Goal: Task Accomplishment & Management: Manage account settings

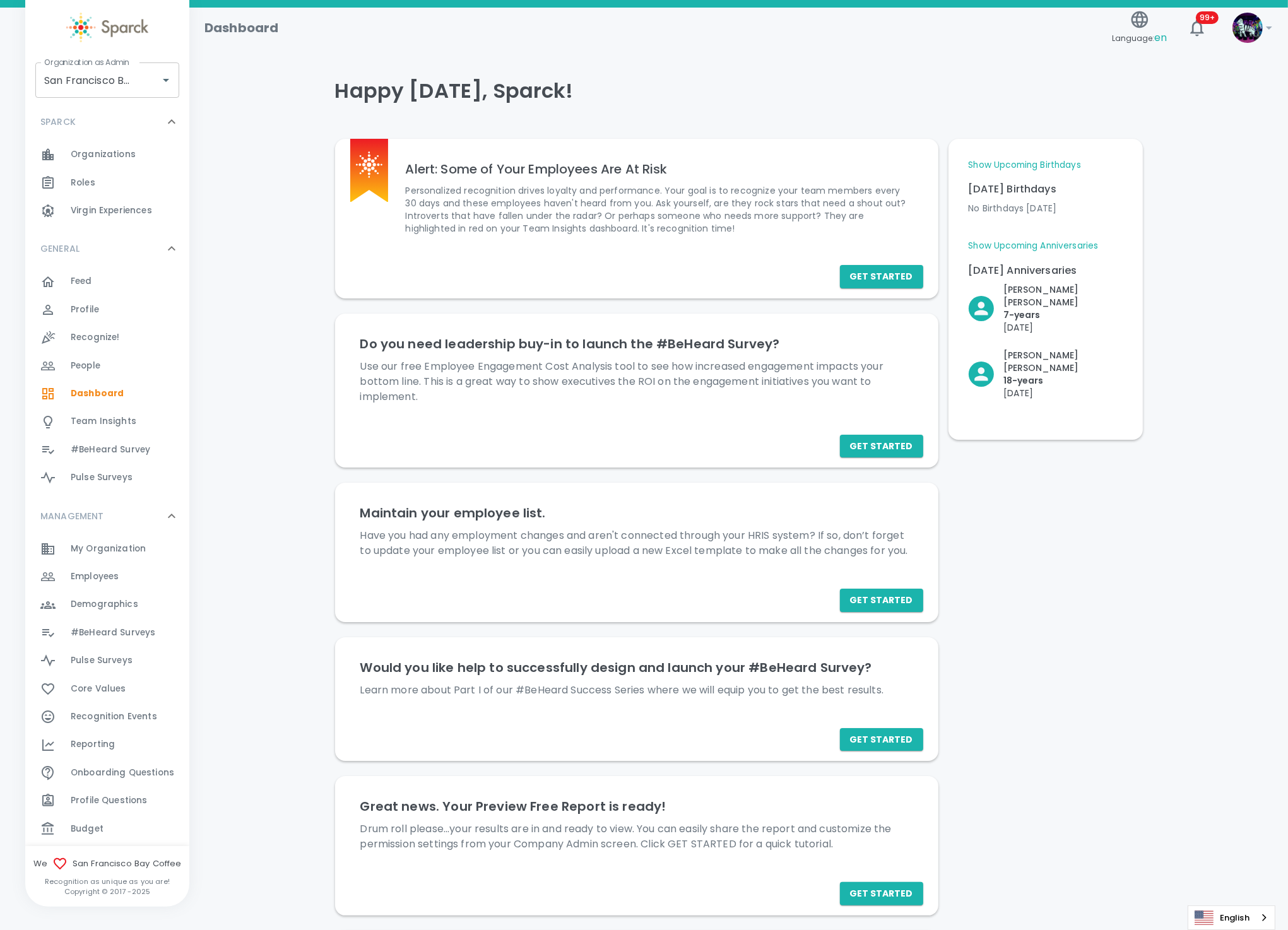
click at [104, 577] on span "Employees" at bounding box center [95, 576] width 48 height 13
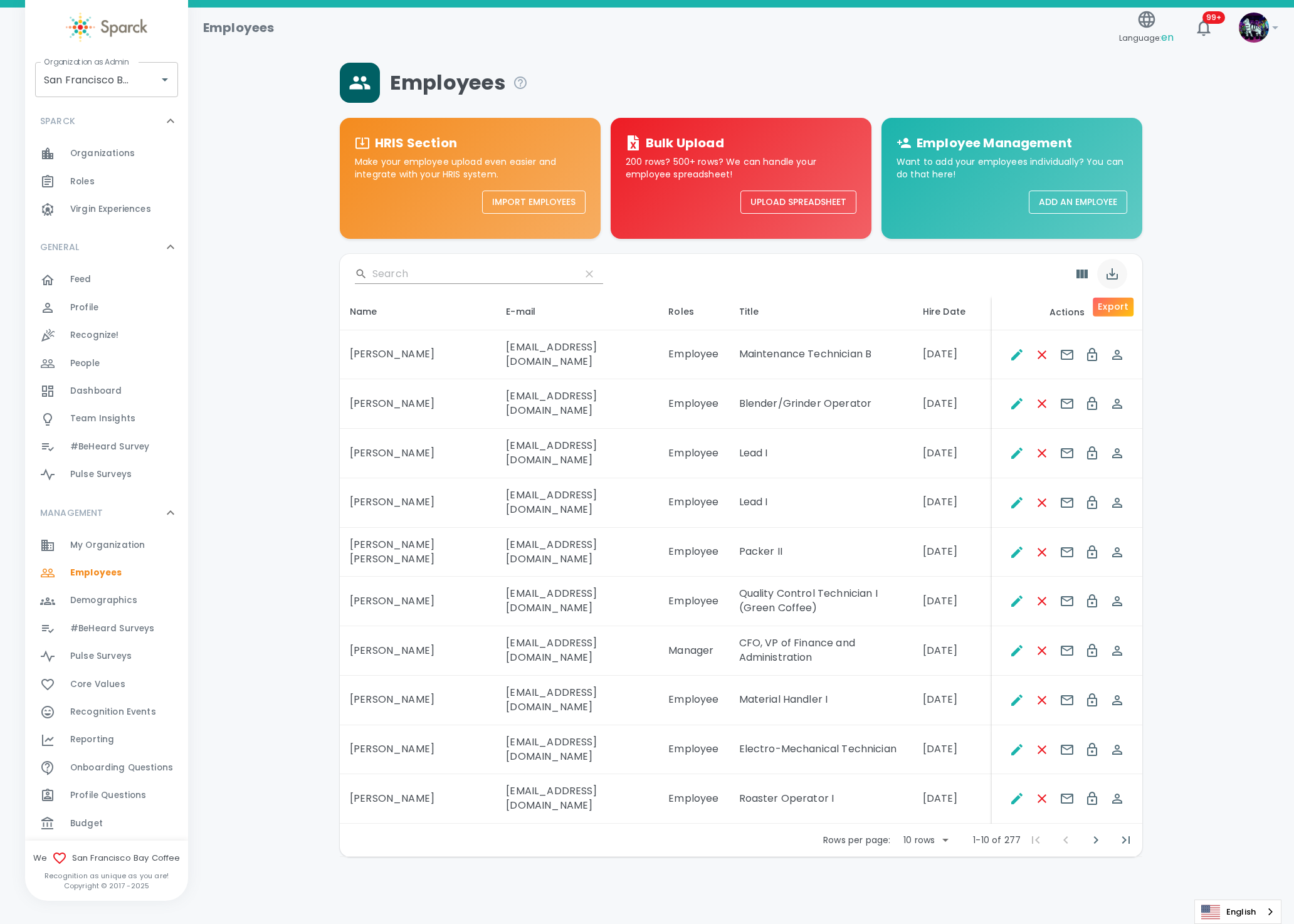
click at [1111, 278] on icon "Export" at bounding box center [1112, 273] width 12 height 12
click at [1132, 321] on li "Export as CSV" at bounding box center [1142, 328] width 90 height 22
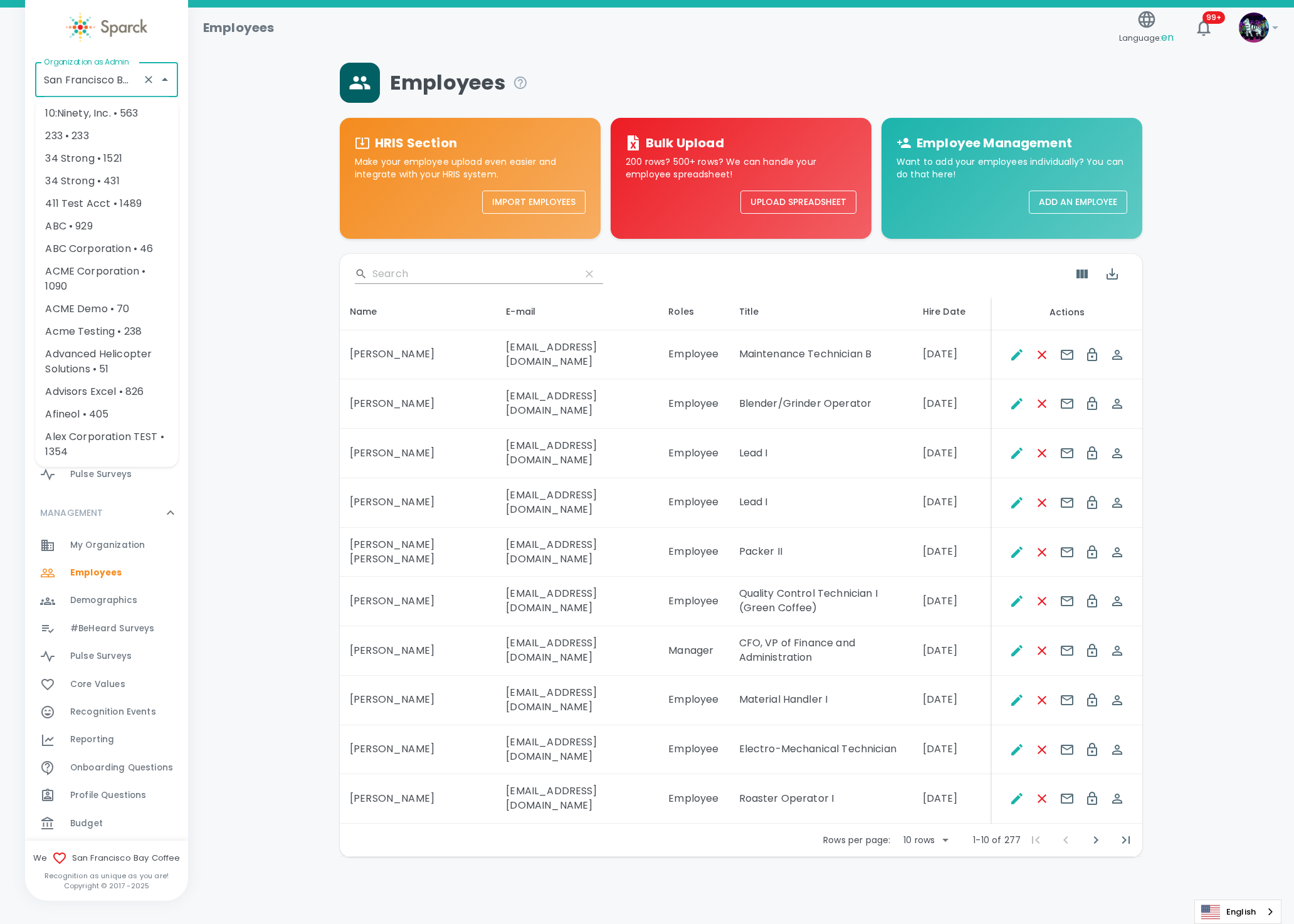
click at [81, 74] on input "San Francisco Bay Coffee • 1357" at bounding box center [89, 79] width 97 height 24
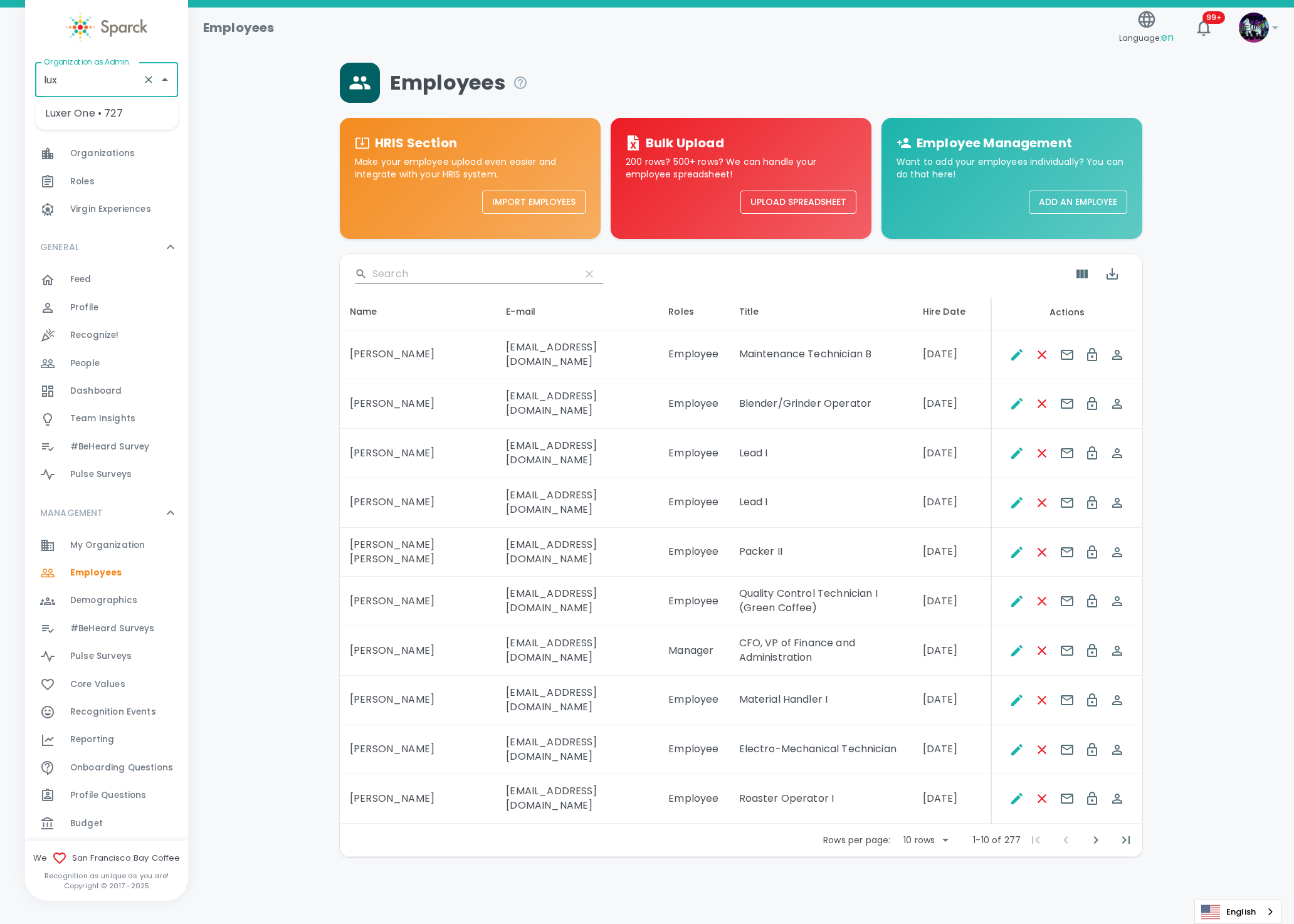
click at [105, 114] on li "Luxer One • 727" at bounding box center [106, 113] width 143 height 22
type input "Luxer One • 727"
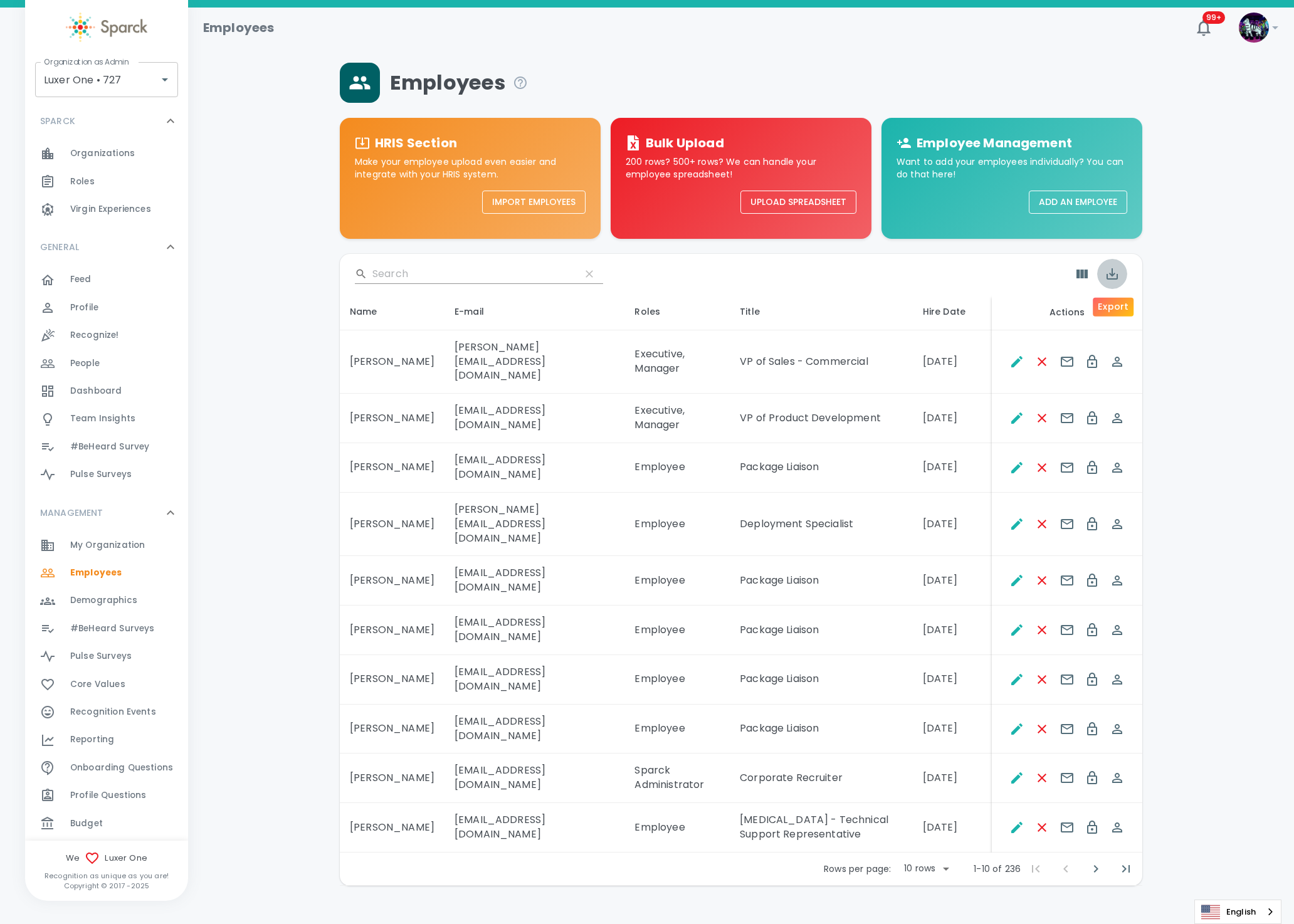
click at [1110, 273] on icon "Export" at bounding box center [1112, 274] width 15 height 15
click at [1133, 323] on li "Export as CSV" at bounding box center [1142, 328] width 90 height 22
click at [53, 82] on input "Luxer One • 727" at bounding box center [89, 79] width 97 height 24
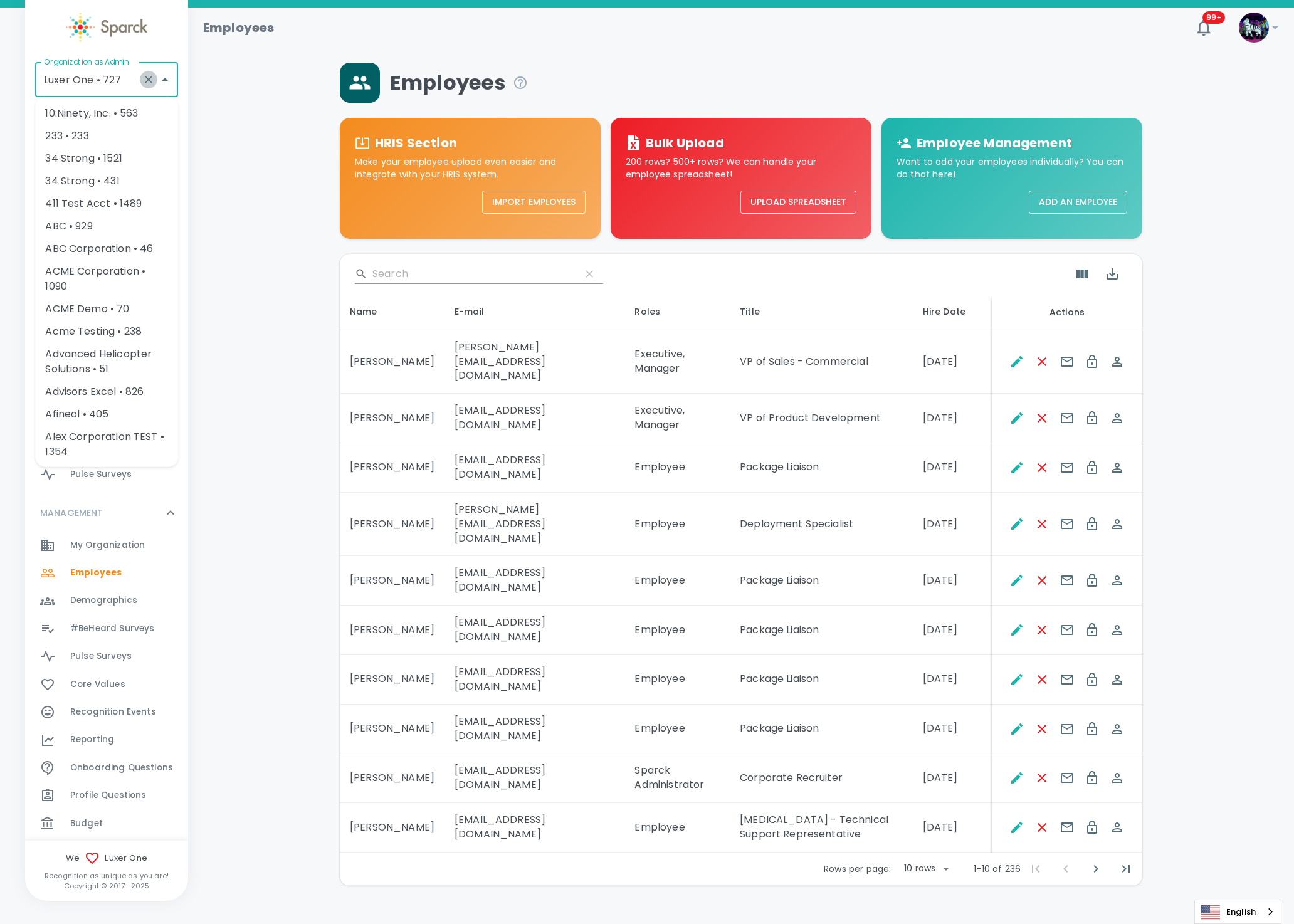
click at [146, 81] on icon "Clear" at bounding box center [148, 79] width 7 height 7
click at [86, 84] on input "Organization as Admin" at bounding box center [97, 79] width 113 height 24
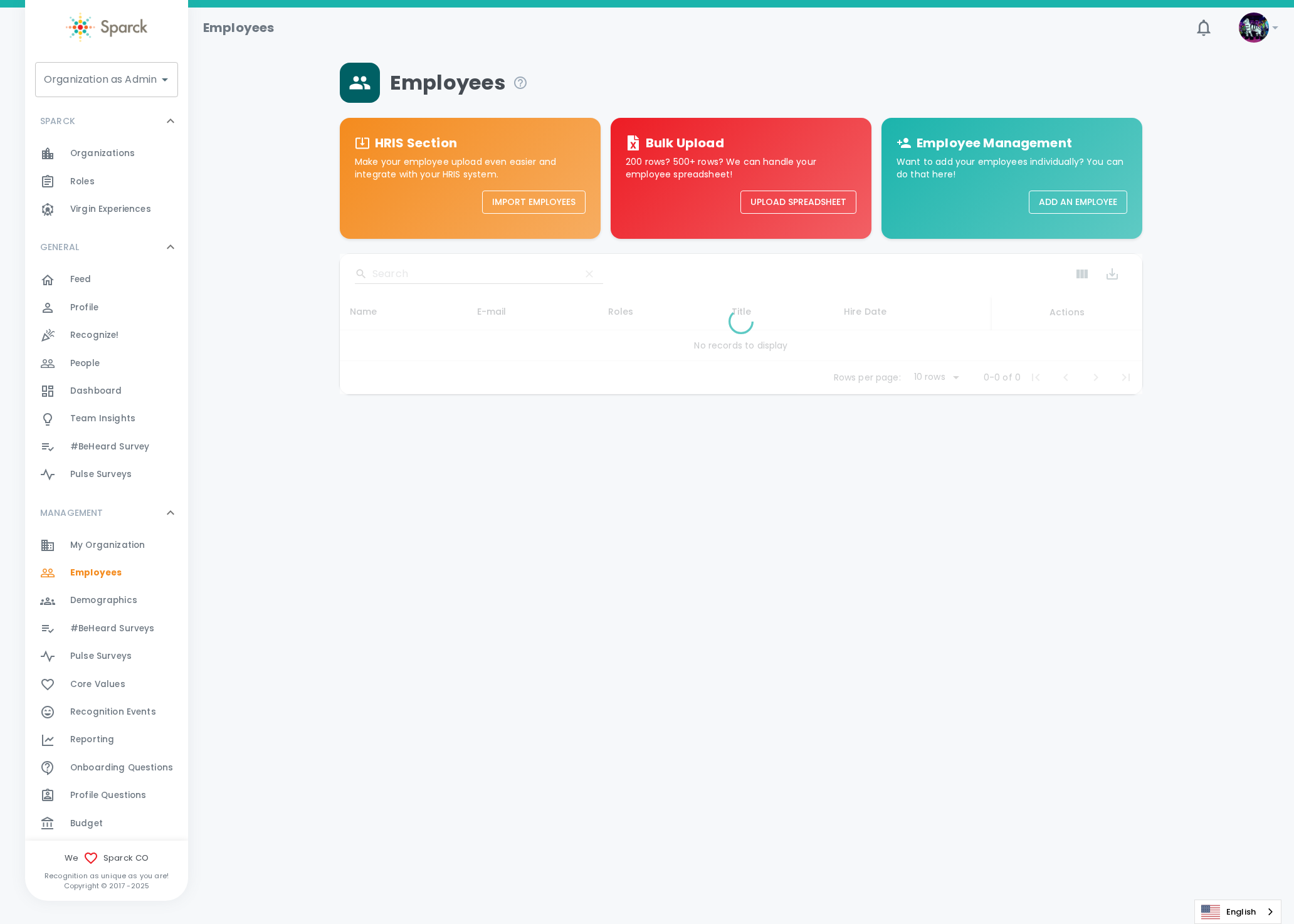
click at [91, 79] on input "Organization as Admin" at bounding box center [97, 79] width 113 height 24
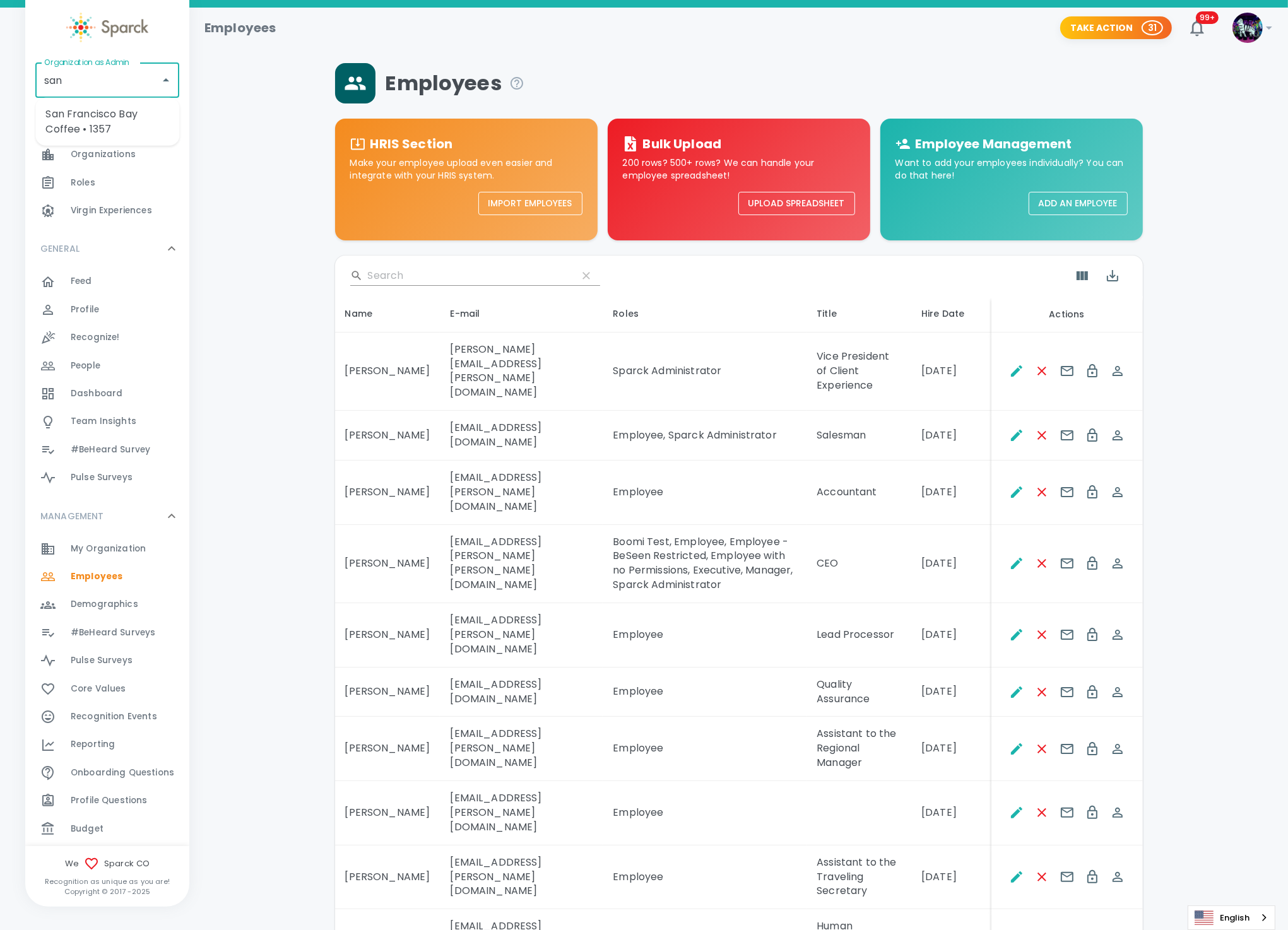
click at [107, 125] on li "San Francisco Bay Coffee • 1357" at bounding box center [107, 122] width 144 height 38
type input "San Francisco Bay Coffee • 1357"
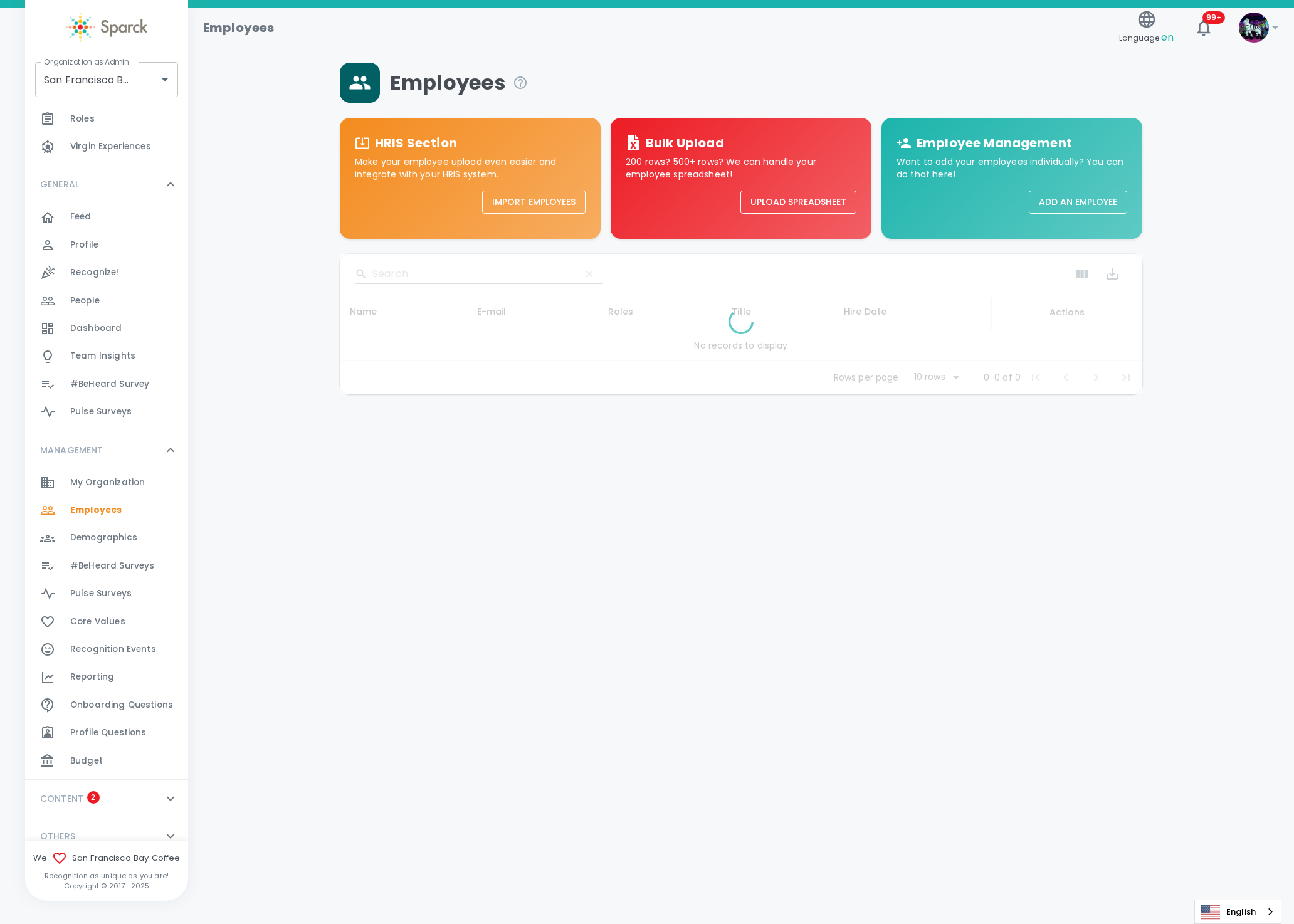
scroll to position [76, 0]
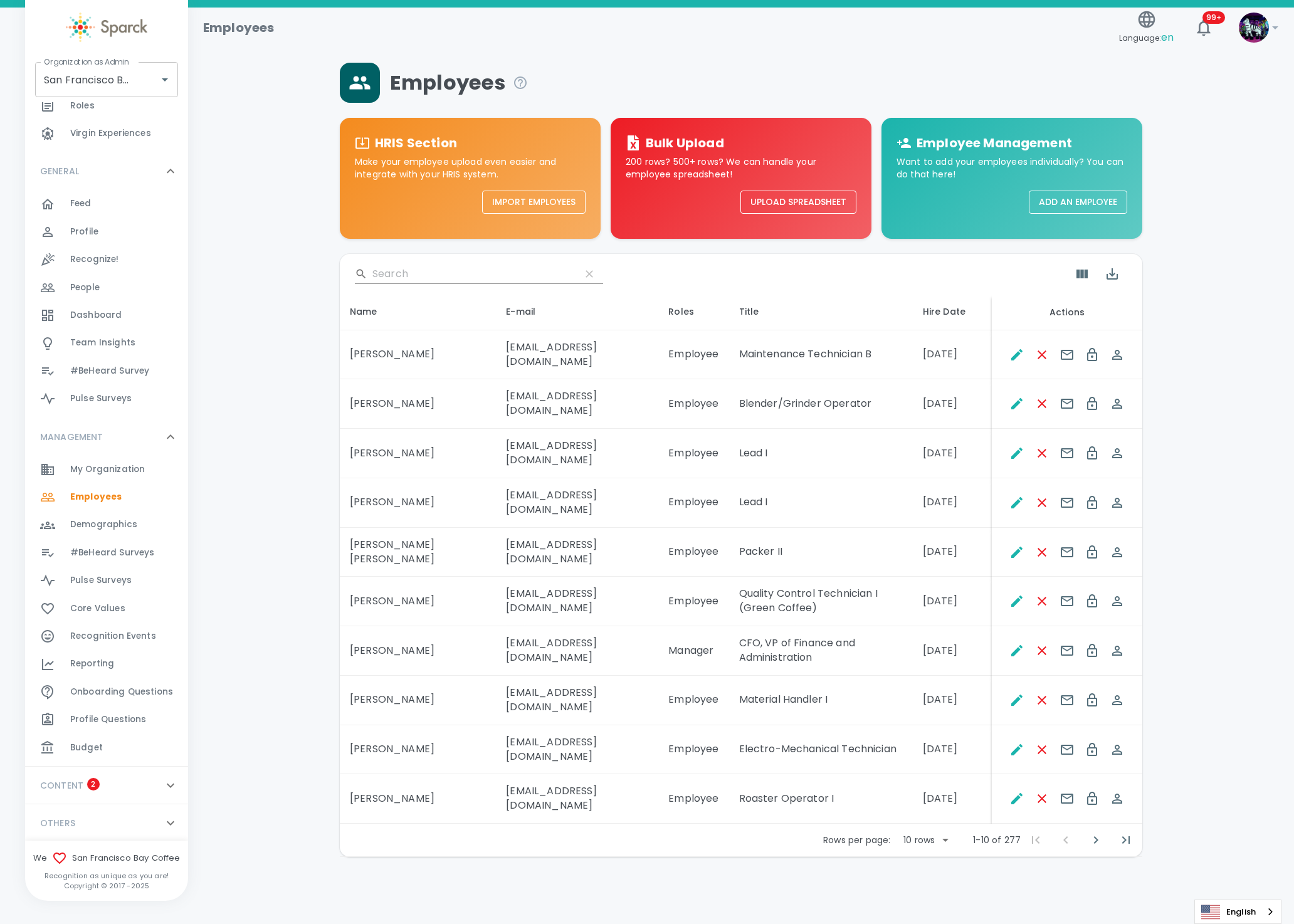
click at [122, 522] on span "Demographics" at bounding box center [104, 525] width 67 height 13
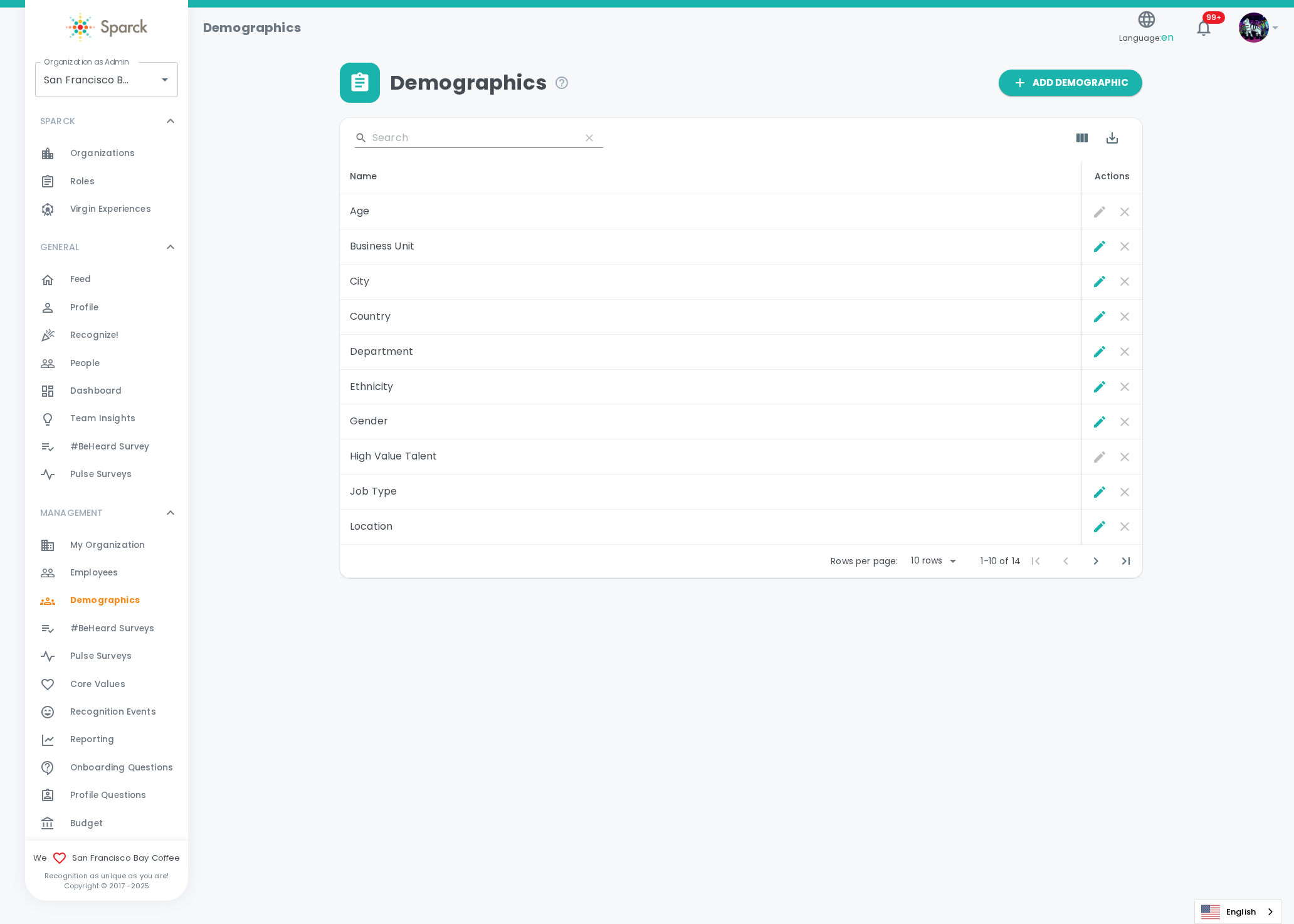
click at [116, 387] on span "Dashboard" at bounding box center [96, 391] width 51 height 13
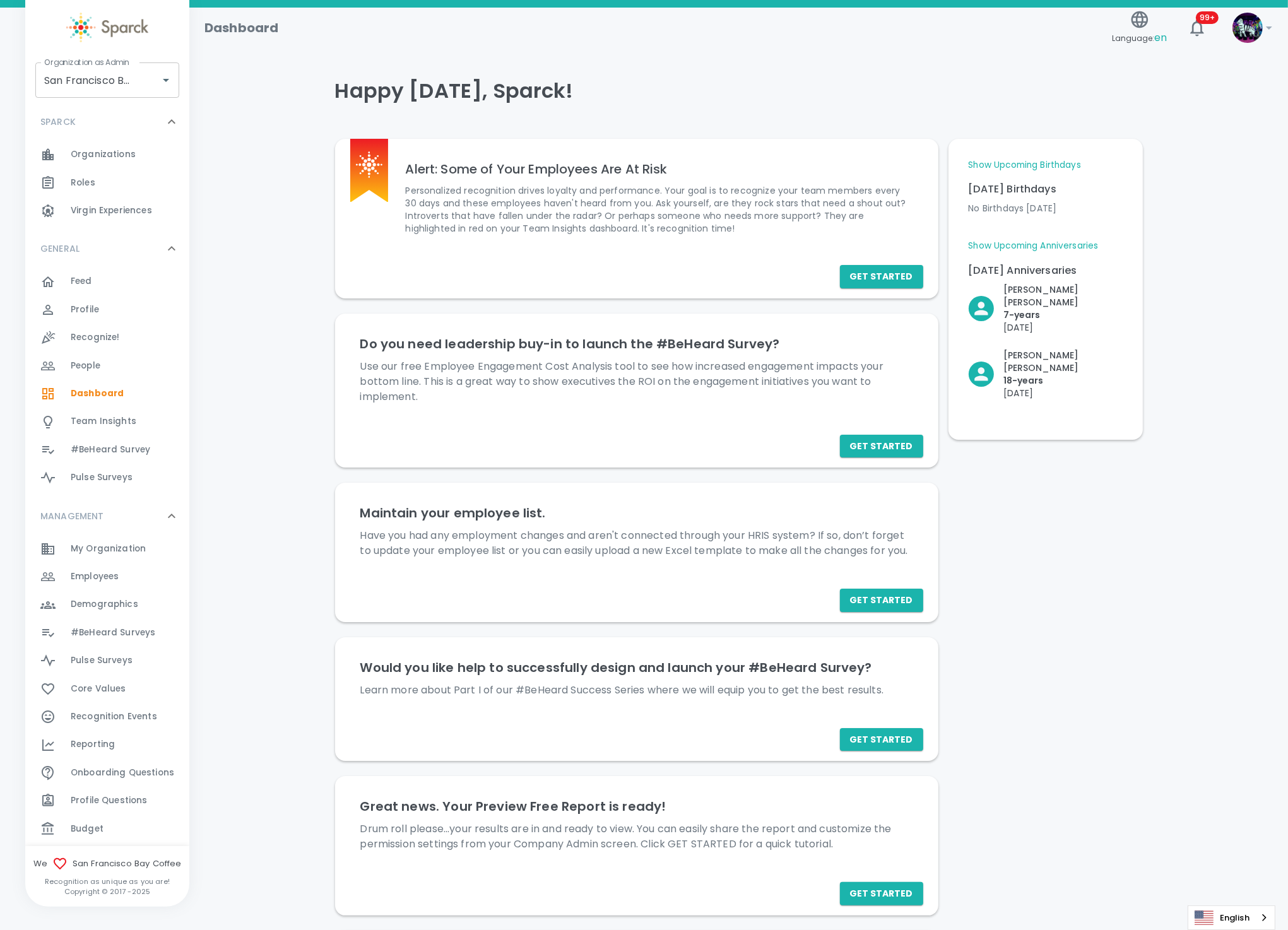
click at [113, 715] on span "Recognition Events" at bounding box center [114, 717] width 87 height 13
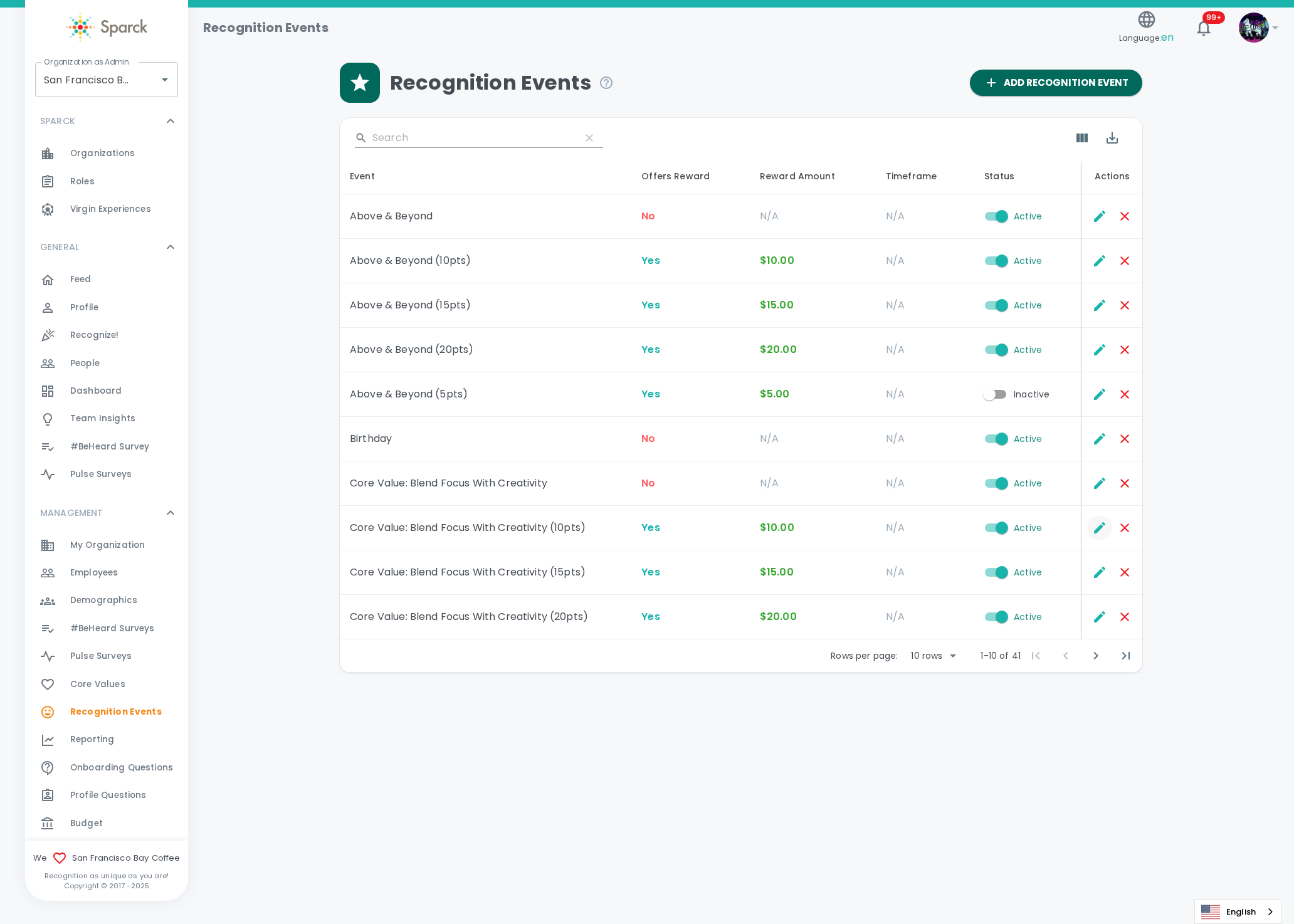
click at [1099, 528] on icon "Edit" at bounding box center [1099, 527] width 12 height 12
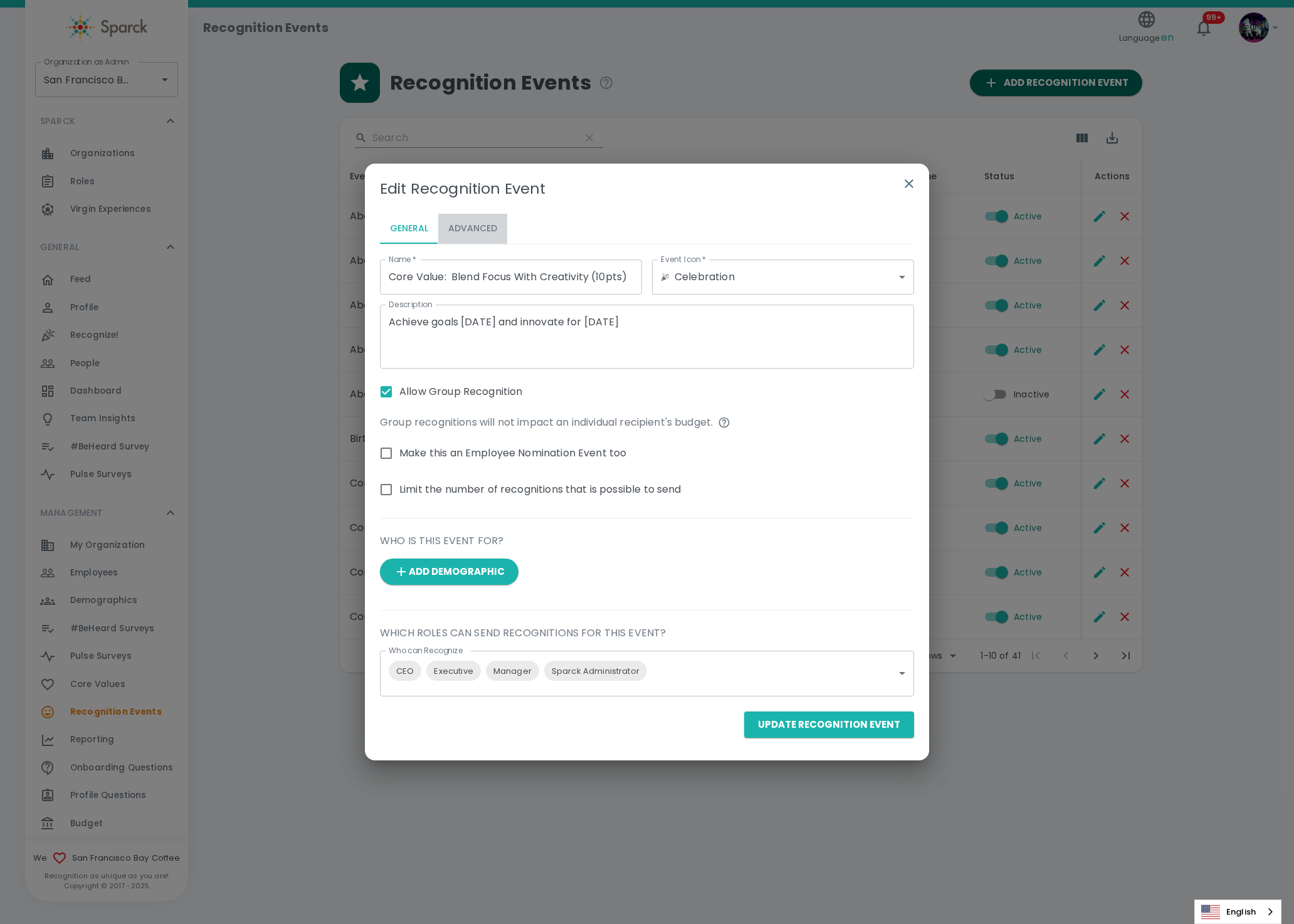
click at [477, 231] on button "Advanced" at bounding box center [472, 229] width 69 height 30
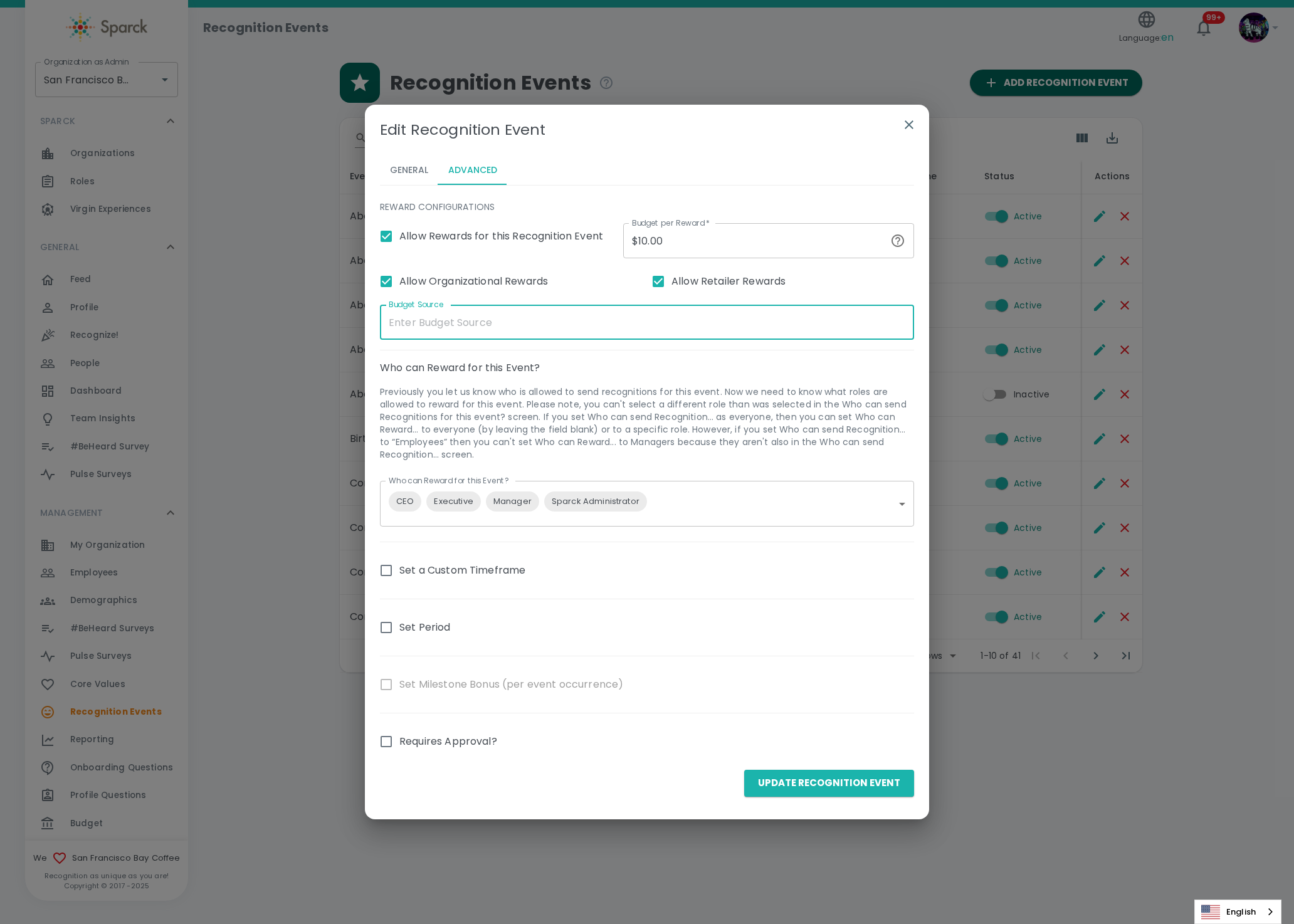
click at [405, 329] on input "Budget Source" at bounding box center [646, 322] width 534 height 35
click at [280, 420] on div "Edit Recognition Event General Advanced REWARD CONFIGURATIONS Allow Rewards for…" at bounding box center [647, 462] width 1294 height 924
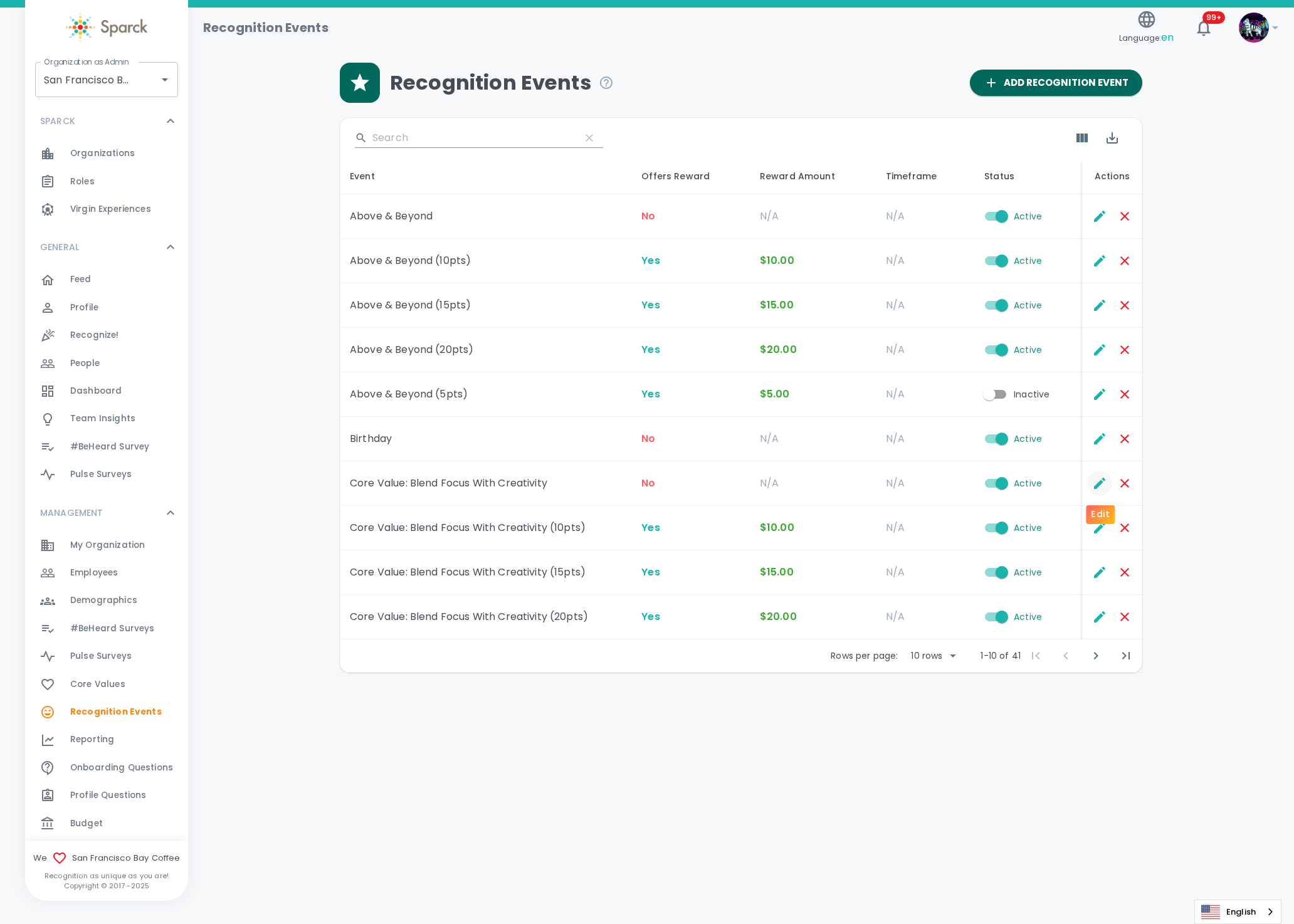
click at [1092, 488] on icon "Edit" at bounding box center [1099, 483] width 15 height 15
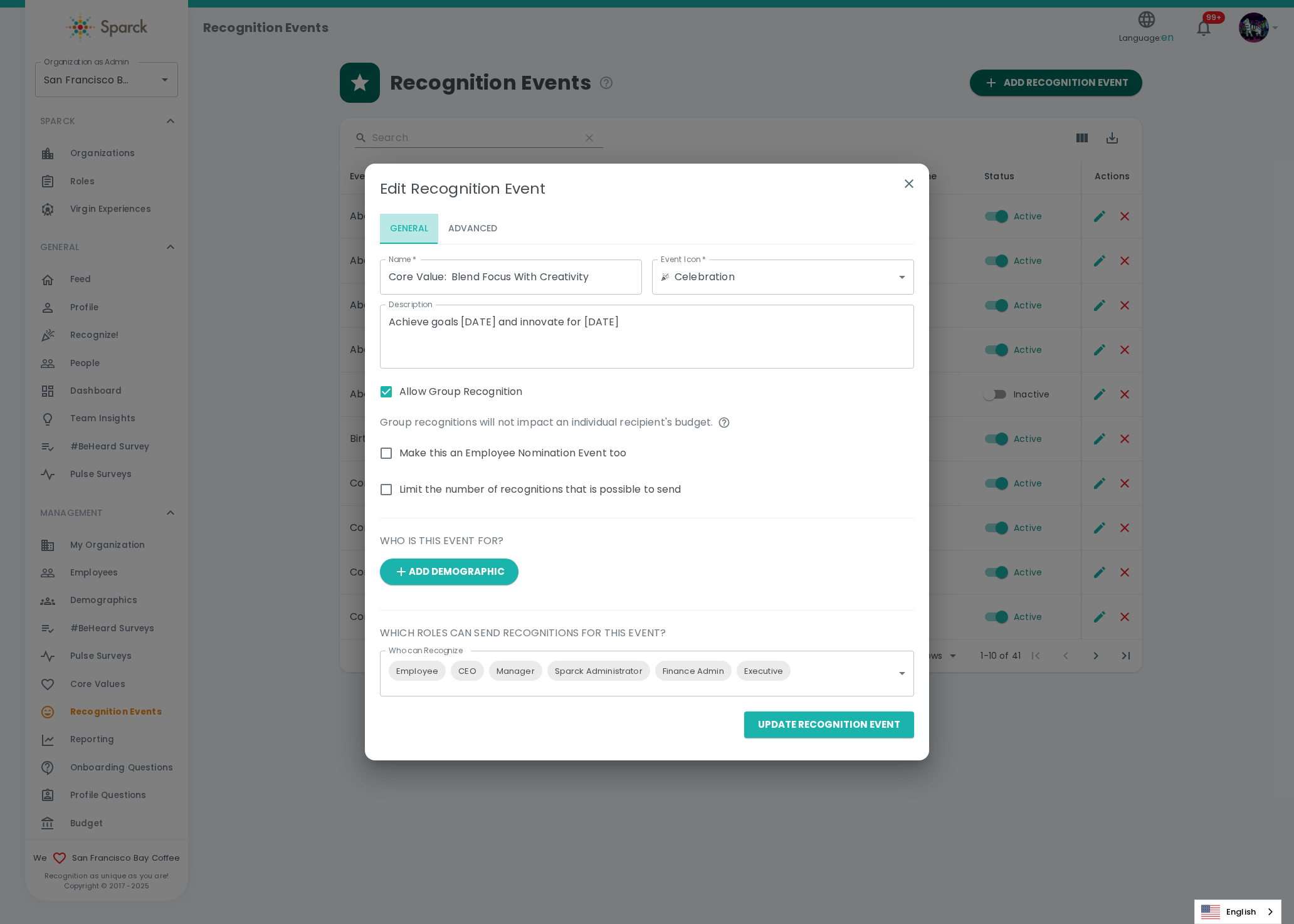
click at [401, 229] on button "General" at bounding box center [409, 229] width 58 height 30
click at [476, 233] on button "Advanced" at bounding box center [472, 229] width 69 height 30
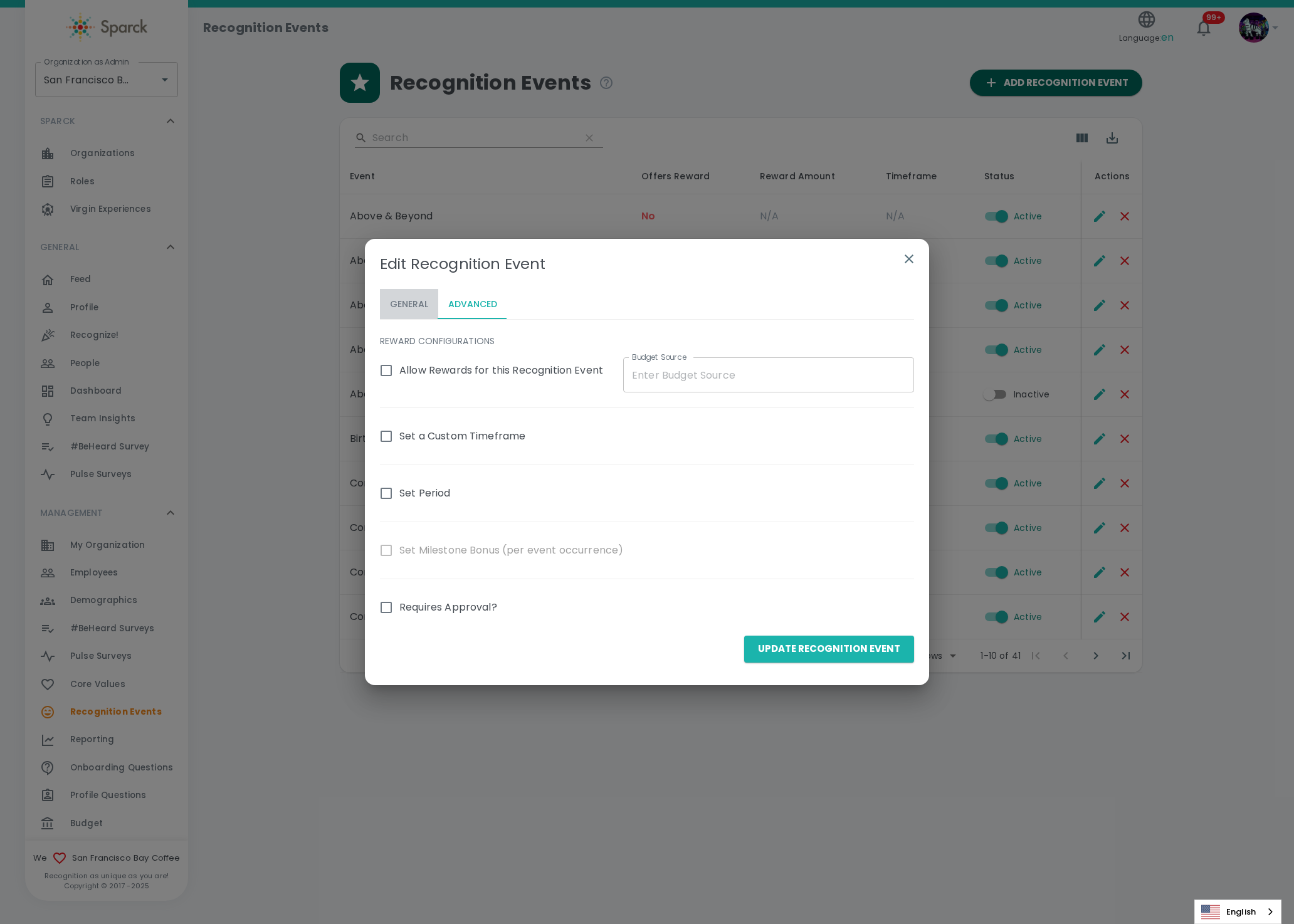
click at [403, 307] on button "General" at bounding box center [409, 304] width 58 height 30
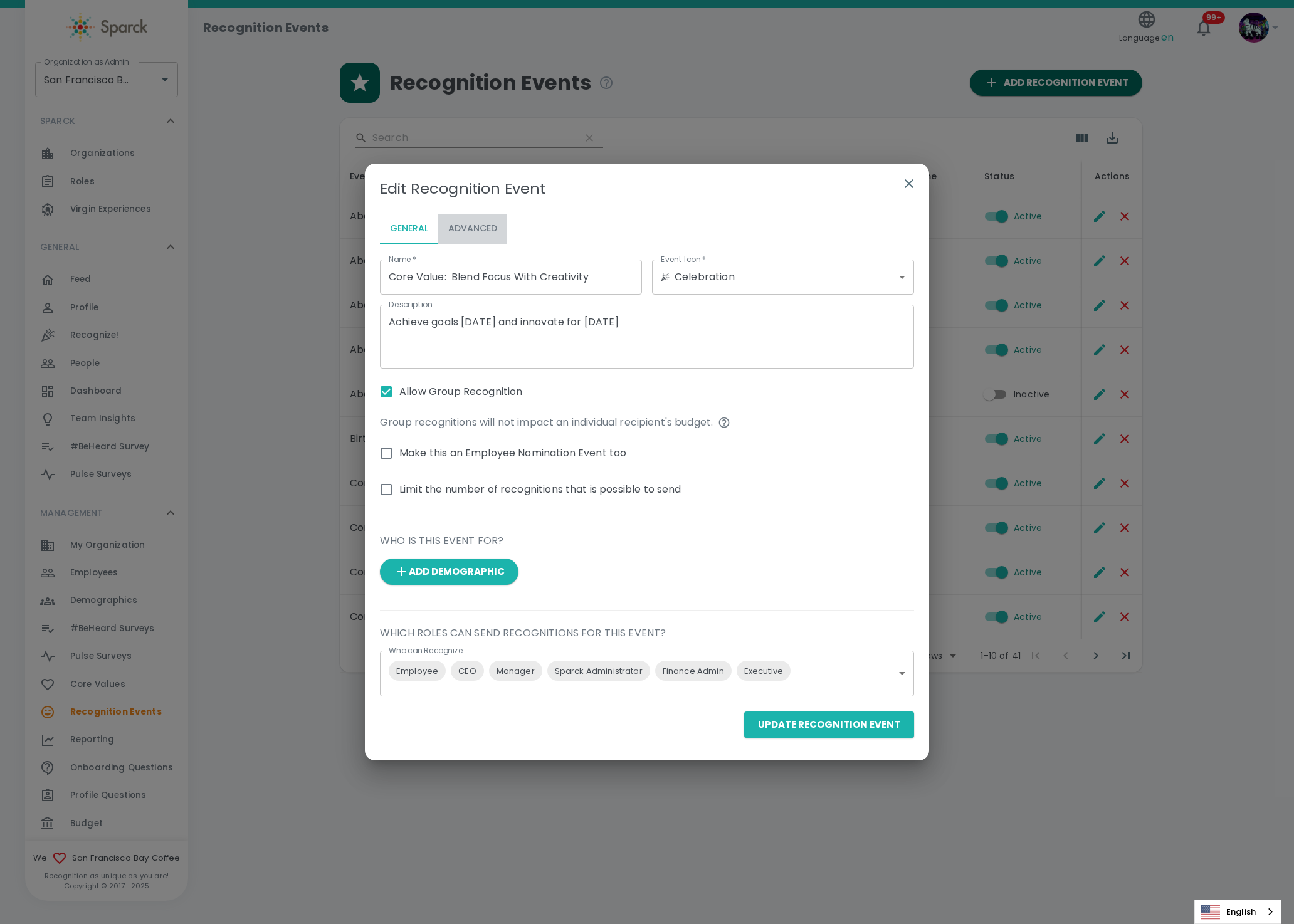
click at [482, 234] on button "Advanced" at bounding box center [472, 229] width 69 height 30
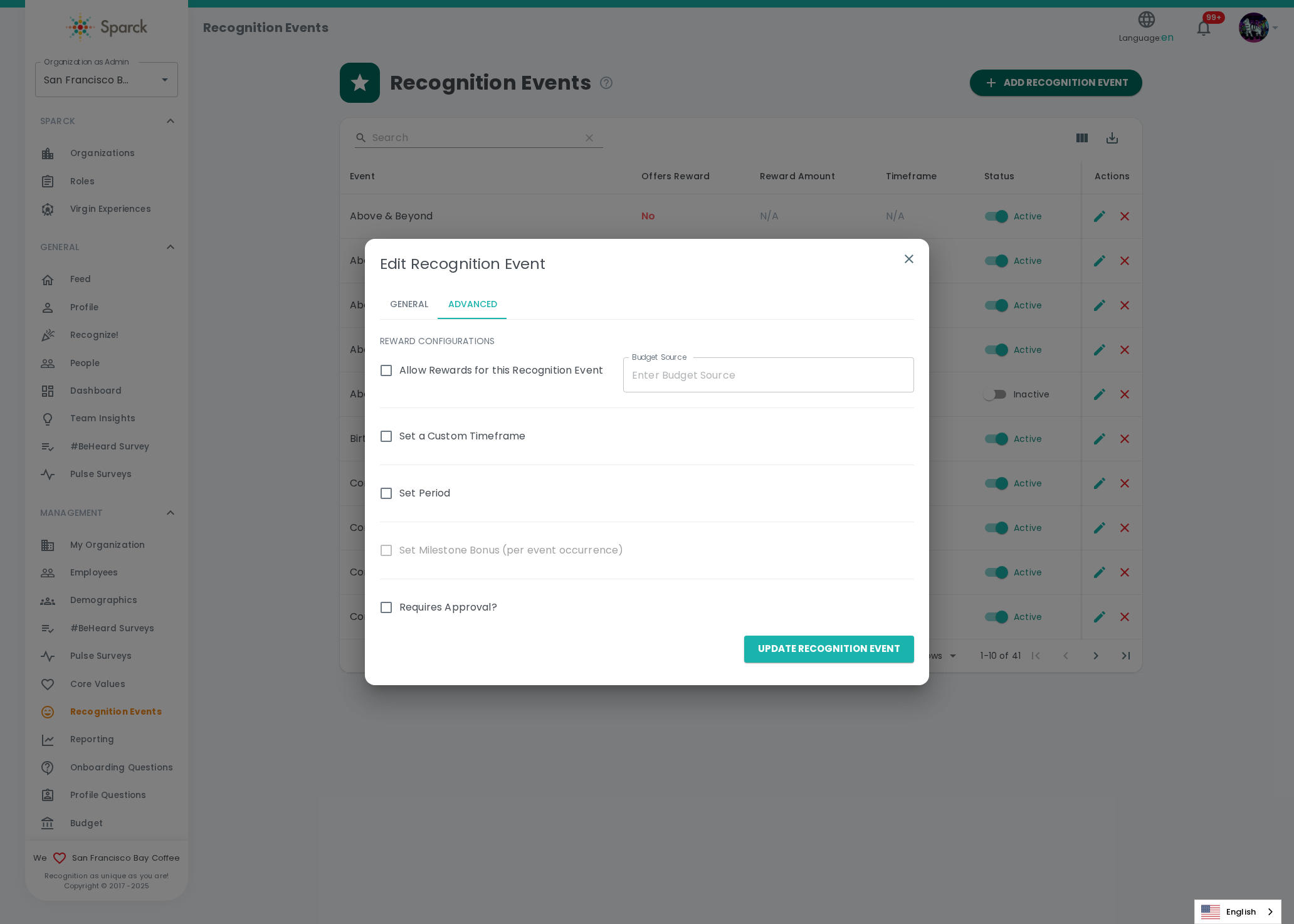
click at [270, 420] on div "Edit Recognition Event General Advanced REWARD CONFIGURATIONS Allow Rewards for…" at bounding box center [647, 462] width 1294 height 924
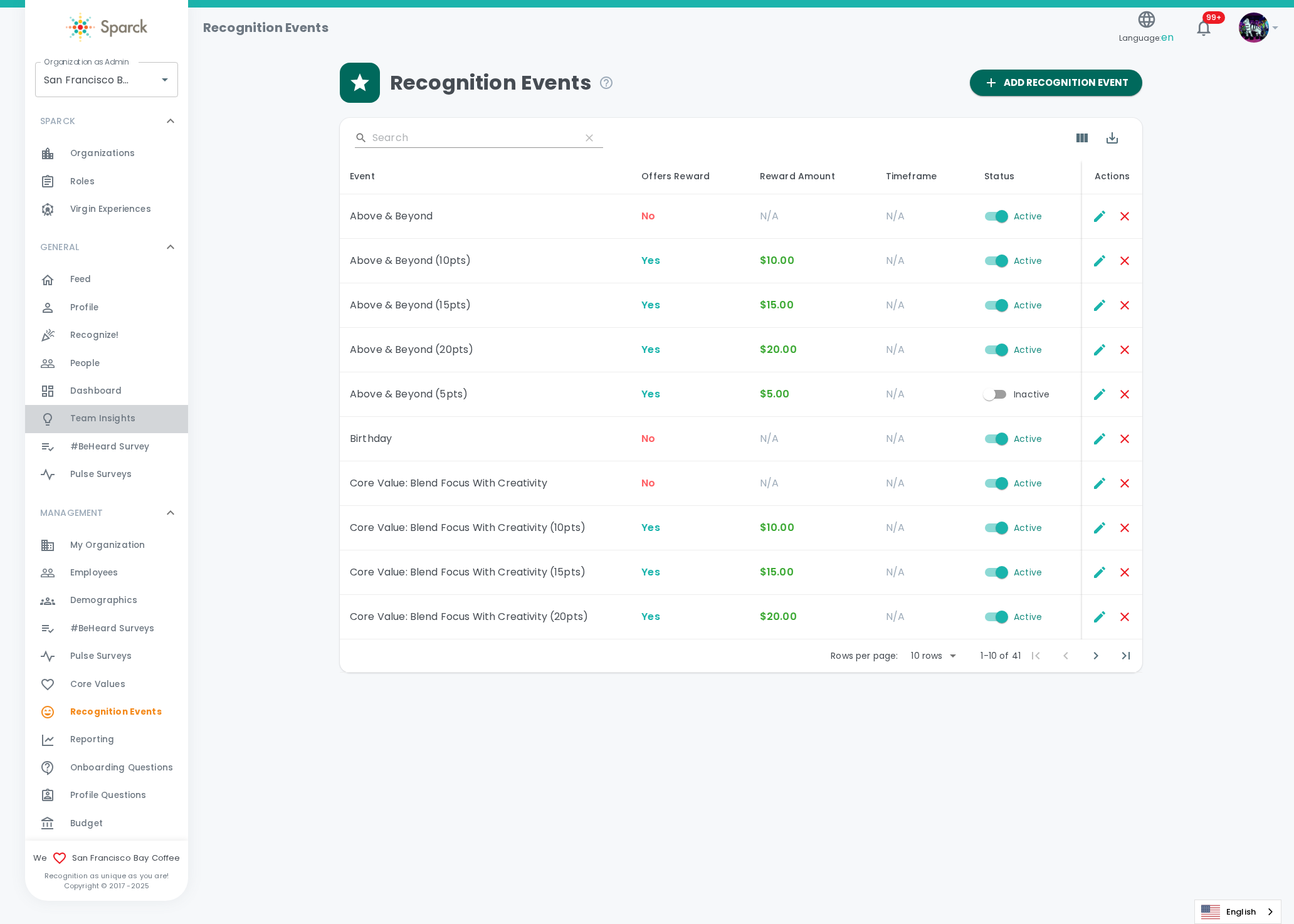
click at [122, 419] on span "Team Insights" at bounding box center [103, 418] width 65 height 13
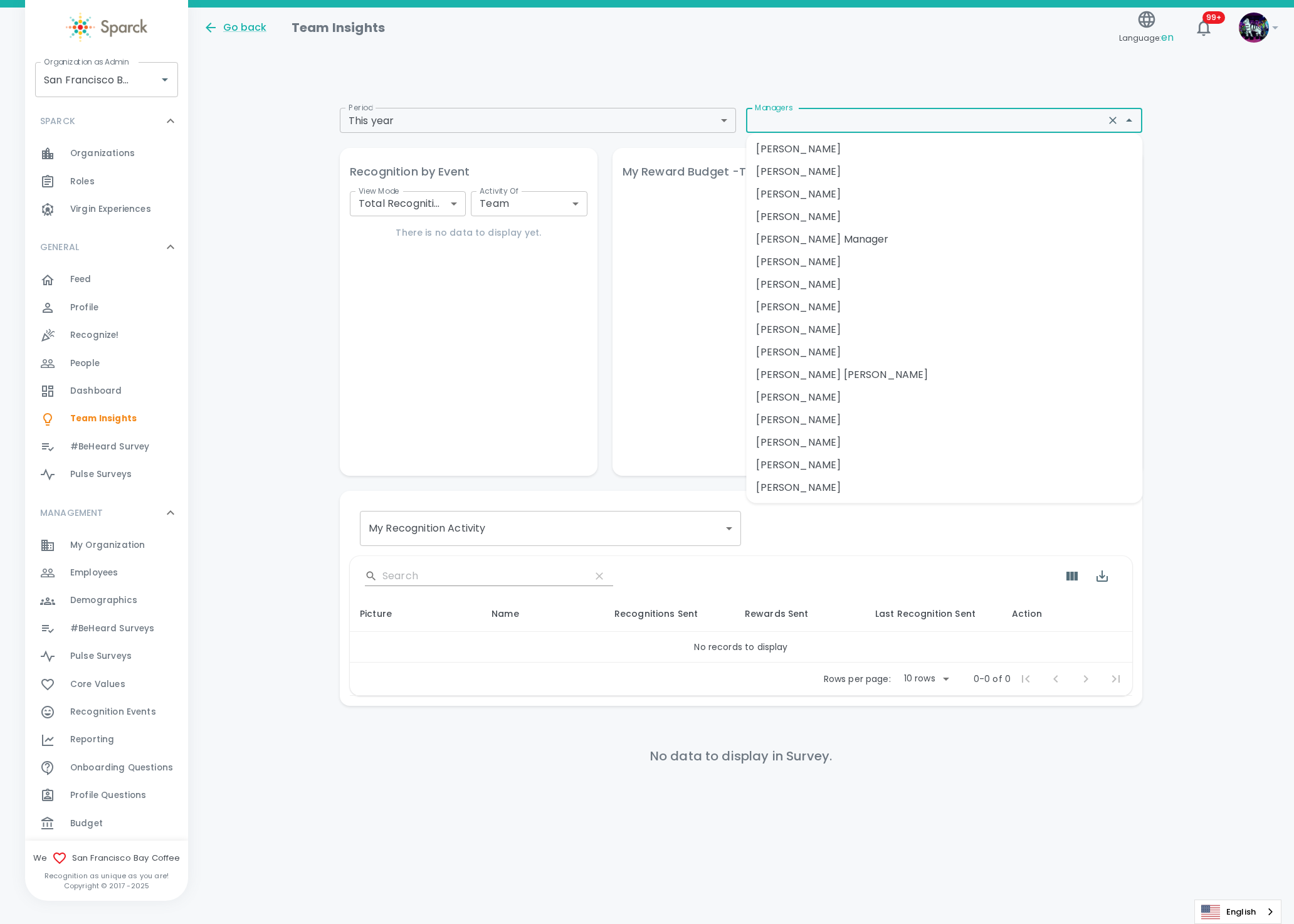
click at [828, 120] on input "Managers" at bounding box center [926, 120] width 352 height 18
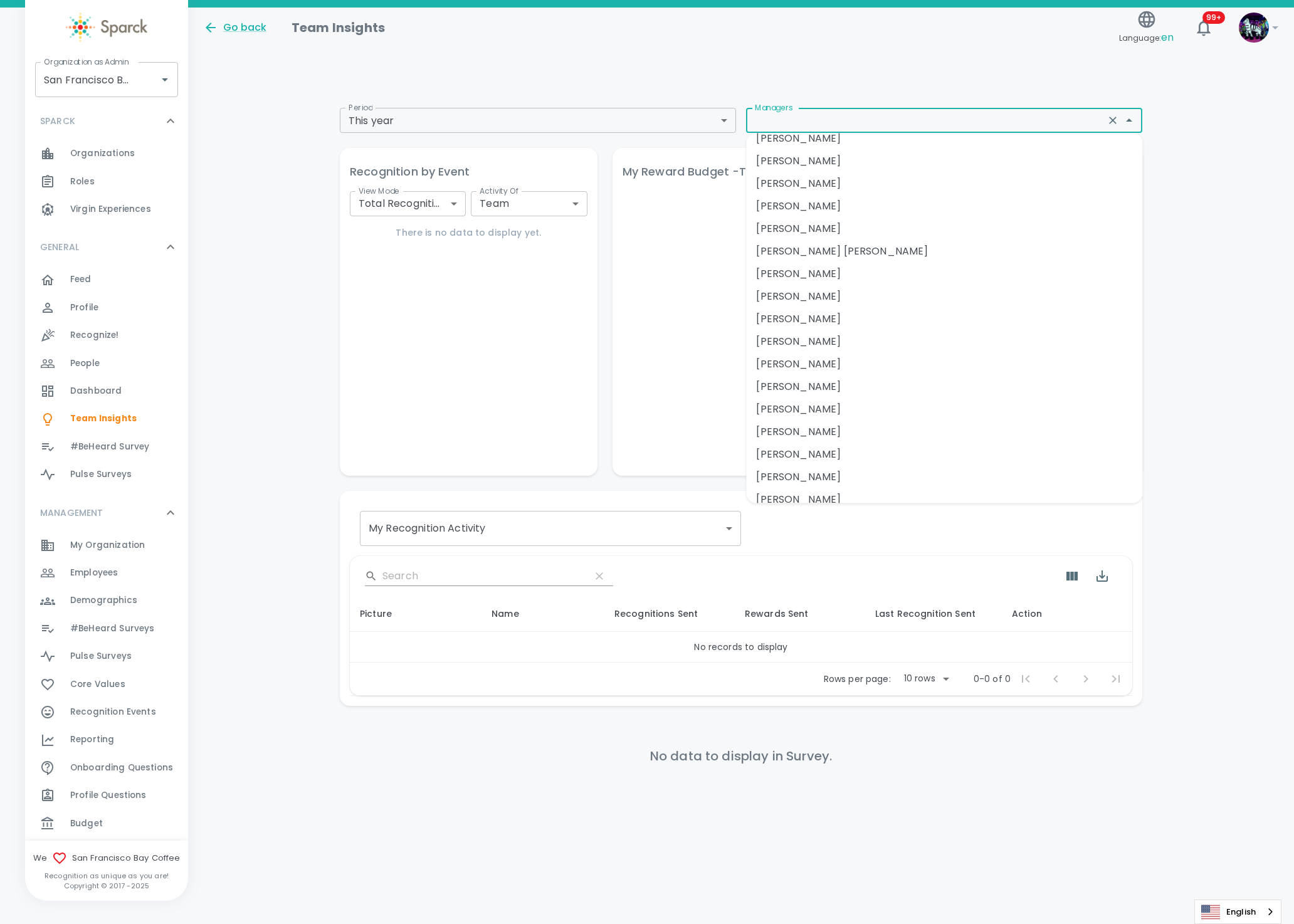
click at [802, 390] on li "Israel Mariscal" at bounding box center [943, 387] width 396 height 22
type input "Israel Mariscal"
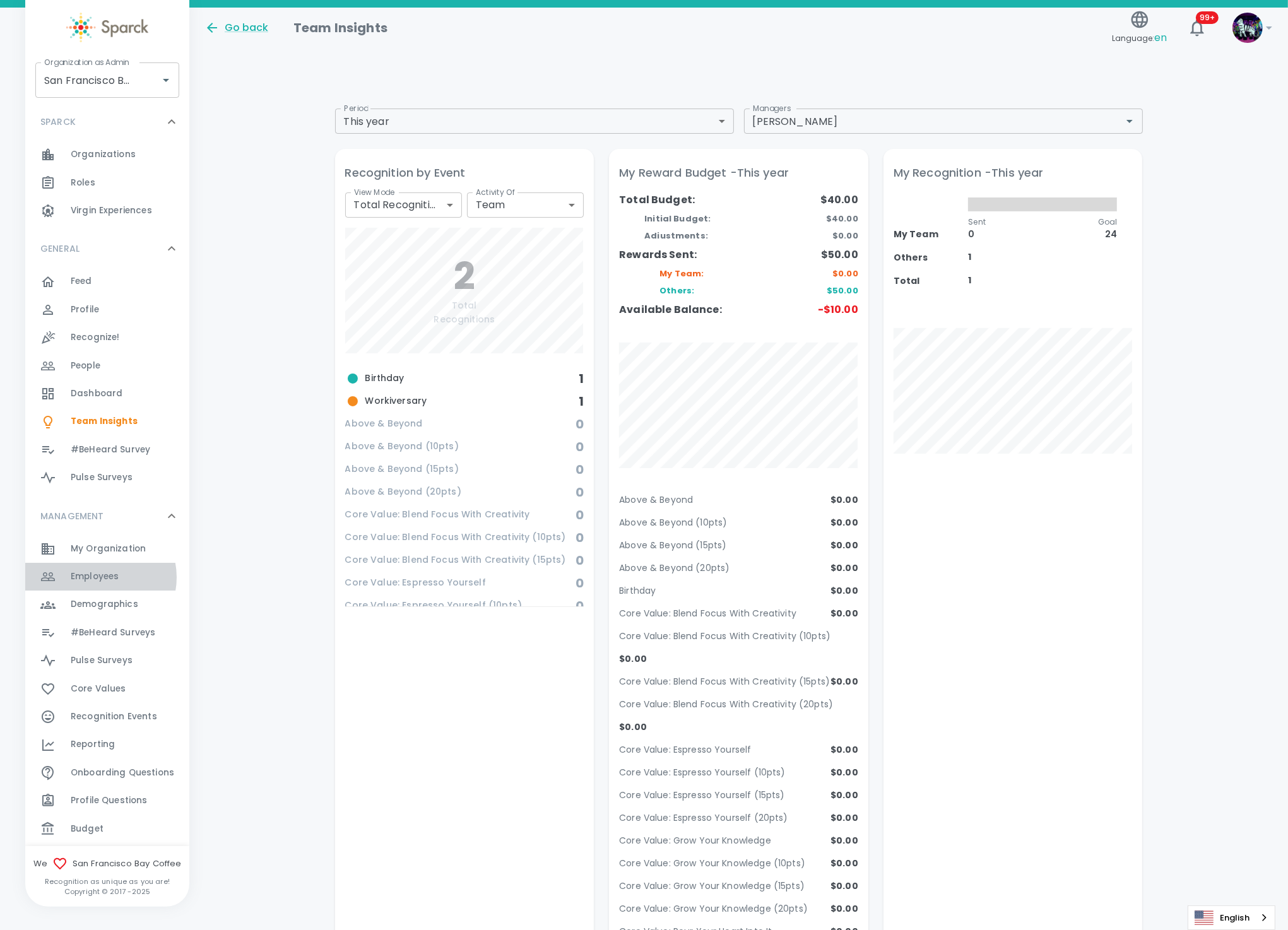
click at [99, 576] on span "Employees" at bounding box center [95, 576] width 48 height 13
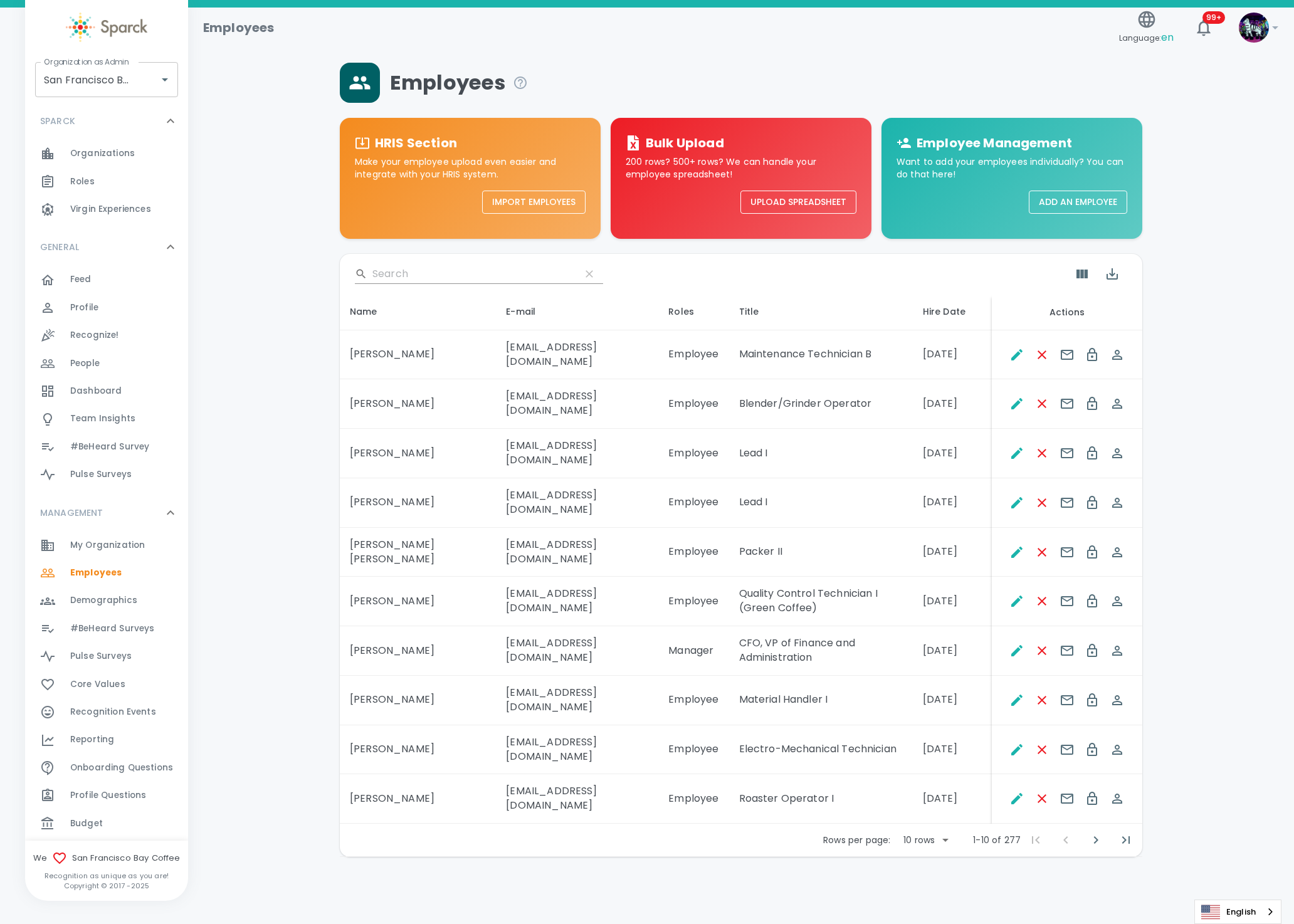
click at [383, 275] on input "Search" at bounding box center [471, 274] width 198 height 20
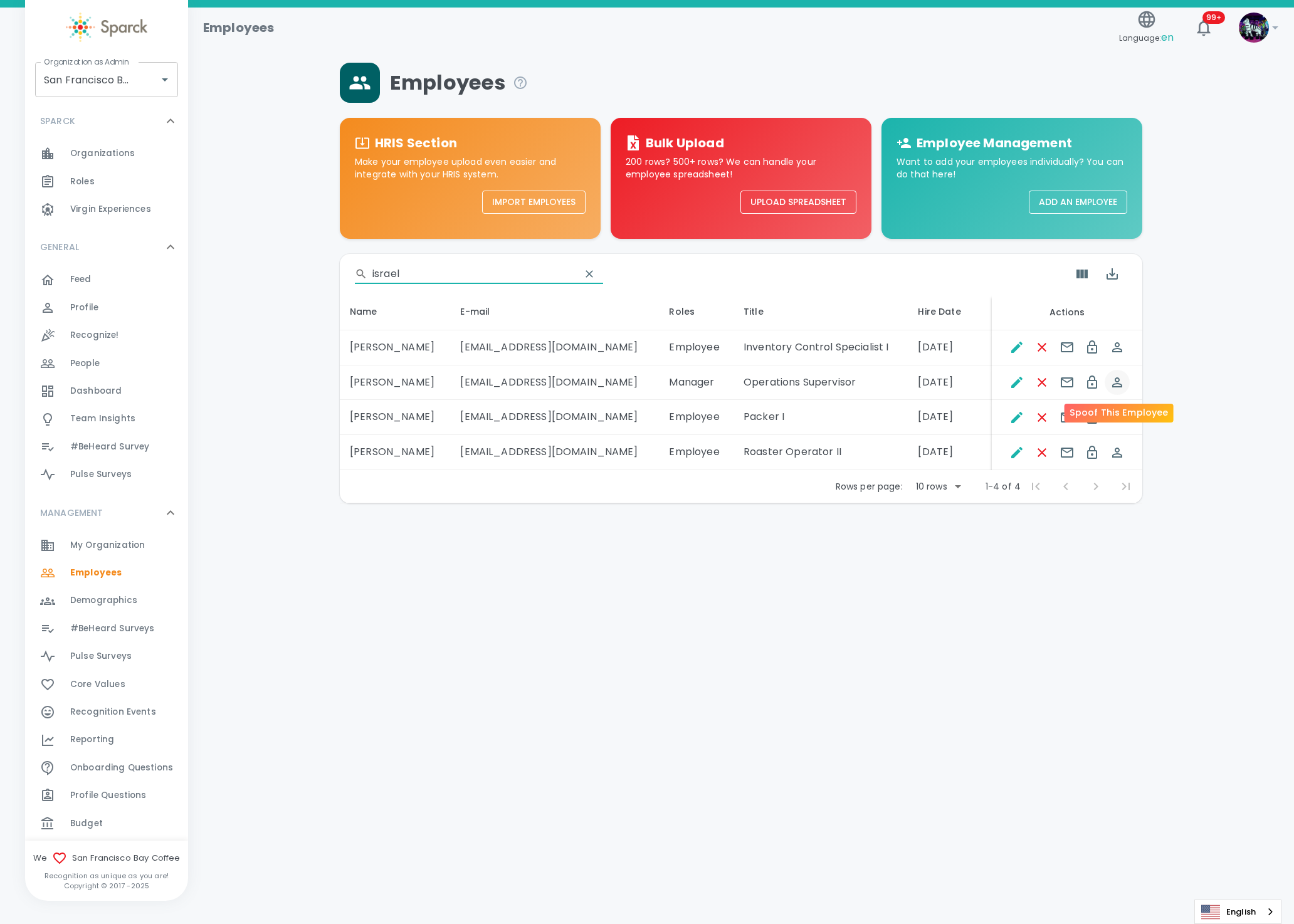
type input "israel"
click at [1116, 387] on icon "Spoof This Employee" at bounding box center [1117, 382] width 15 height 15
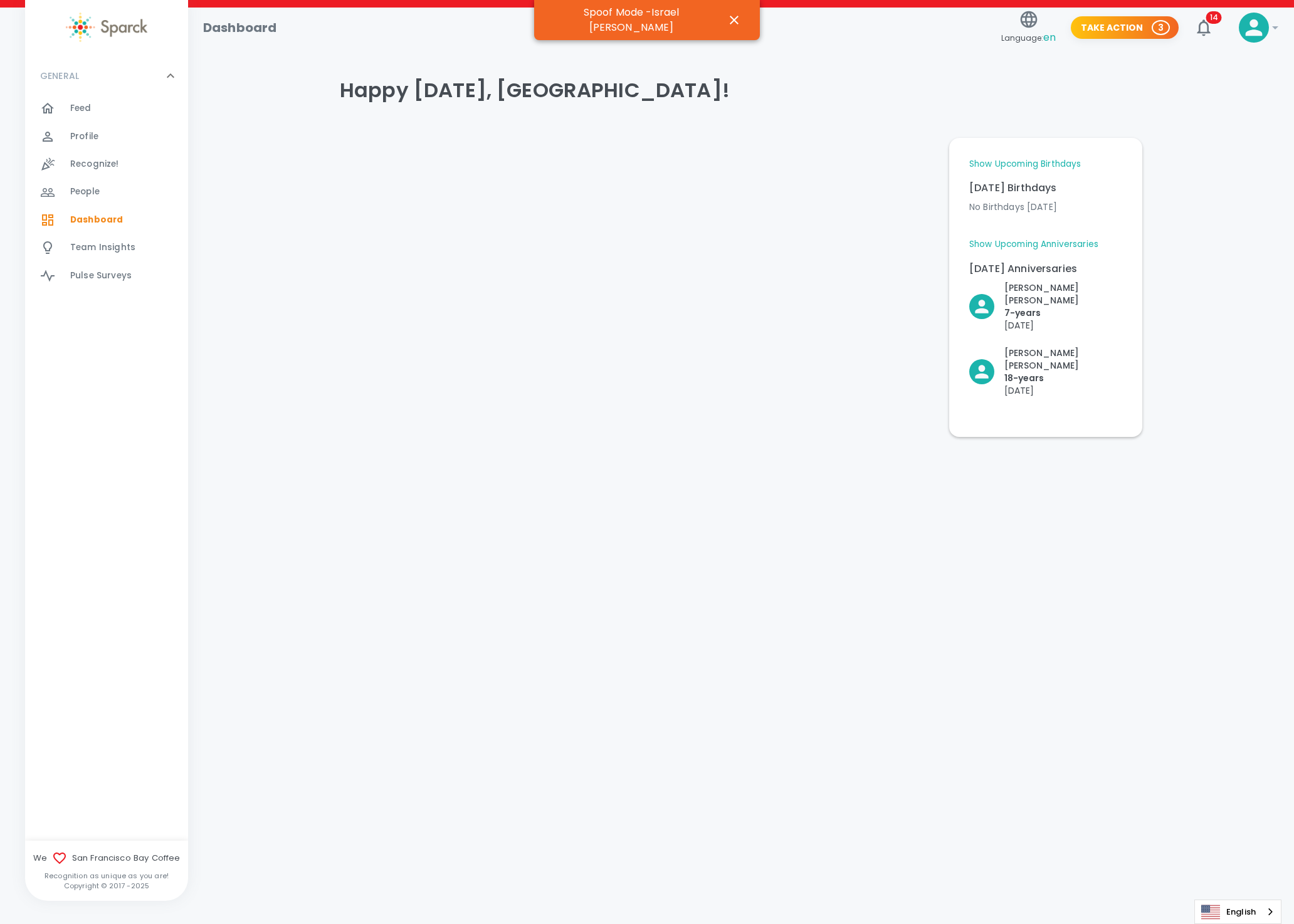
click at [111, 254] on span "Team Insights" at bounding box center [103, 248] width 65 height 13
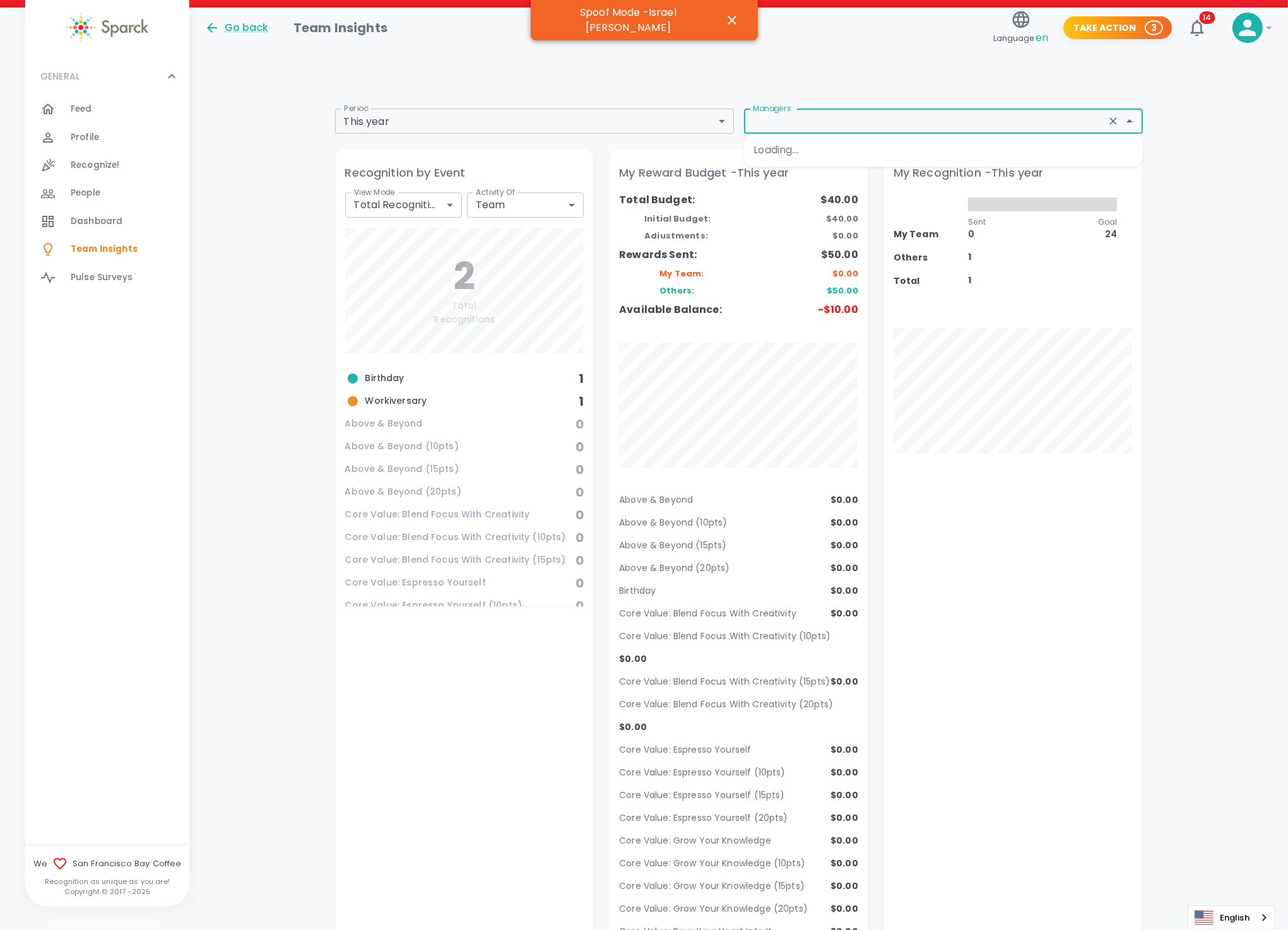
click at [892, 121] on input "Managers" at bounding box center [925, 121] width 354 height 18
click at [876, 116] on input "Managers" at bounding box center [925, 121] width 354 height 18
click at [724, 13] on icon "button" at bounding box center [732, 20] width 15 height 15
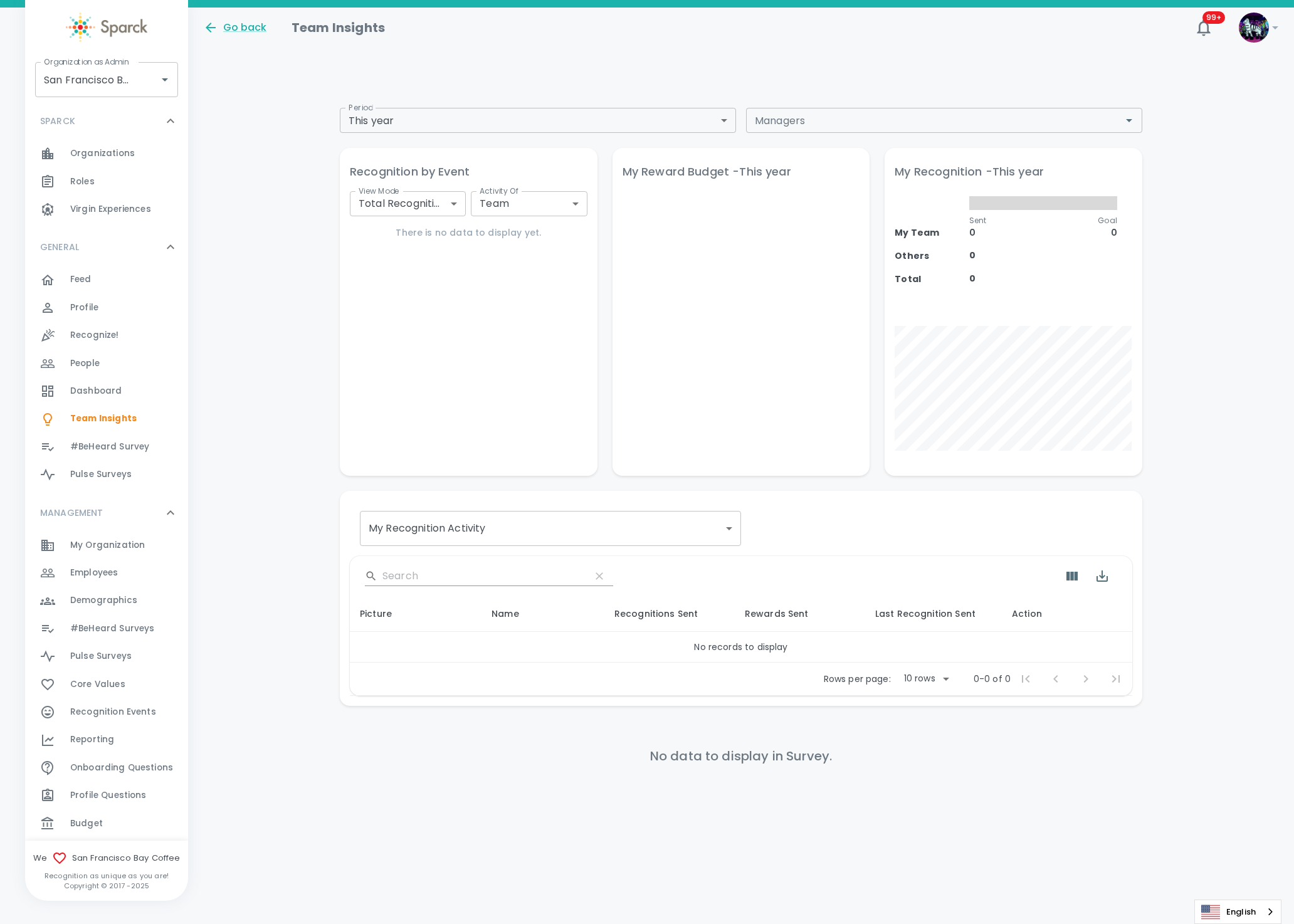
click at [84, 574] on span "Employees" at bounding box center [94, 573] width 47 height 13
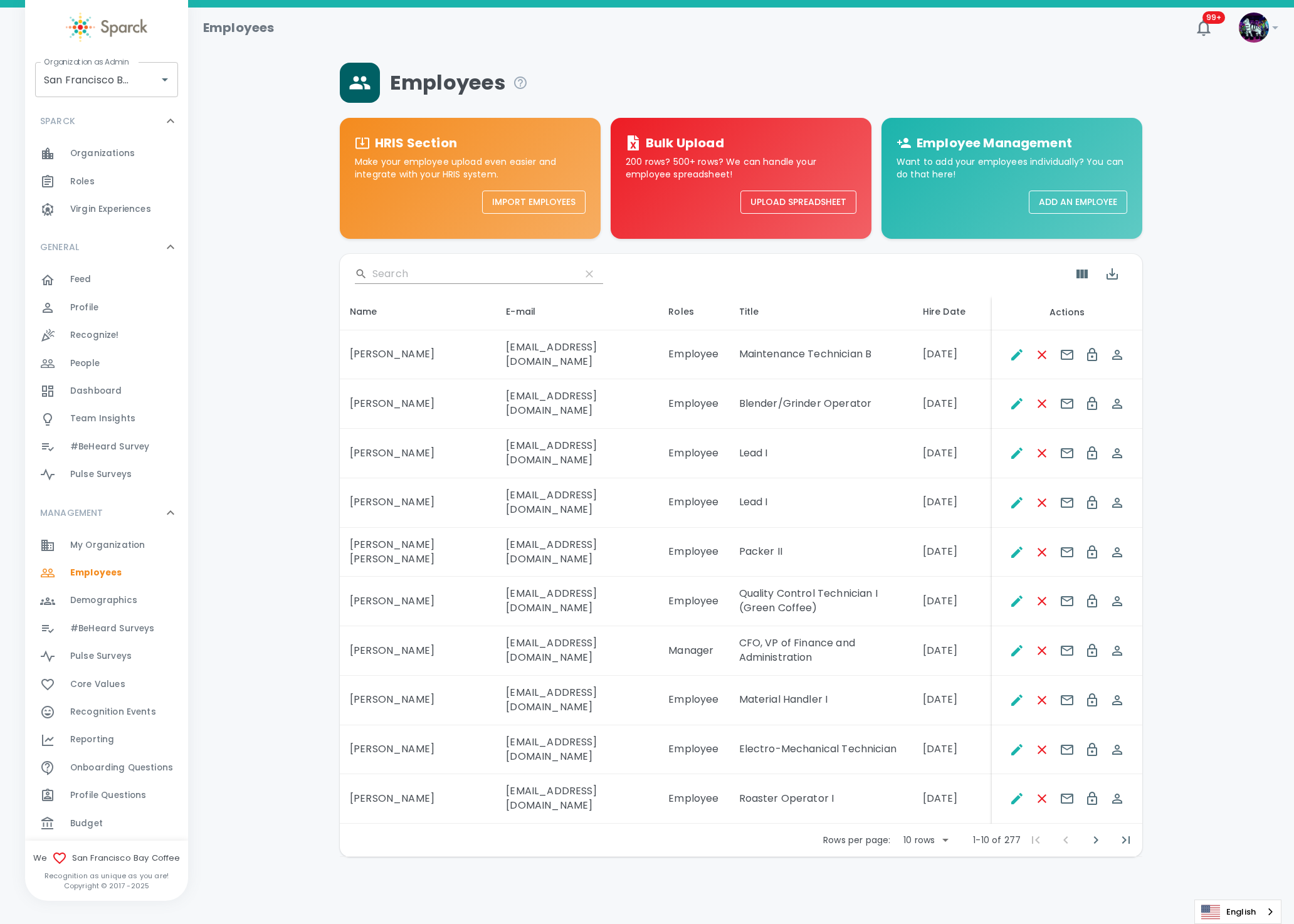
click at [412, 274] on input "Search" at bounding box center [471, 274] width 198 height 20
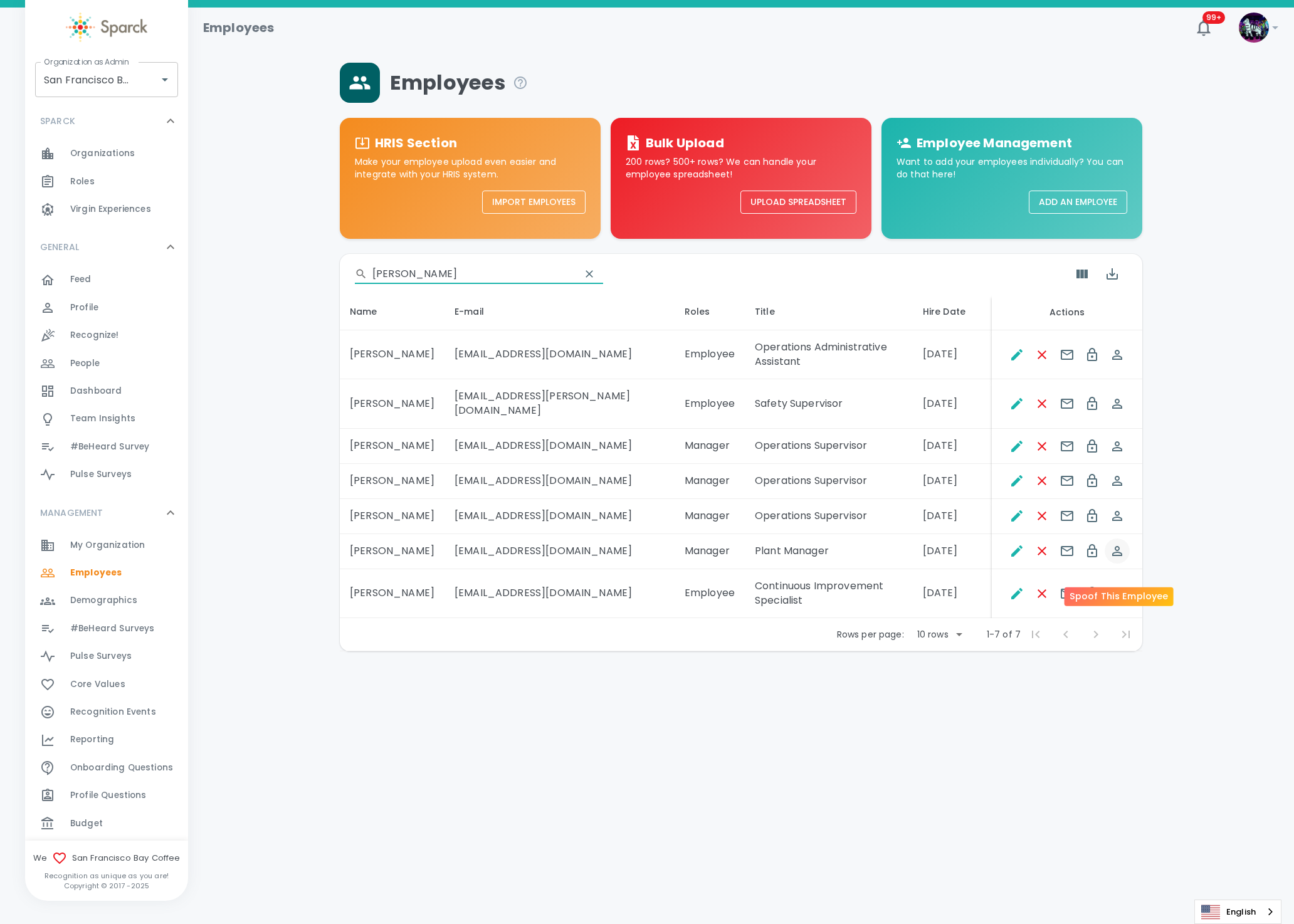
type input "robles"
click at [1115, 556] on icon "Spoof This Employee" at bounding box center [1117, 551] width 10 height 10
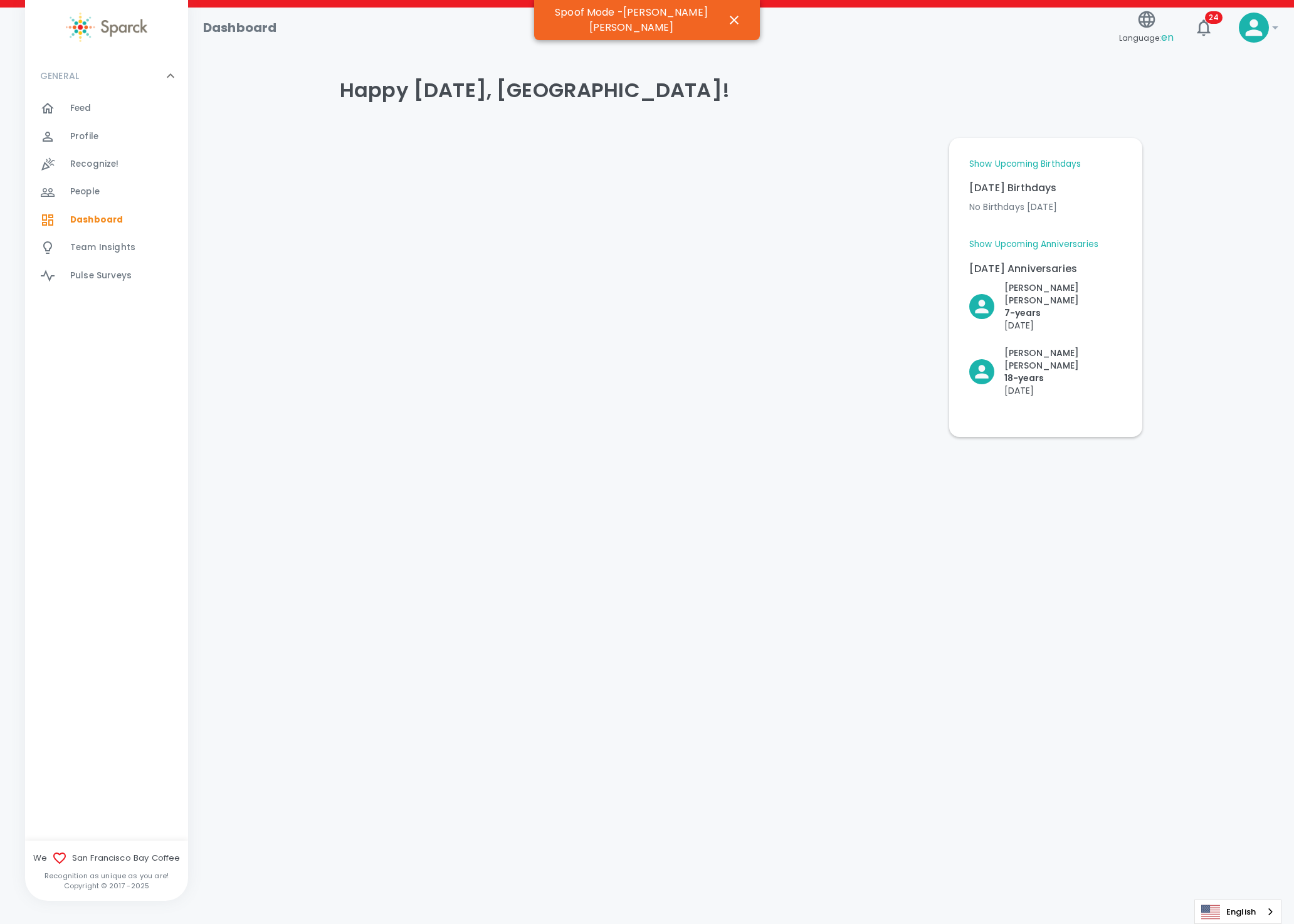
click at [85, 251] on span "Team Insights" at bounding box center [103, 248] width 65 height 13
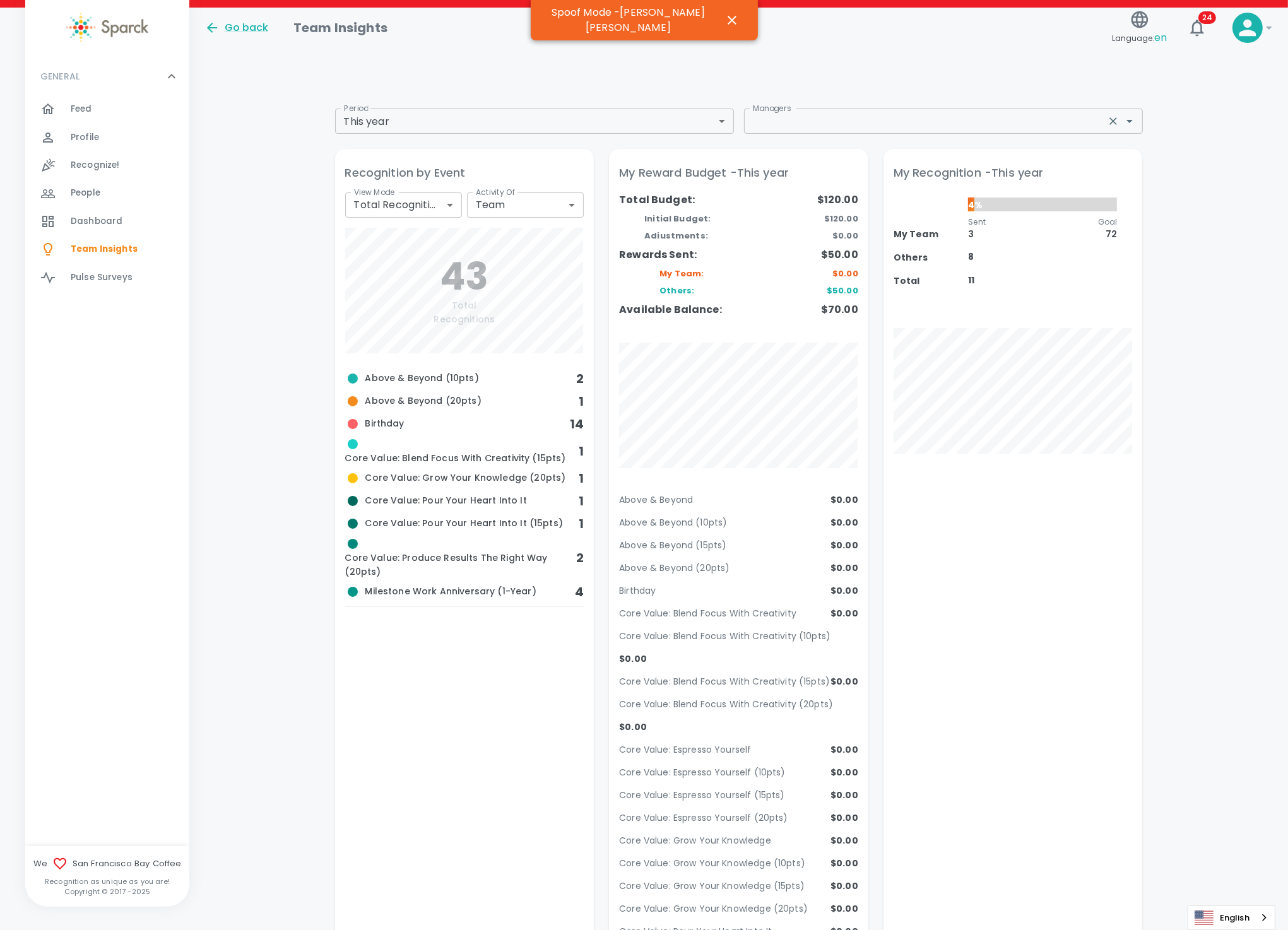
click at [808, 131] on div "Managers" at bounding box center [943, 121] width 399 height 25
click at [645, 58] on div at bounding box center [739, 42] width 1069 height 40
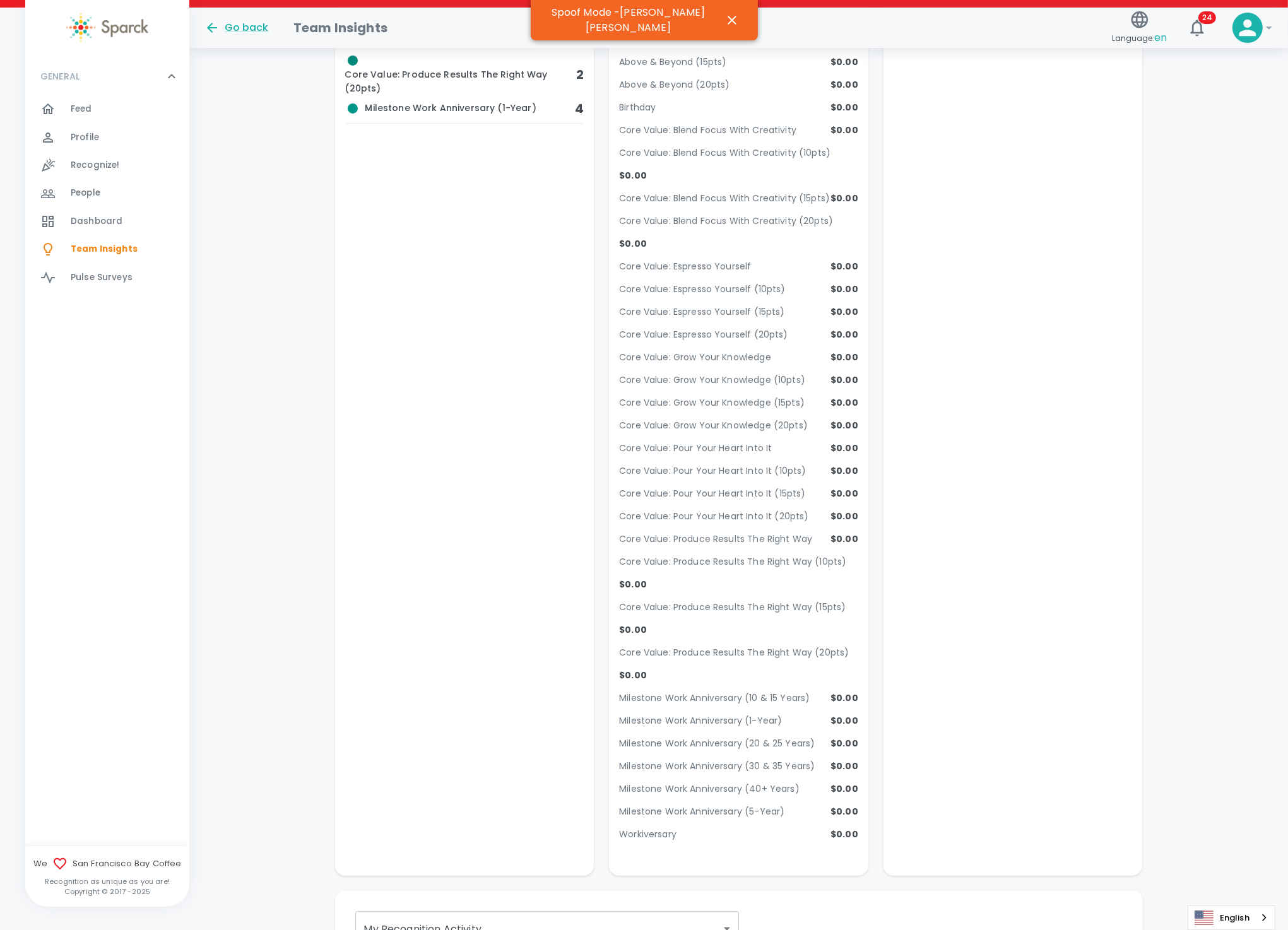
scroll to position [568, 0]
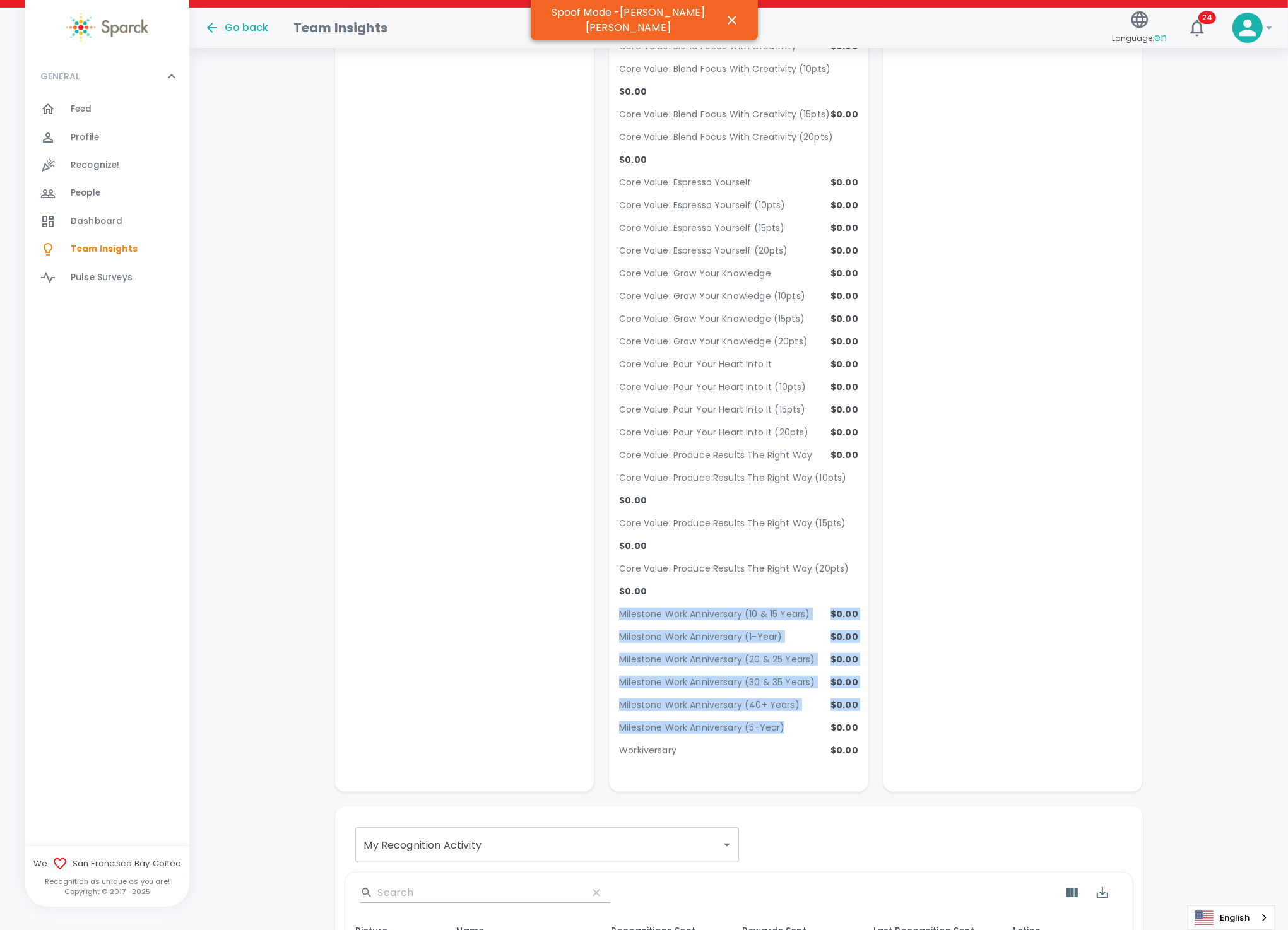
drag, startPoint x: 783, startPoint y: 684, endPoint x: 614, endPoint y: 585, distance: 195.9
click at [614, 585] on div "My Reward Budget - This year Total Budget: Initial Budget: Adiustments: Rewards…" at bounding box center [739, 179] width 260 height 1195
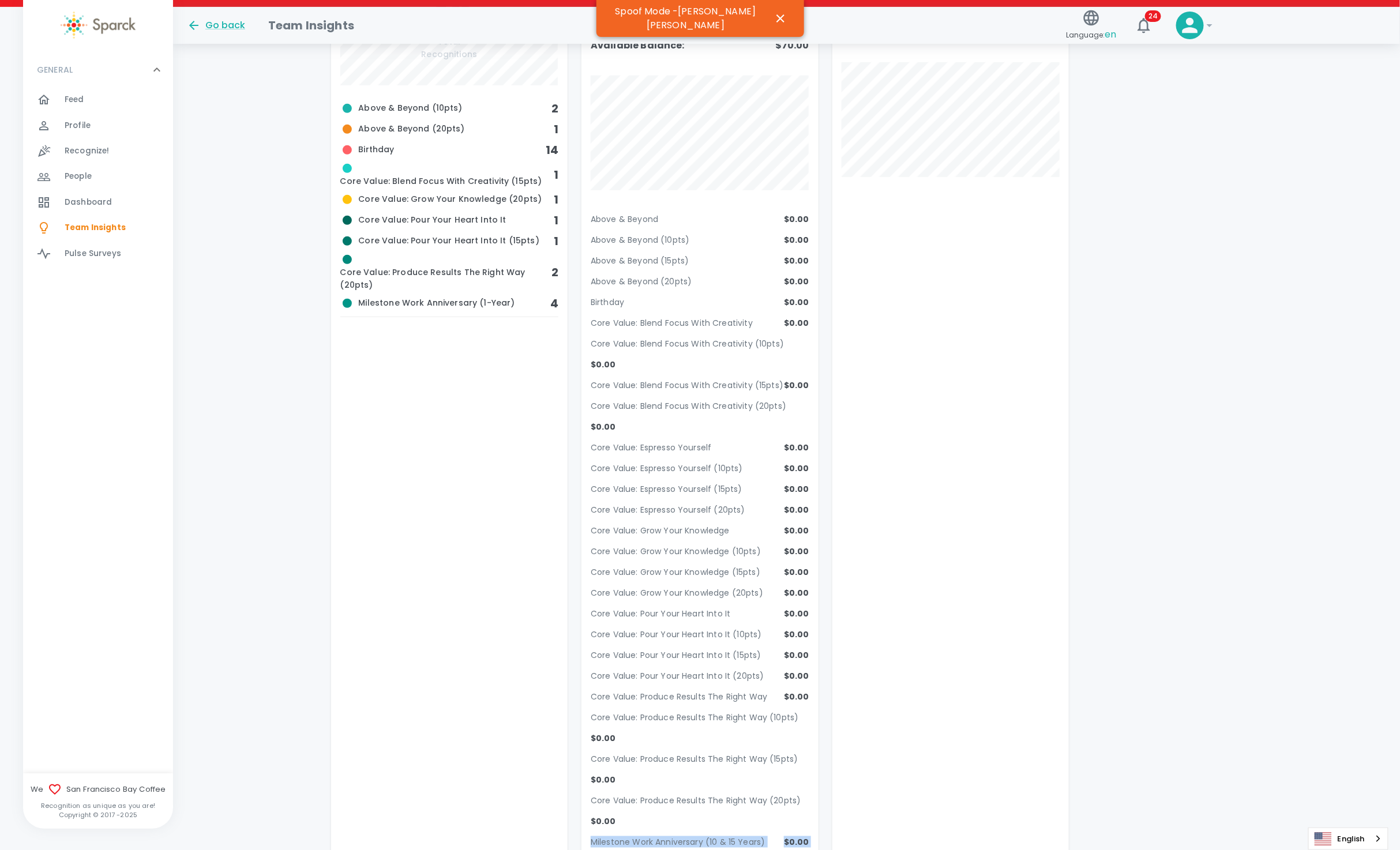
scroll to position [346, 0]
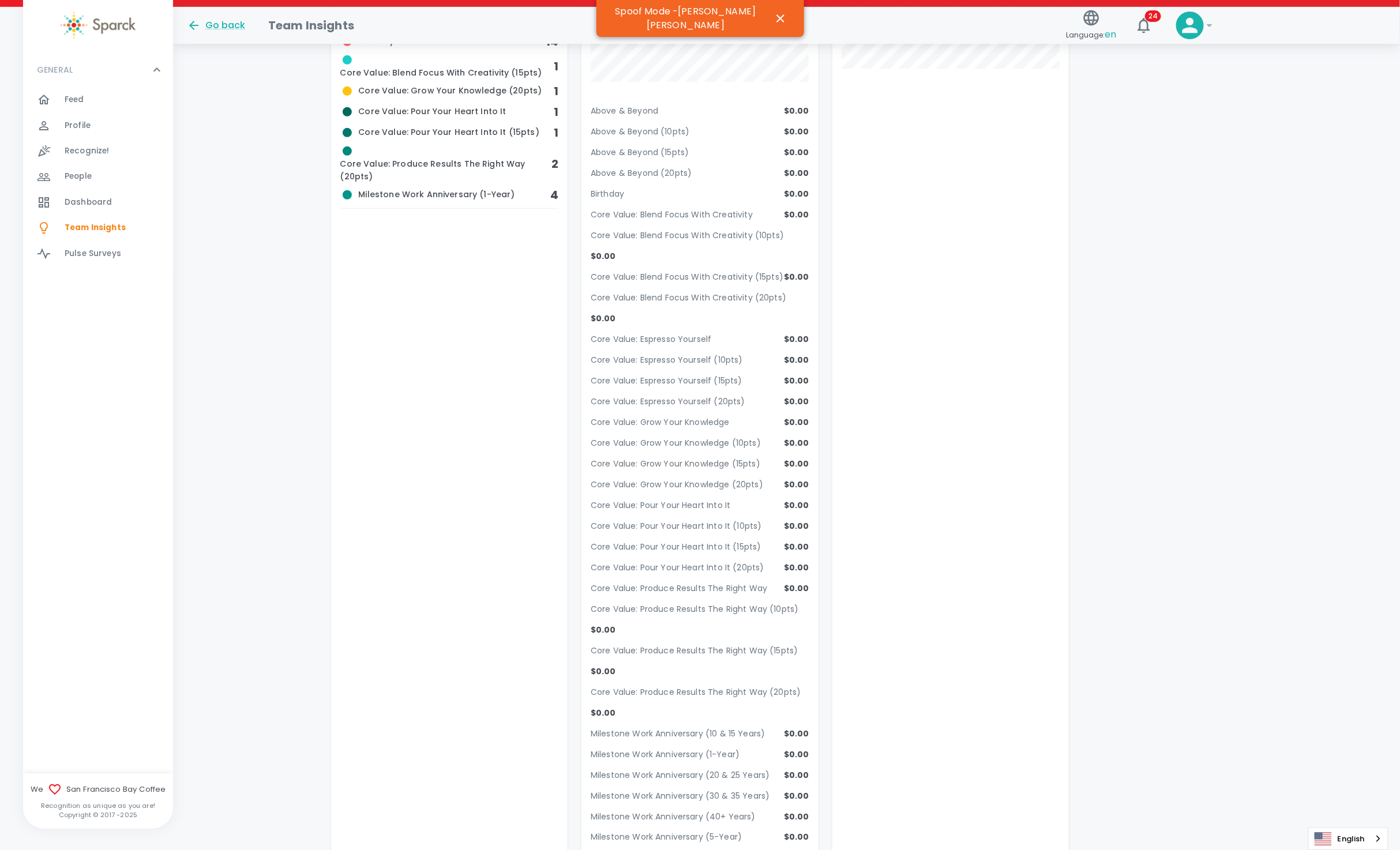
click at [698, 686] on div "Core Value: Produce Results The Right Way (20pts) $0.00" at bounding box center [699, 707] width 219 height 42
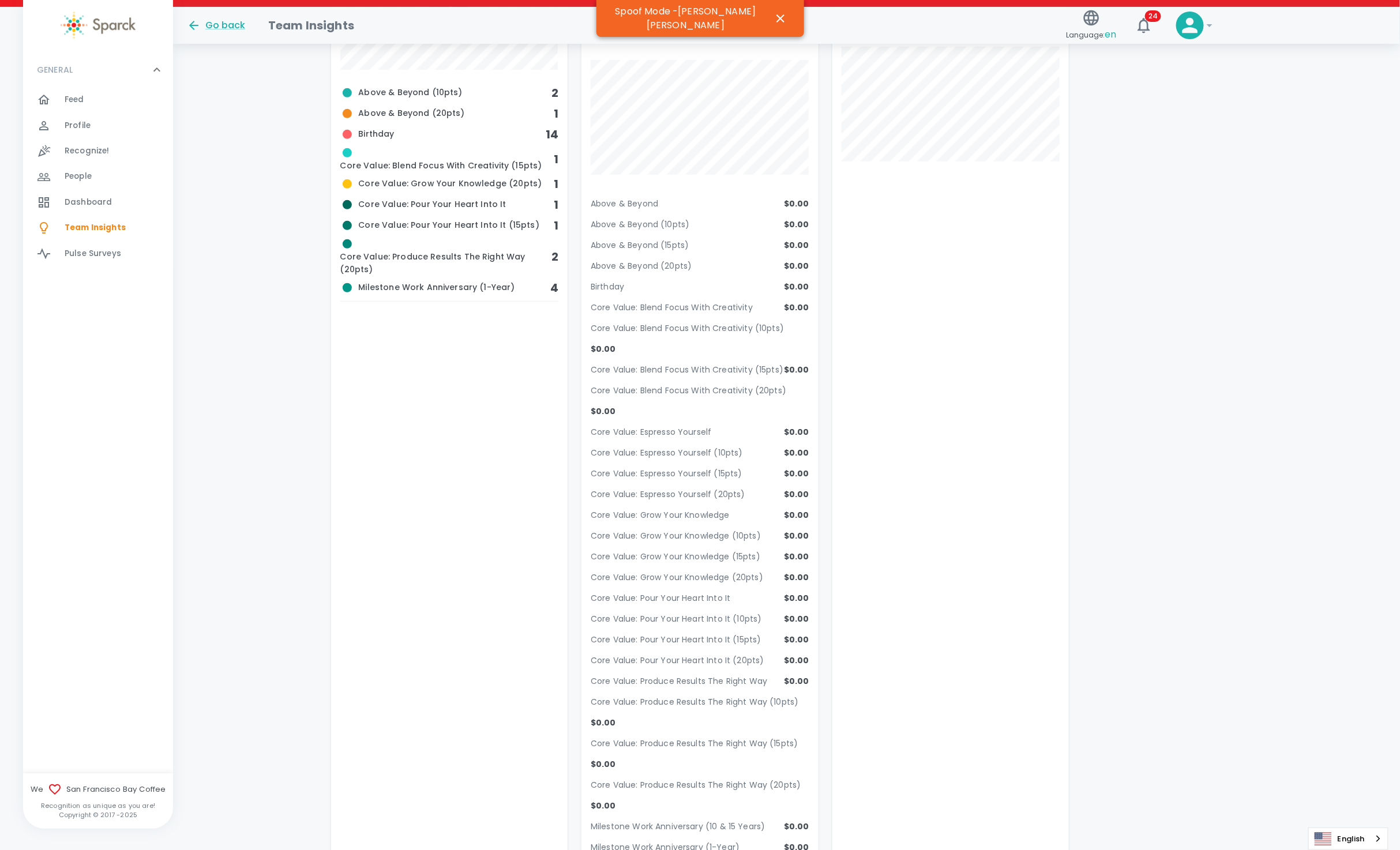
scroll to position [519, 0]
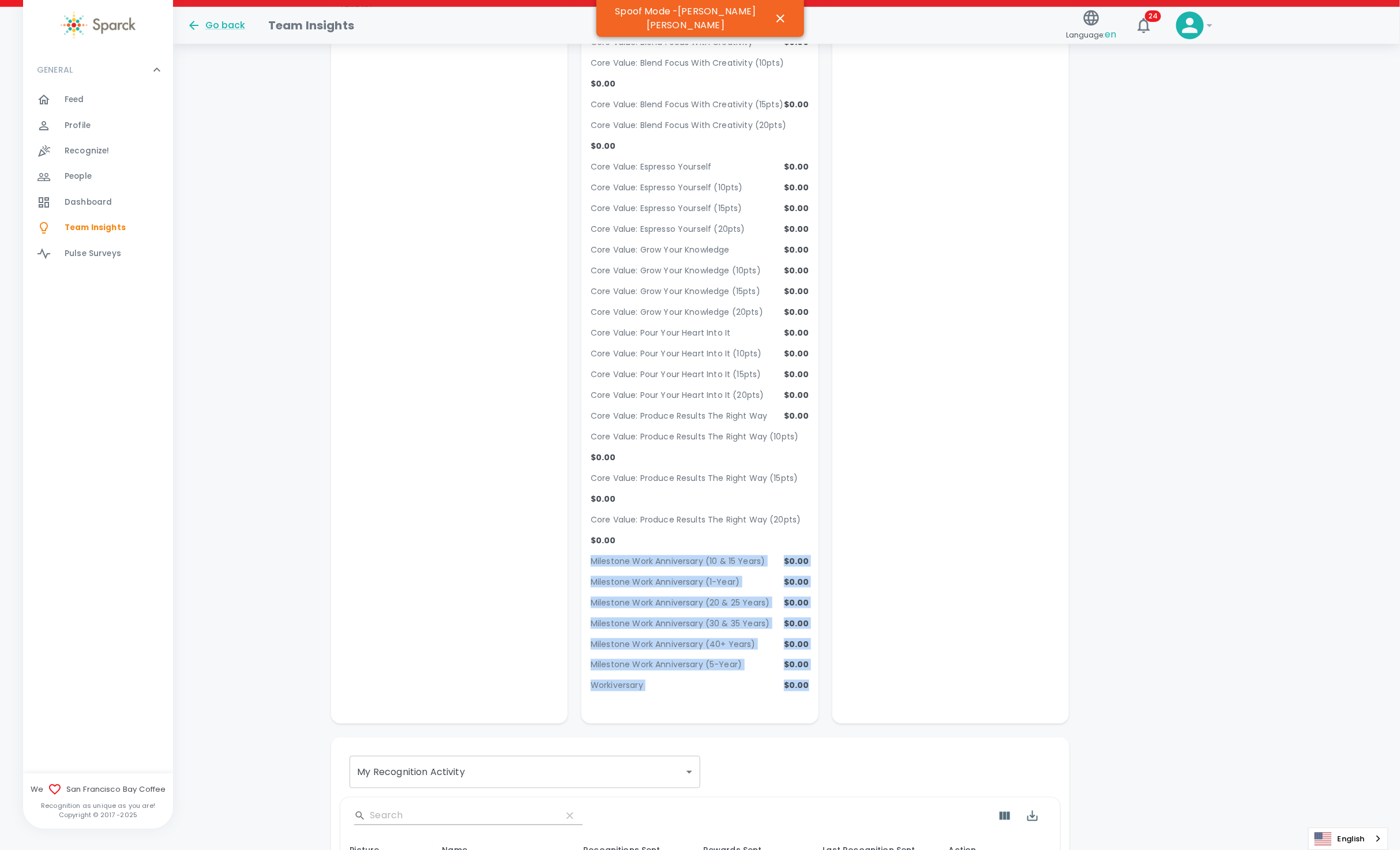
drag, startPoint x: 810, startPoint y: 649, endPoint x: 589, endPoint y: 519, distance: 256.4
click at [589, 519] on div "My Reward Budget - This year Total Budget: Initial Budget: Adiustments: Rewards…" at bounding box center [700, 164] width 237 height 1092
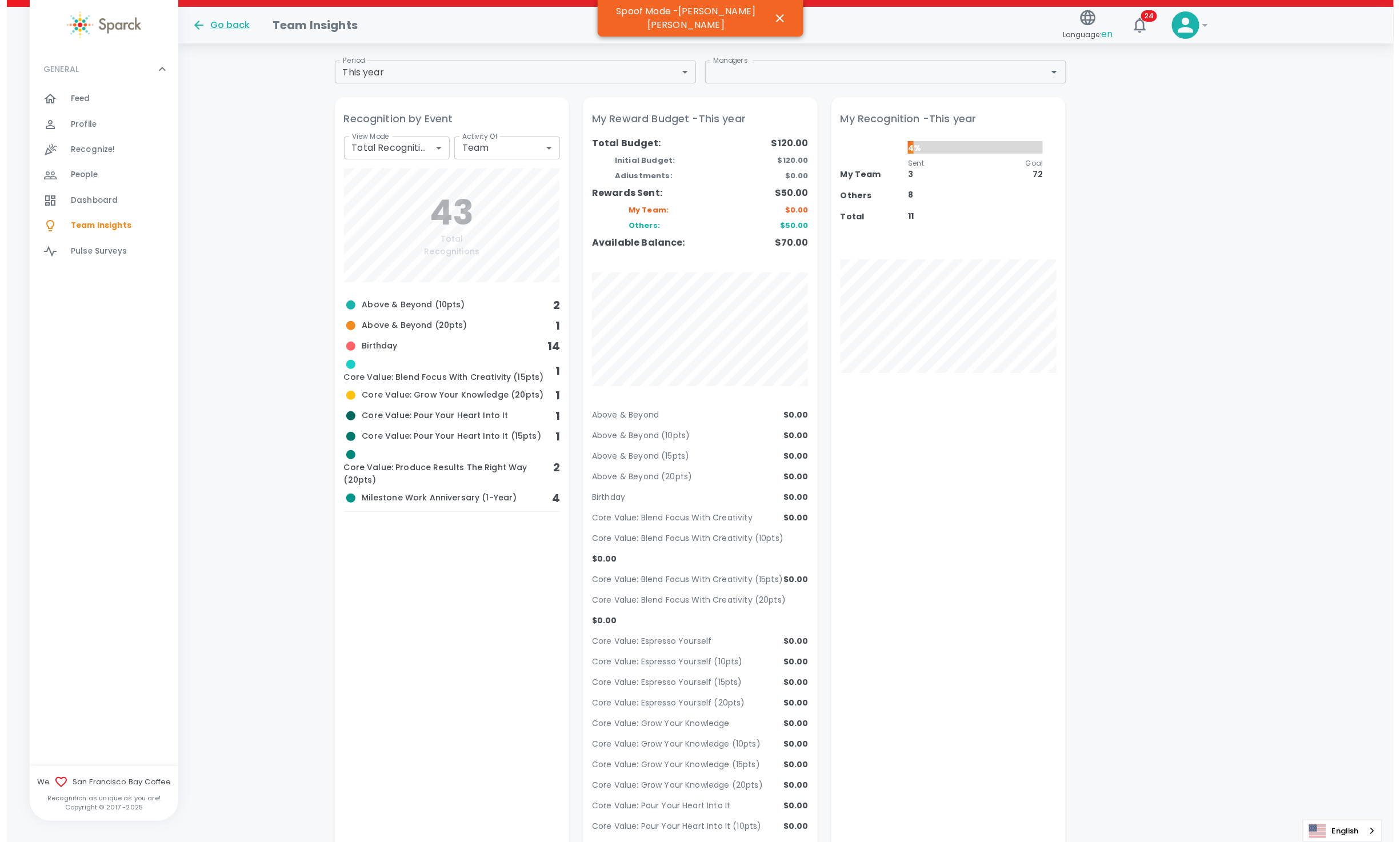
scroll to position [0, 0]
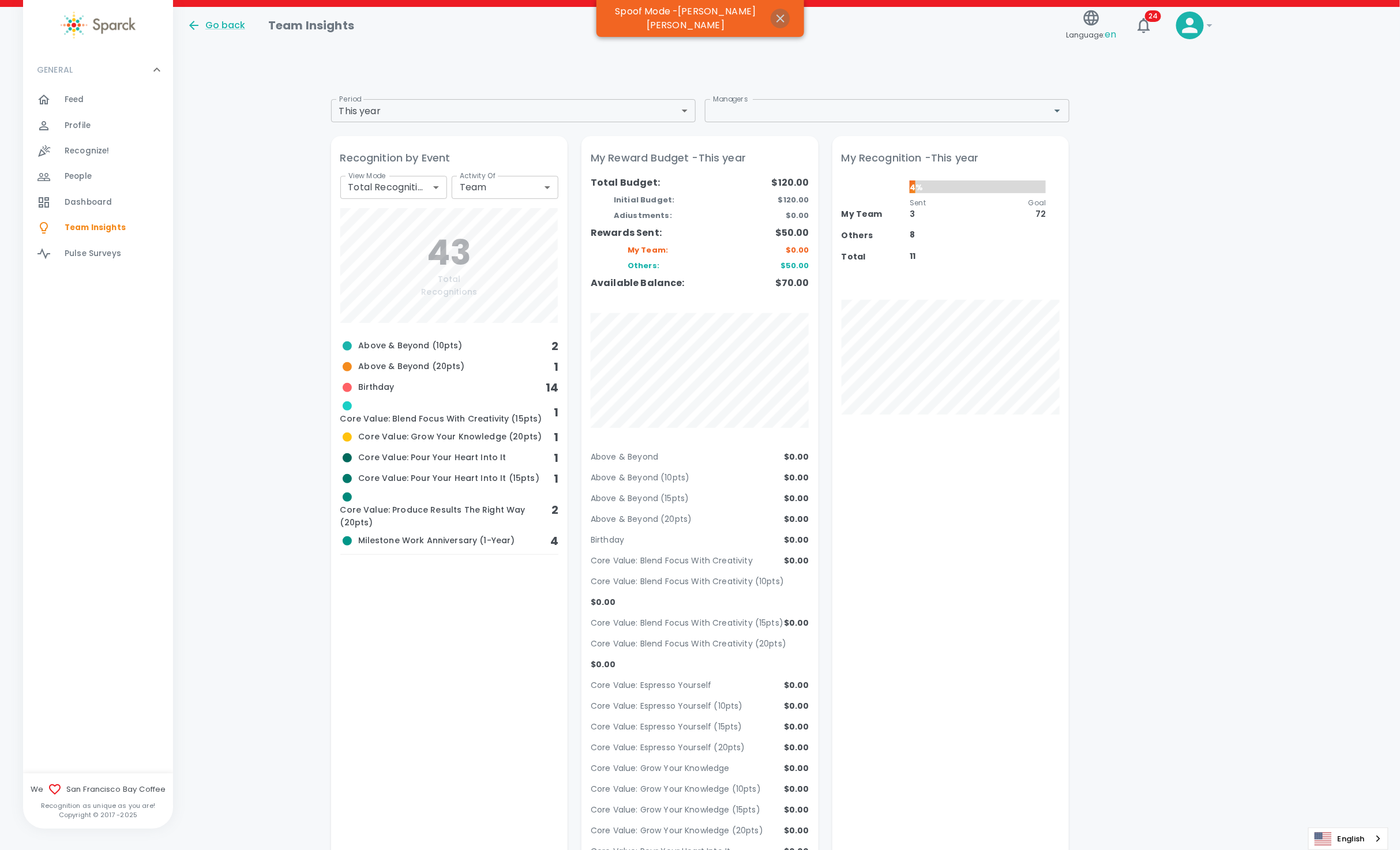
click at [773, 17] on icon "button" at bounding box center [780, 19] width 14 height 14
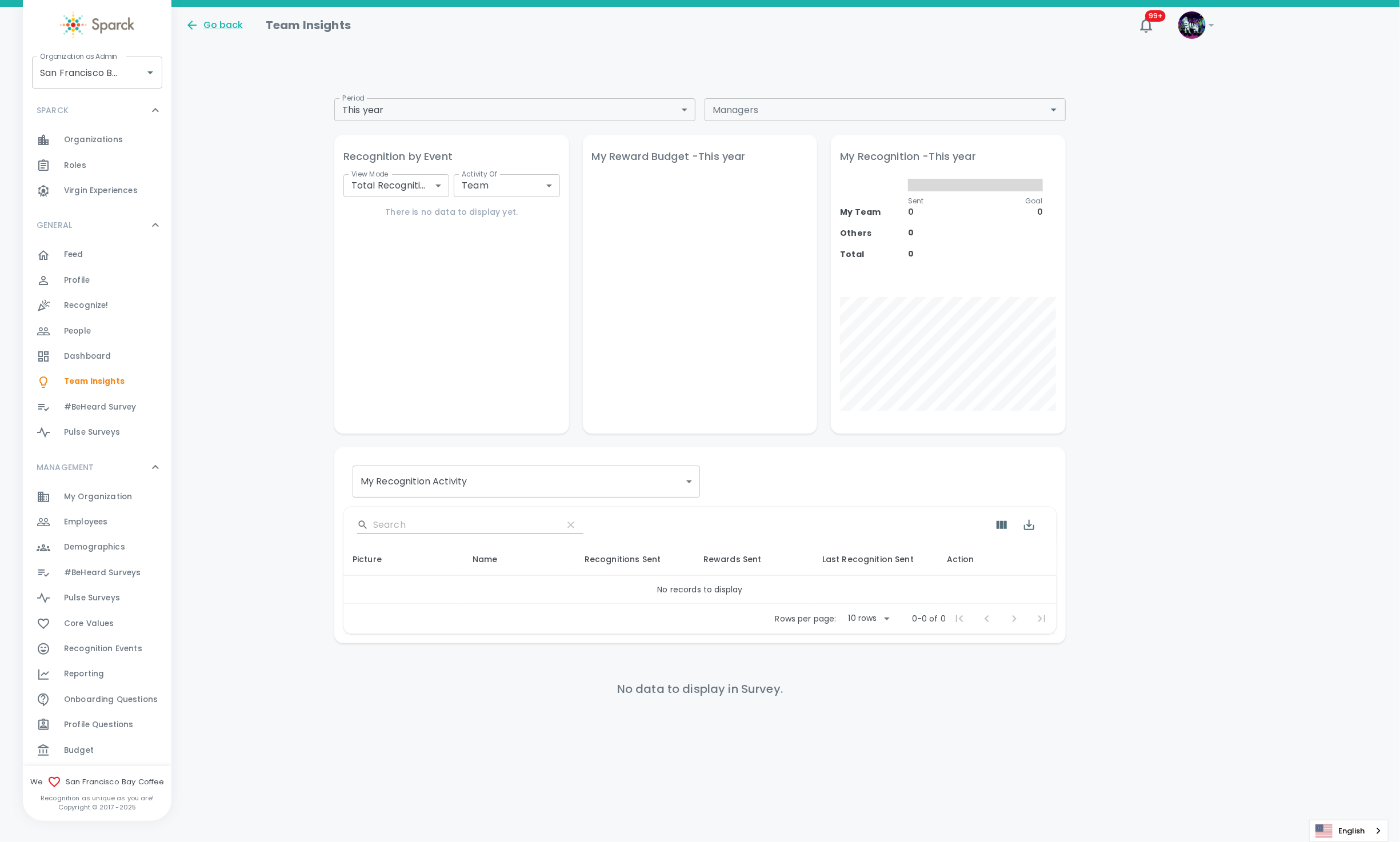
click at [115, 651] on span "Recognition Events" at bounding box center [103, 649] width 78 height 12
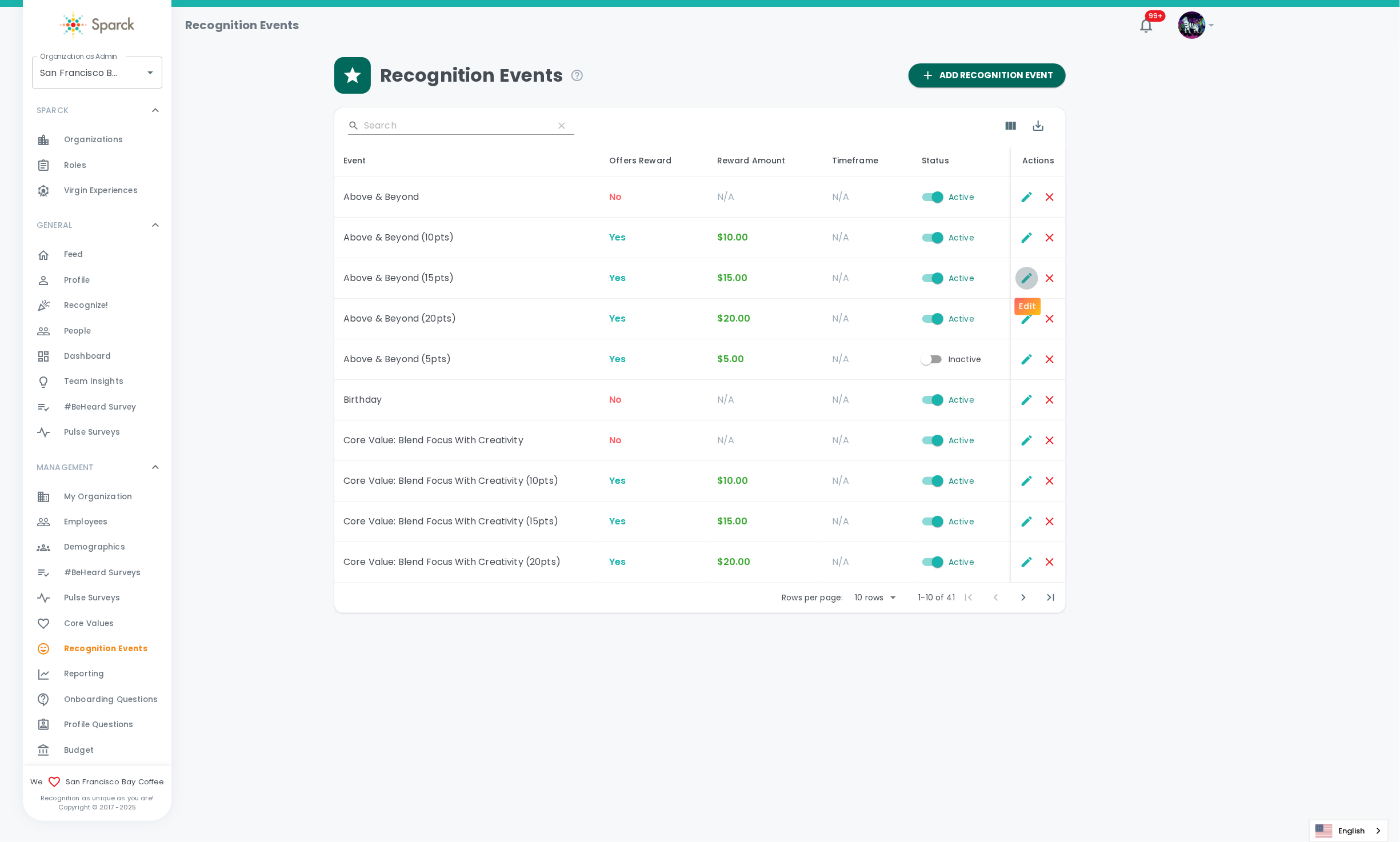
click at [1020, 280] on icon "Edit" at bounding box center [1027, 278] width 14 height 14
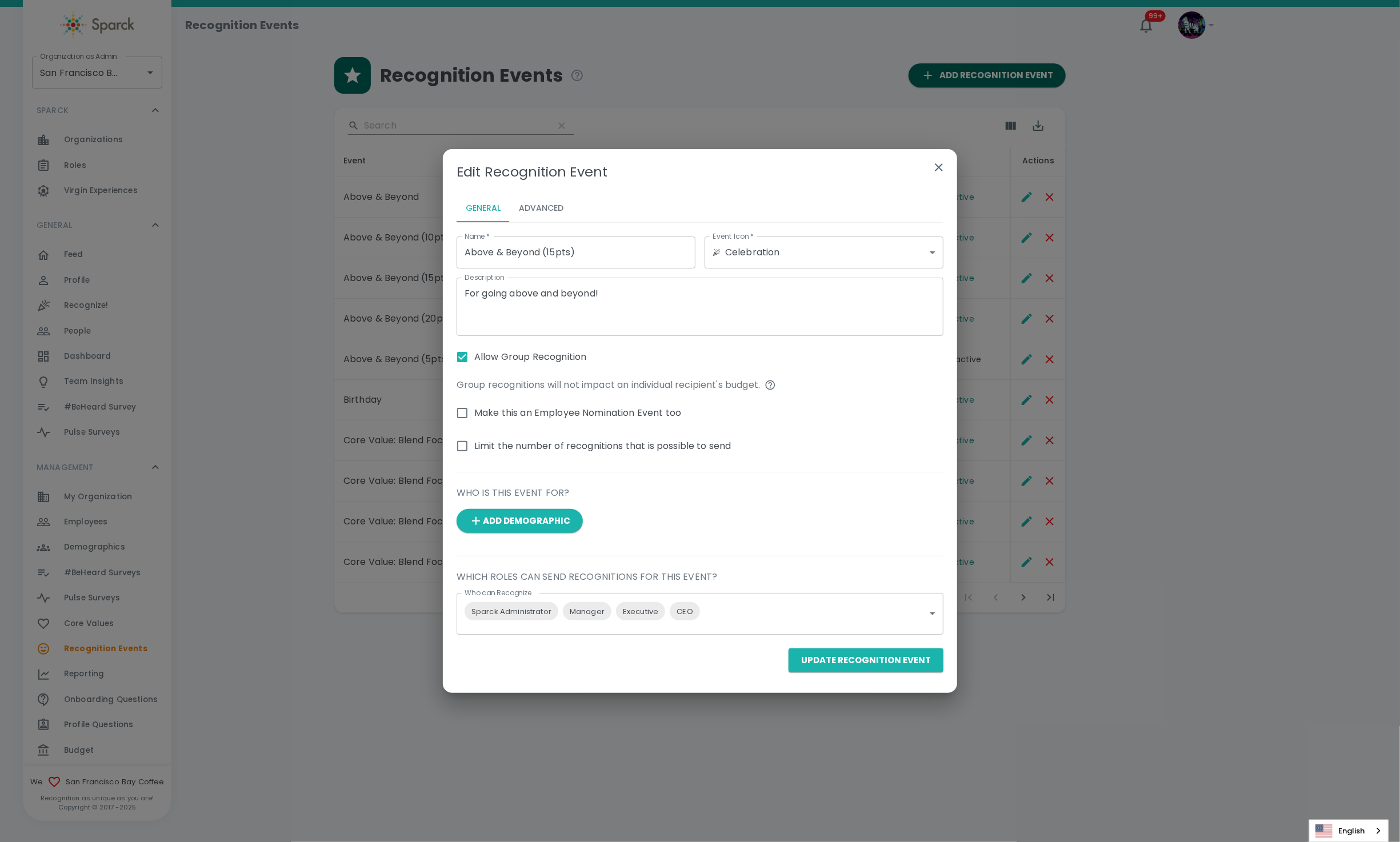
click at [938, 170] on icon "button" at bounding box center [939, 167] width 14 height 14
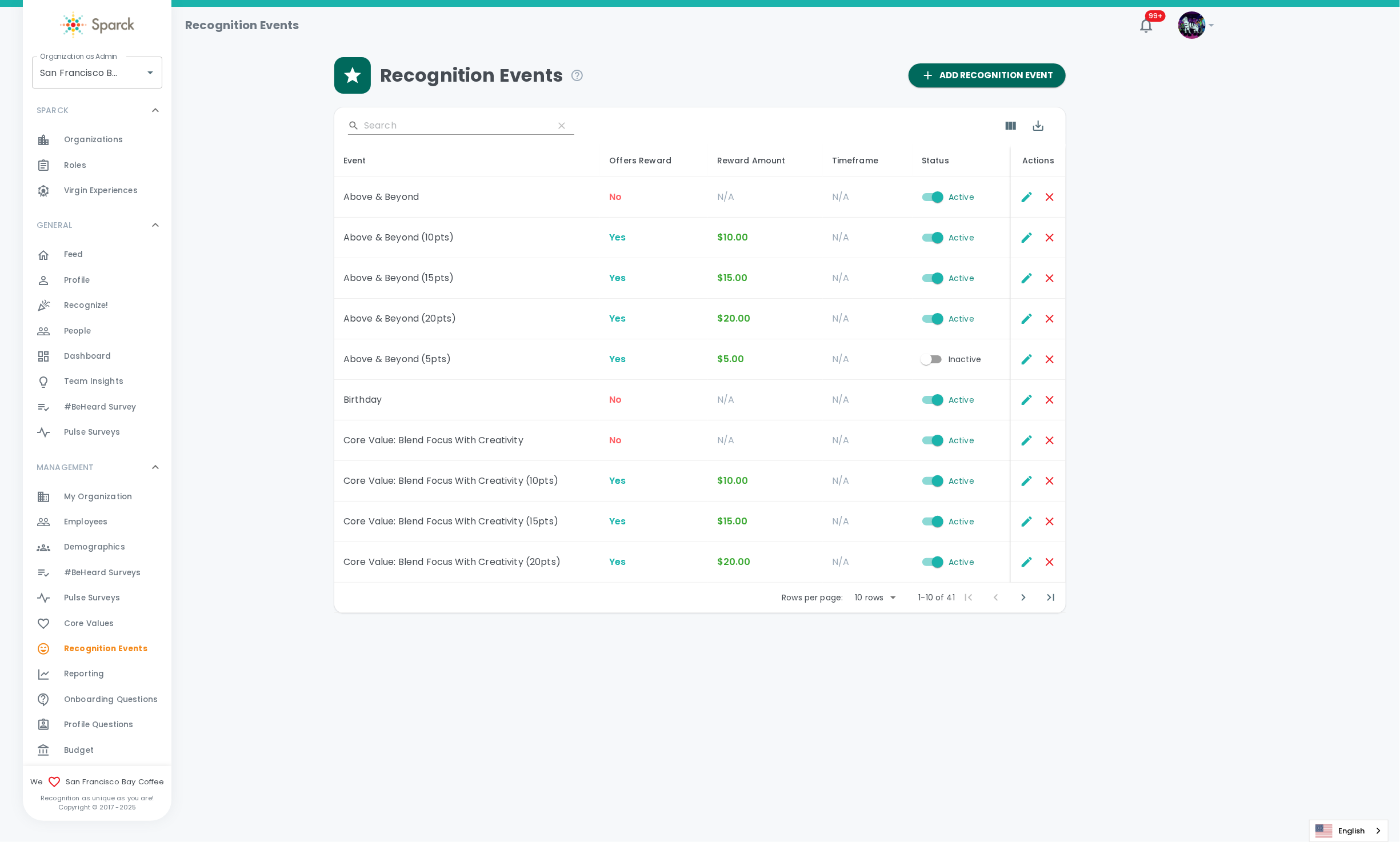
click at [91, 360] on span "Dashboard" at bounding box center [88, 357] width 47 height 12
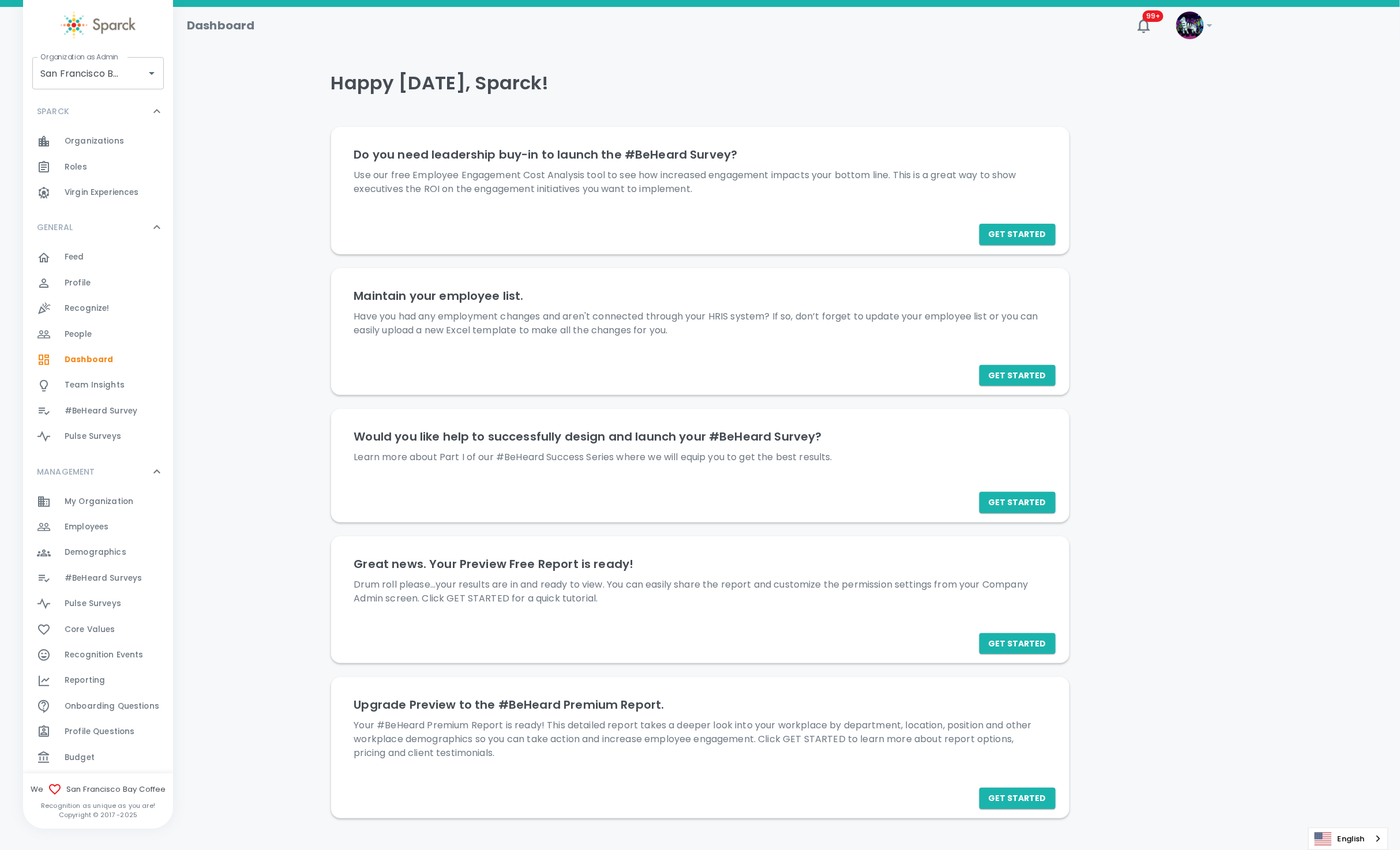
click at [97, 521] on span "Employees" at bounding box center [87, 527] width 44 height 12
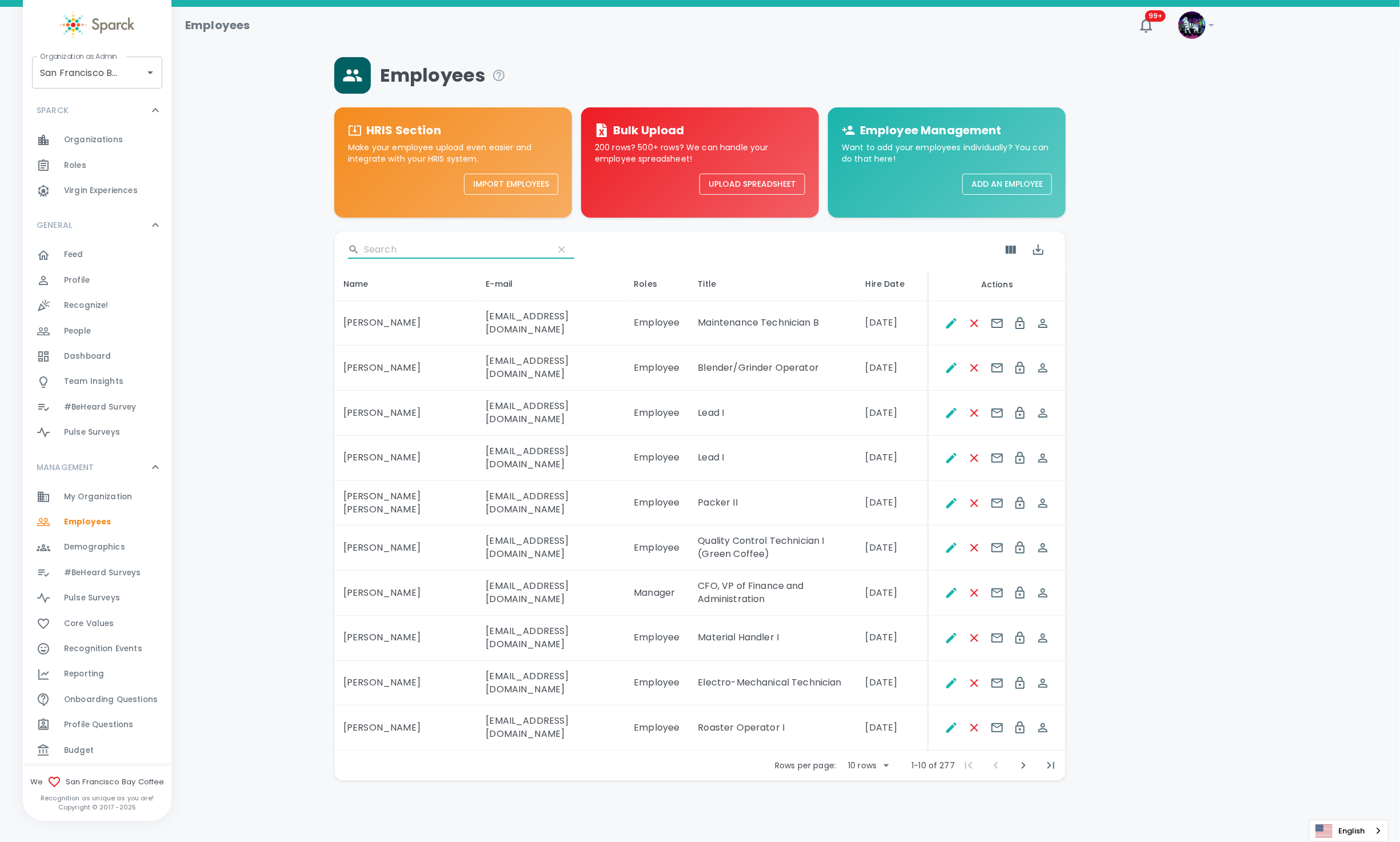
click at [399, 244] on input "Search" at bounding box center [454, 250] width 181 height 19
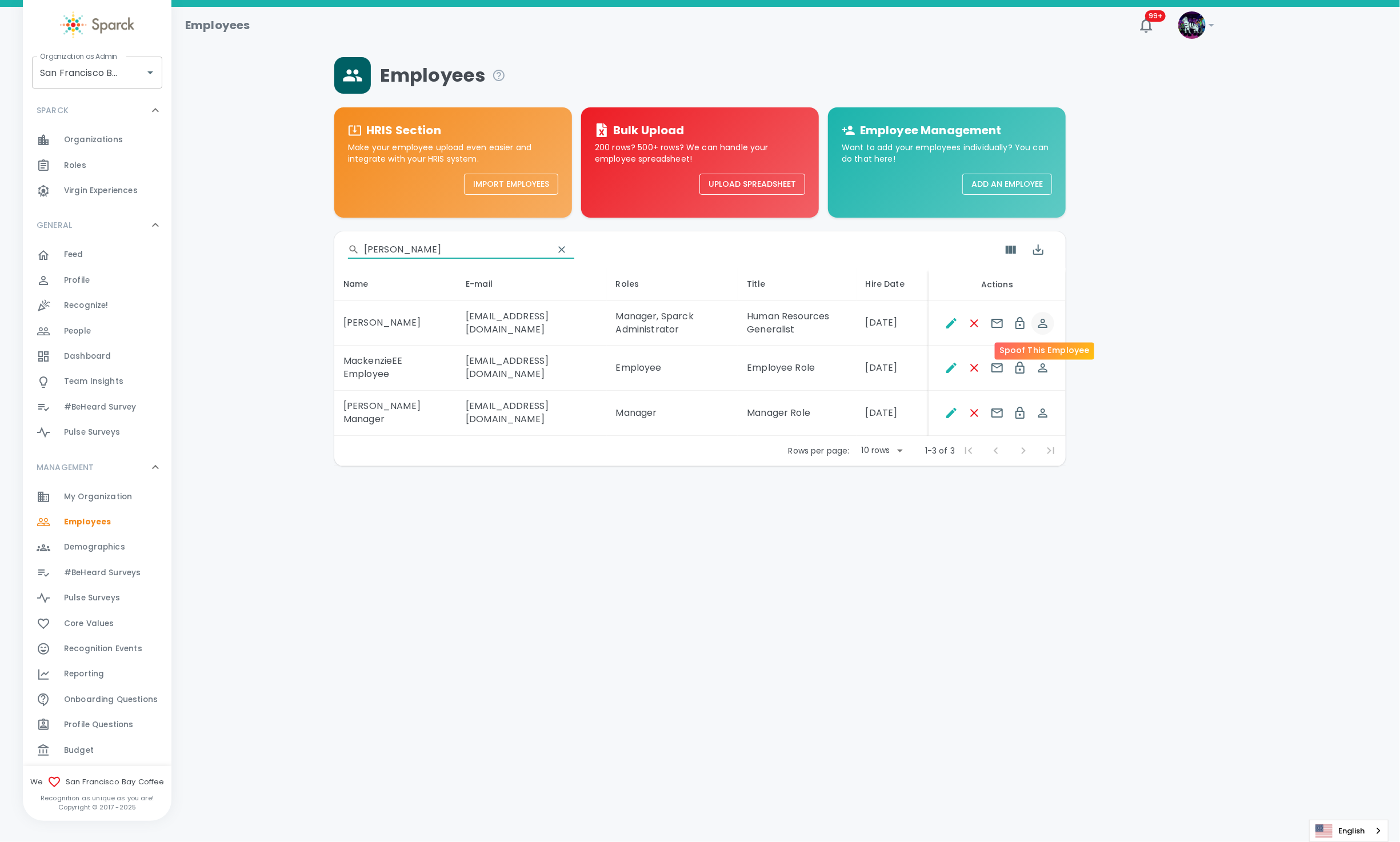
type input "mack"
click at [1043, 321] on icon "Spoof This Employee" at bounding box center [1043, 323] width 14 height 14
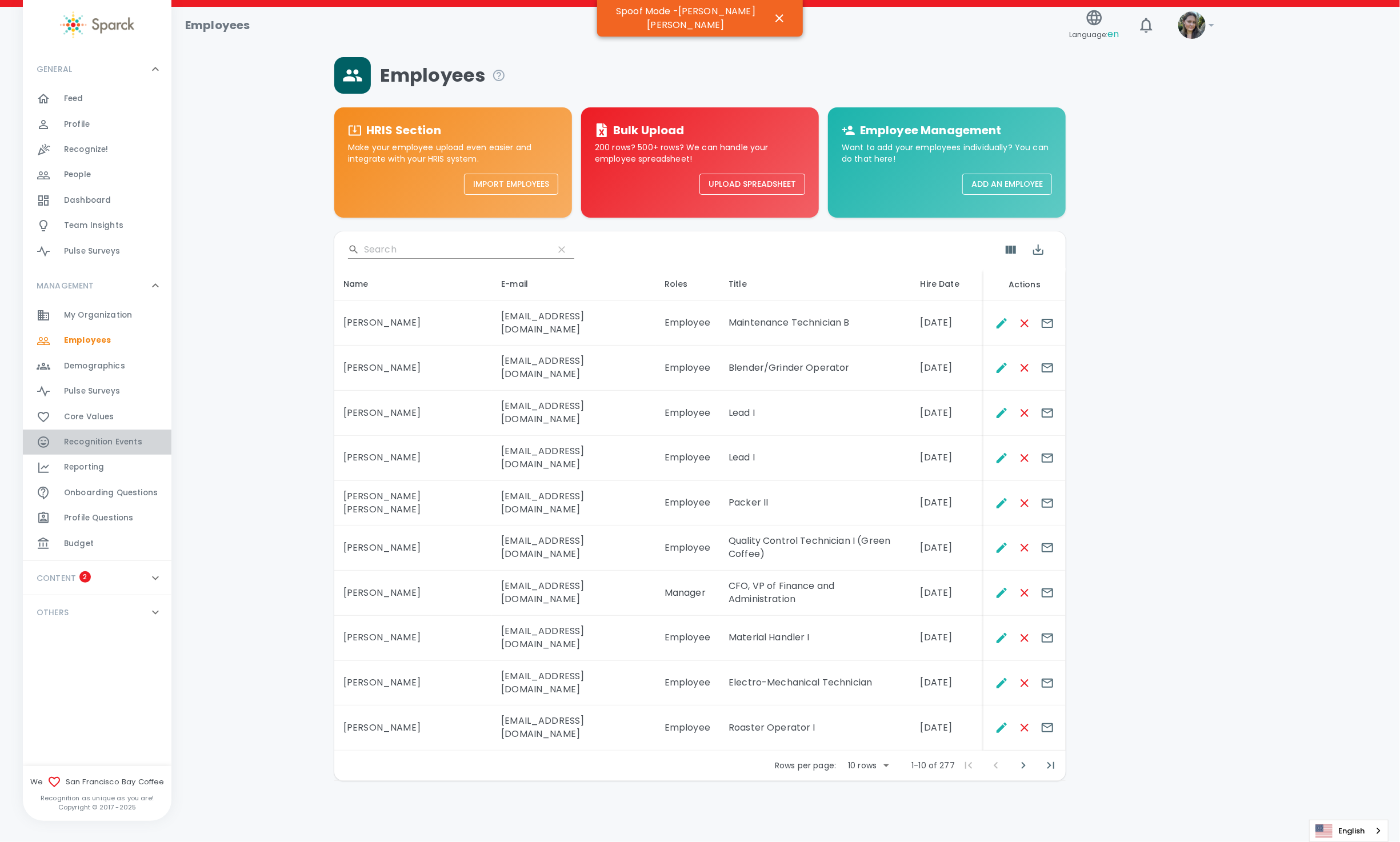
click at [125, 434] on span "Recognition Events 0" at bounding box center [103, 442] width 78 height 16
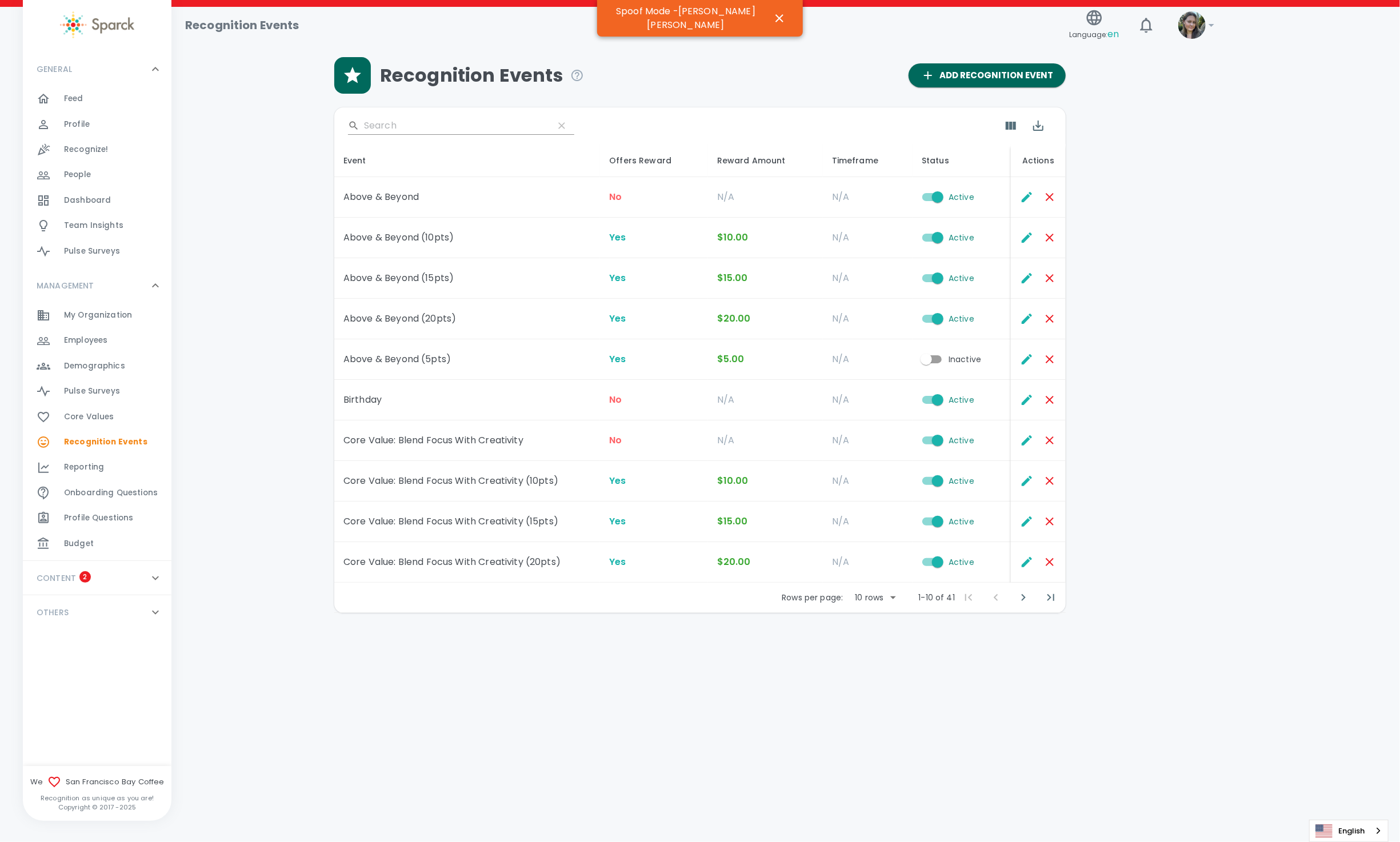
click at [886, 599] on body "Skip Navigation Recognition Events Language: en ! GENERAL 0 Feed 0 Profile 0 Re…" at bounding box center [700, 336] width 1400 height 672
click at [884, 684] on li "50" at bounding box center [875, 683] width 53 height 20
type input "50"
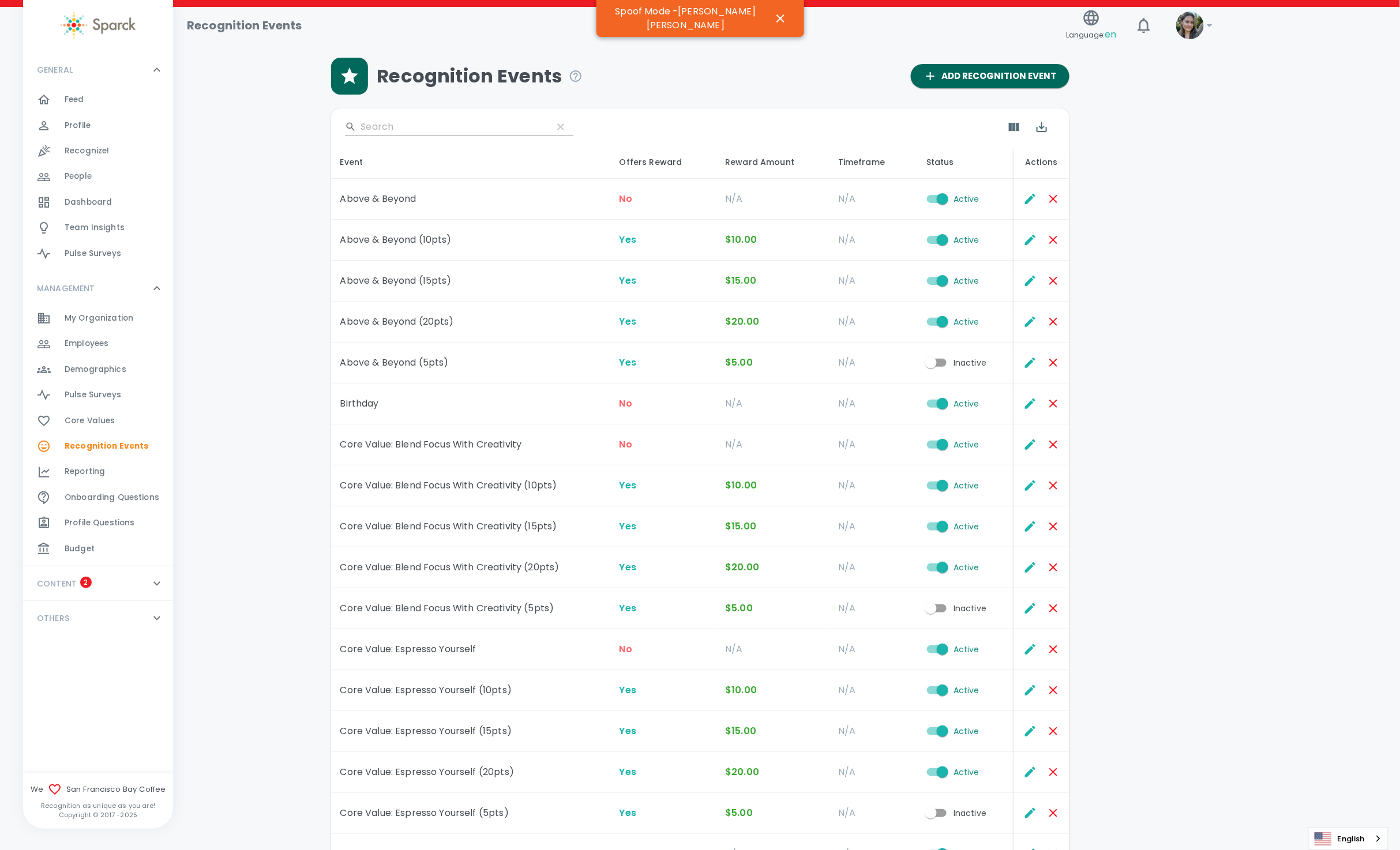
click at [106, 201] on span "Dashboard" at bounding box center [88, 202] width 47 height 12
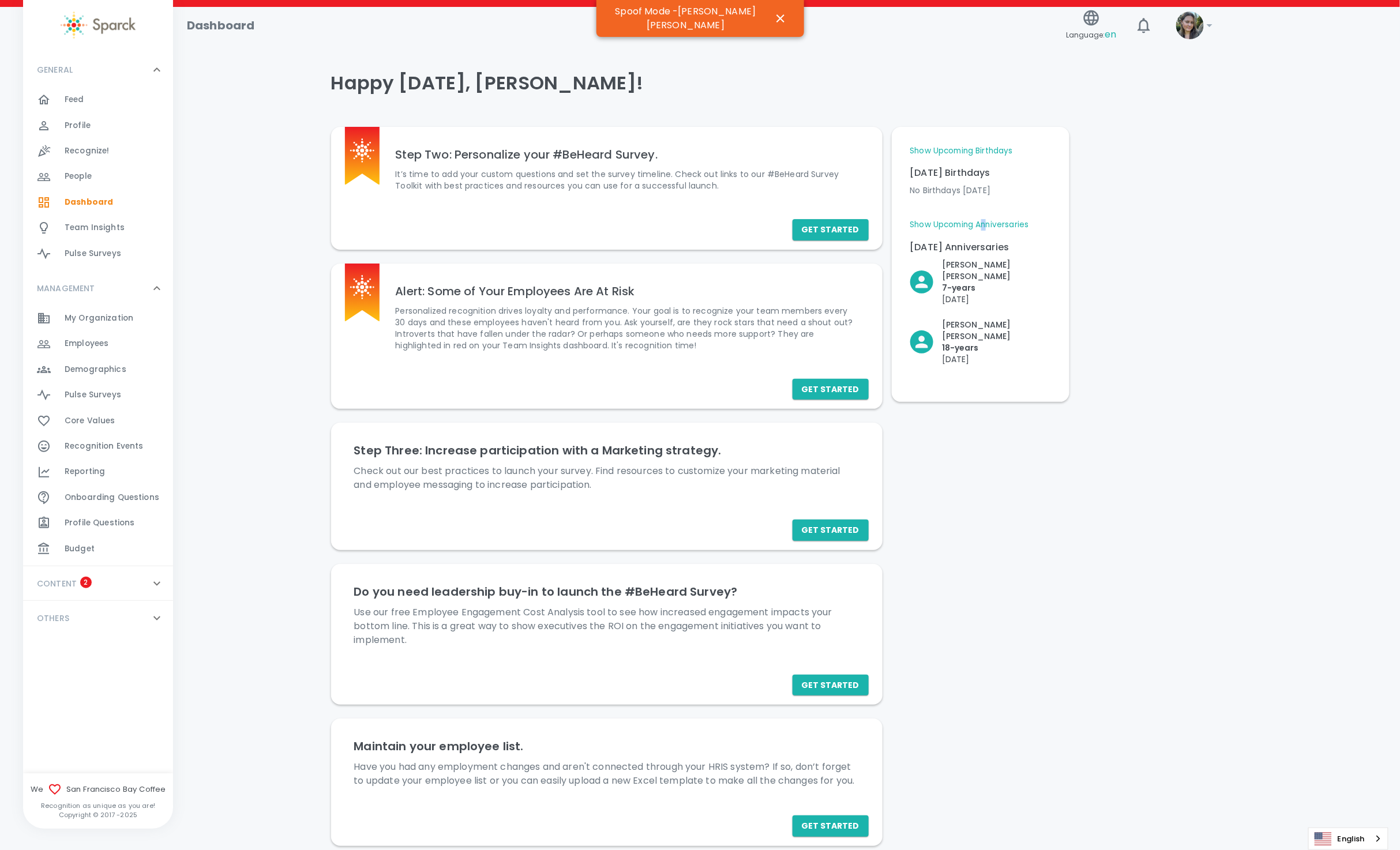
click at [985, 224] on link "Show Upcoming Anniversaries" at bounding box center [969, 225] width 119 height 12
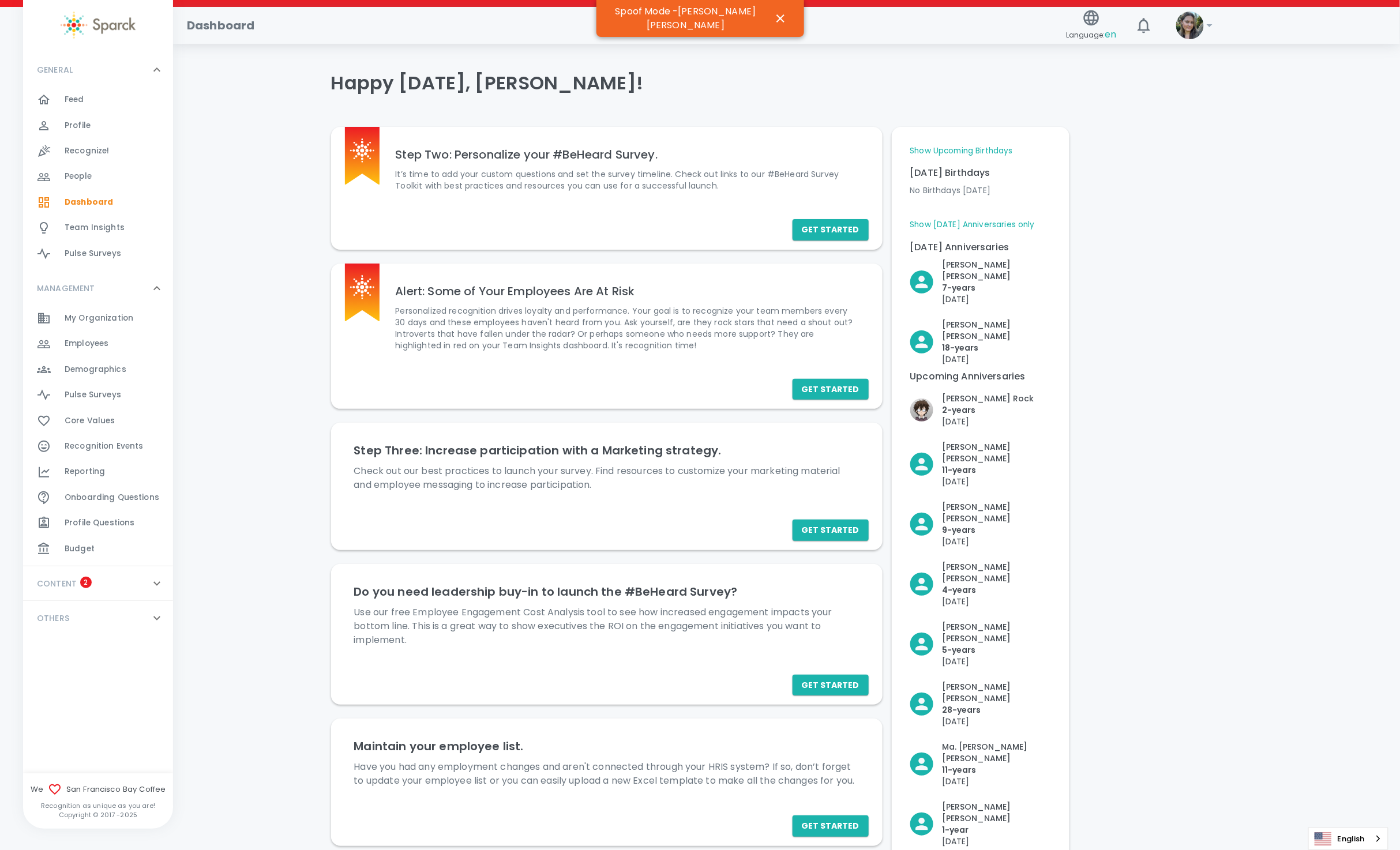
scroll to position [87, 0]
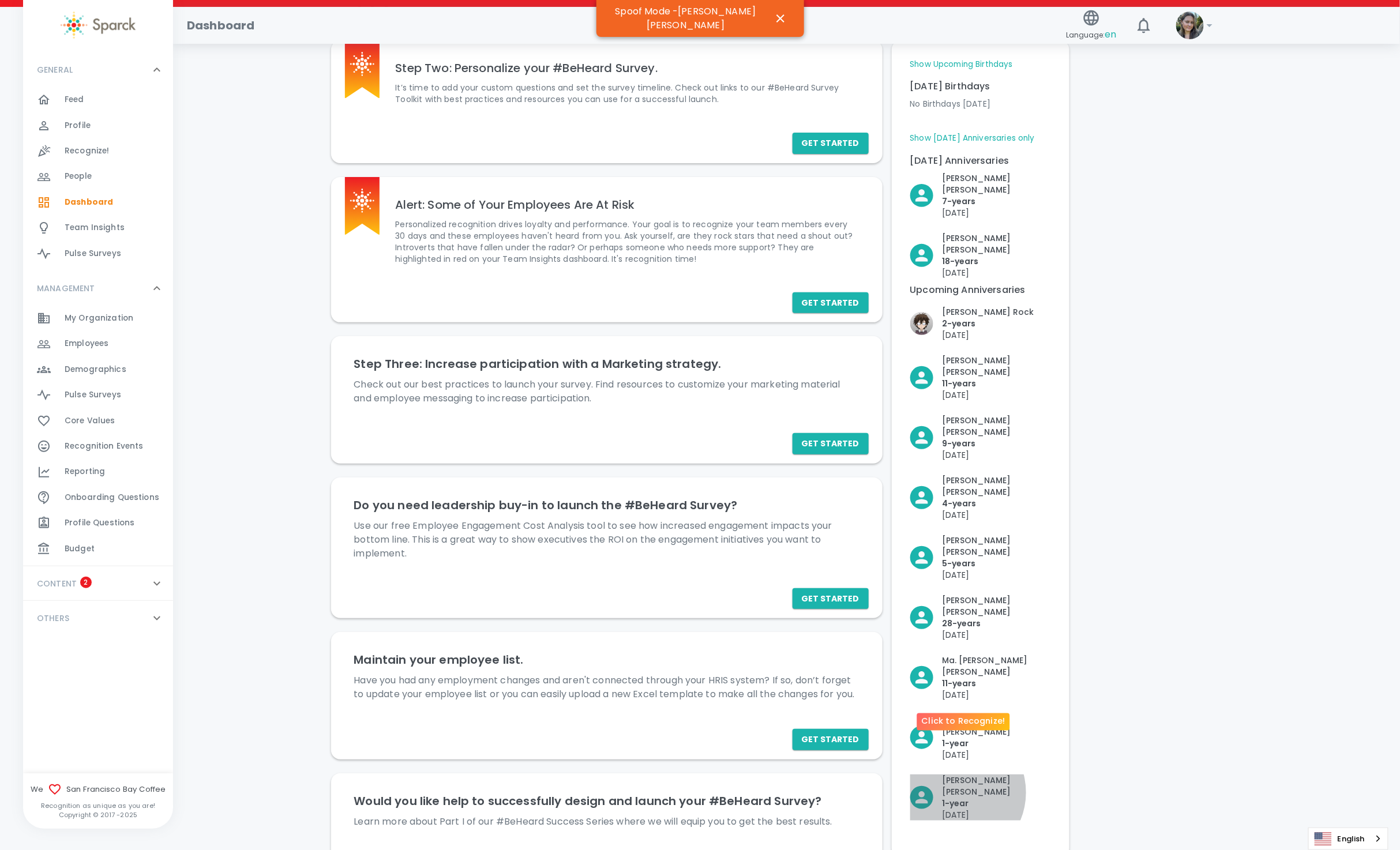
click at [955, 798] on p "1- year" at bounding box center [996, 803] width 108 height 12
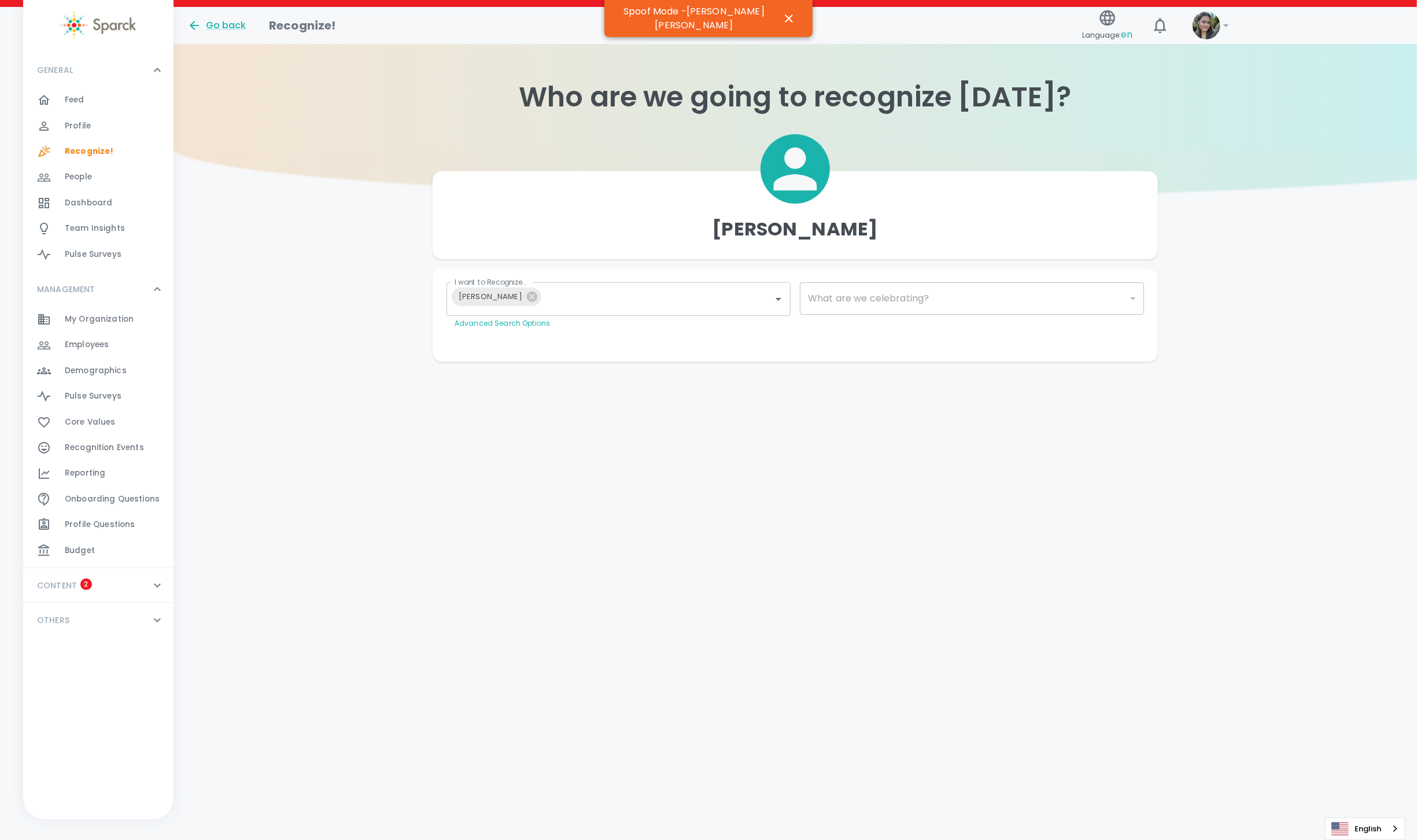
type input "2073"
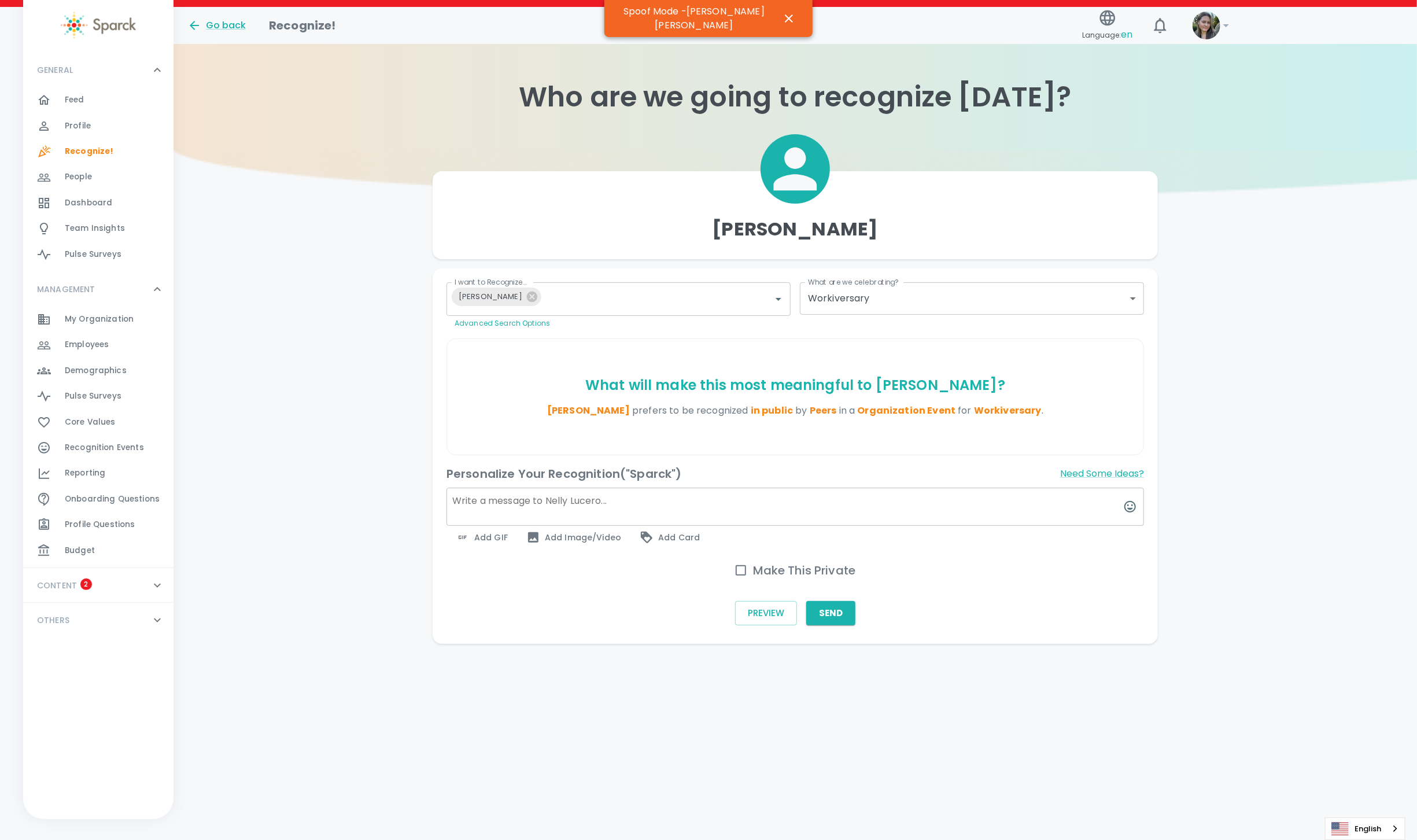
click at [928, 297] on body "Skip Navigation Go back Recognize! Language: en ! GENERAL 0 Feed 0 Profile 0 Re…" at bounding box center [708, 345] width 1417 height 690
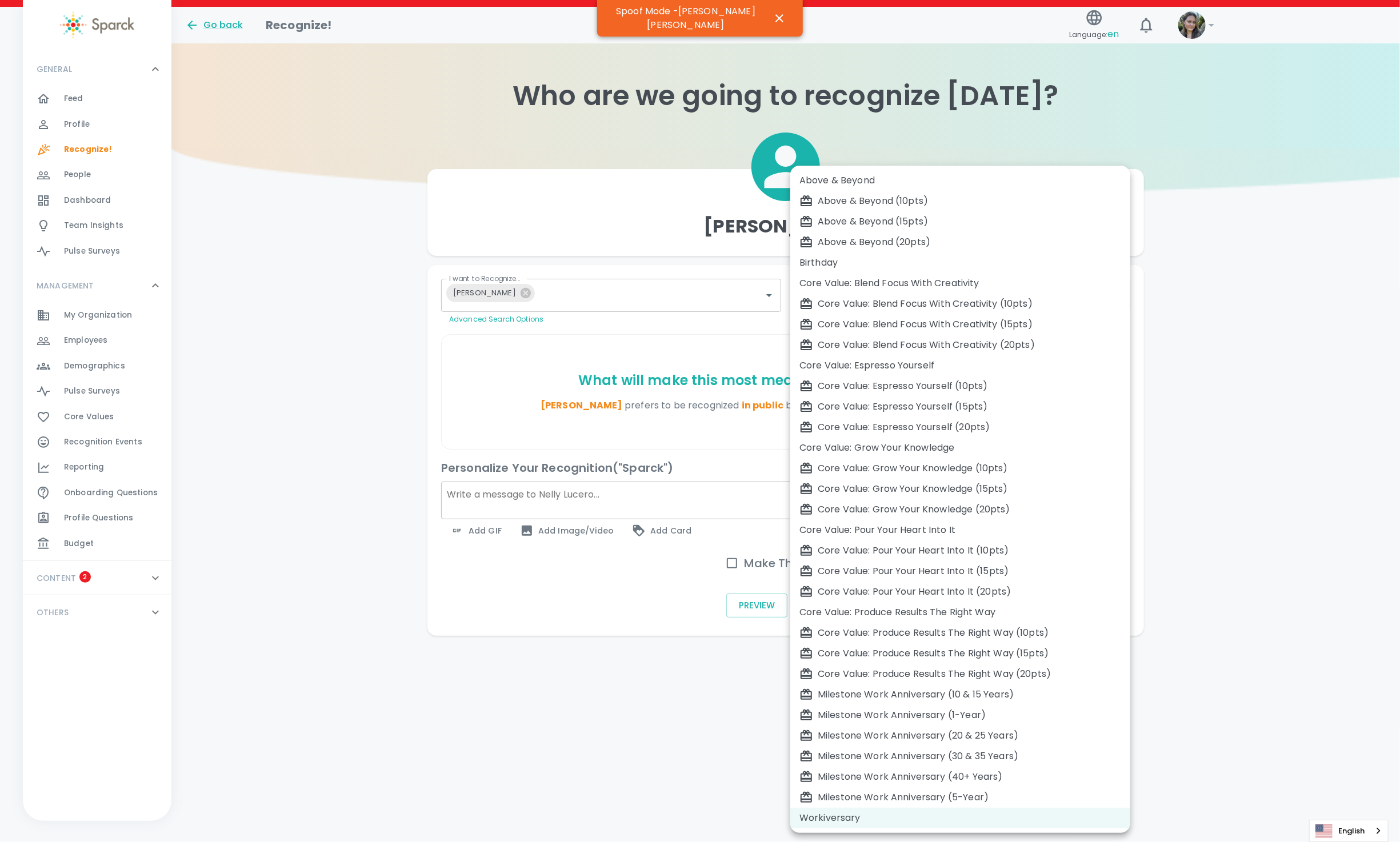
click at [646, 624] on div at bounding box center [700, 421] width 1400 height 842
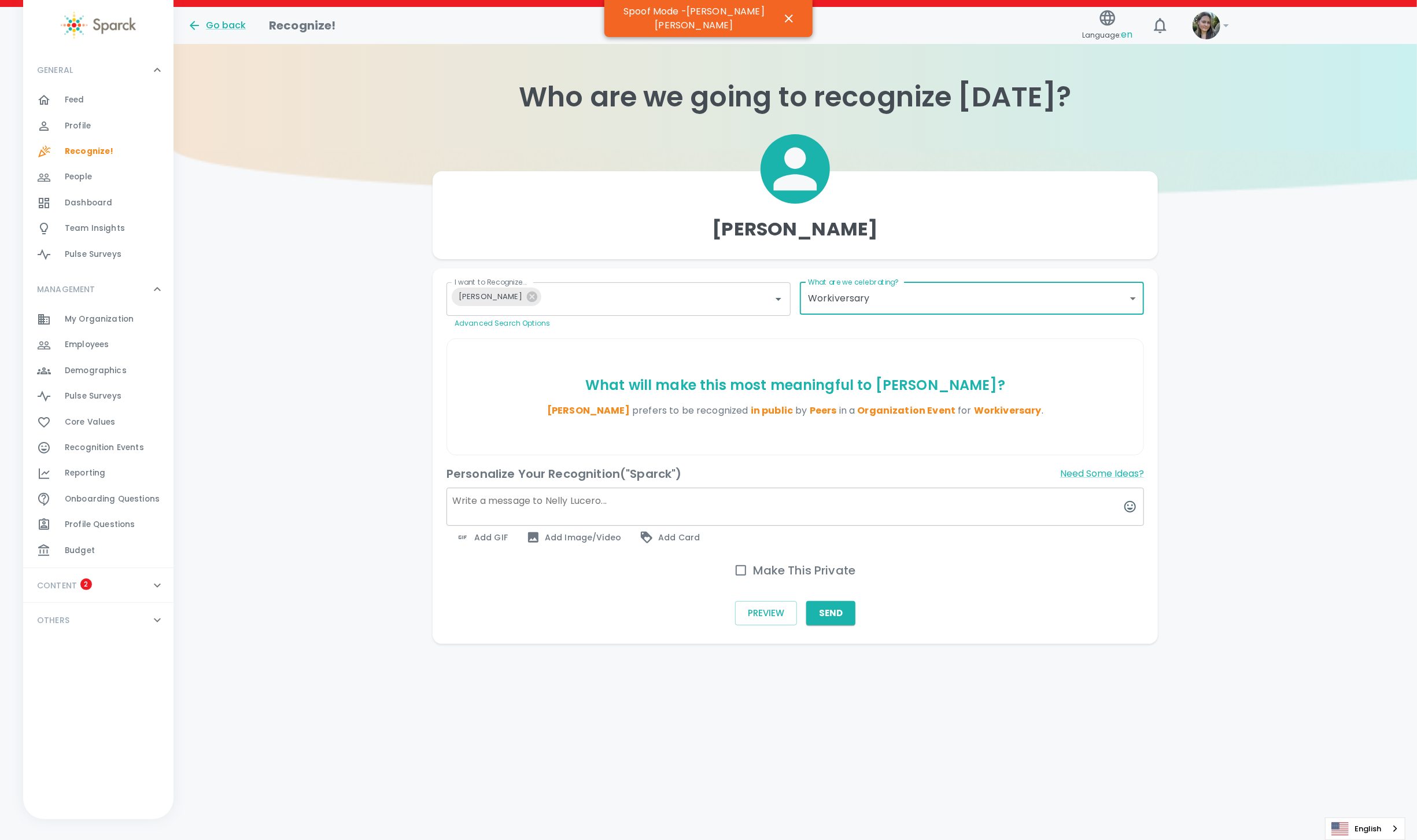
click at [109, 207] on span "Dashboard" at bounding box center [89, 203] width 47 height 12
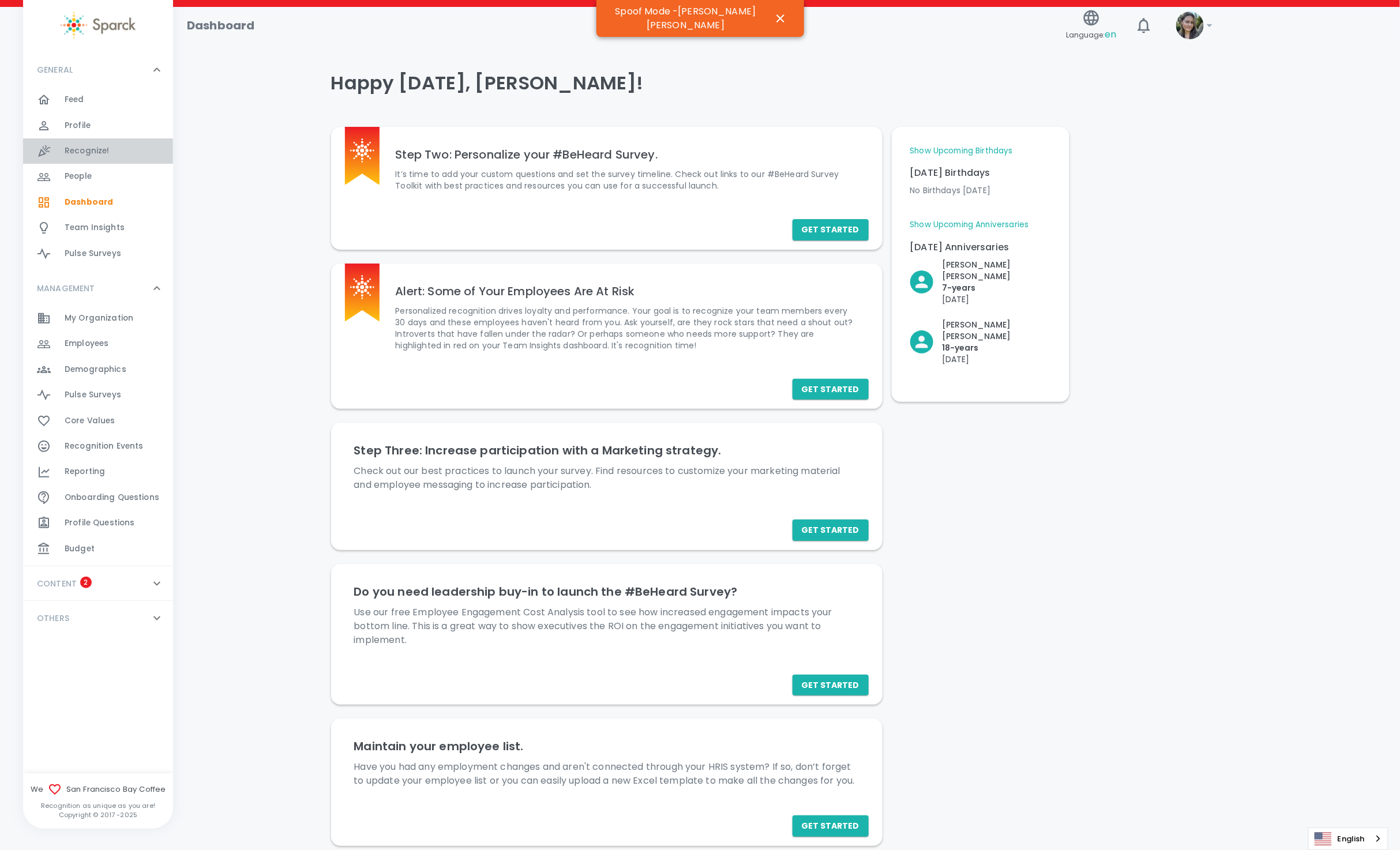
click at [97, 153] on span "Recognize!" at bounding box center [87, 151] width 45 height 12
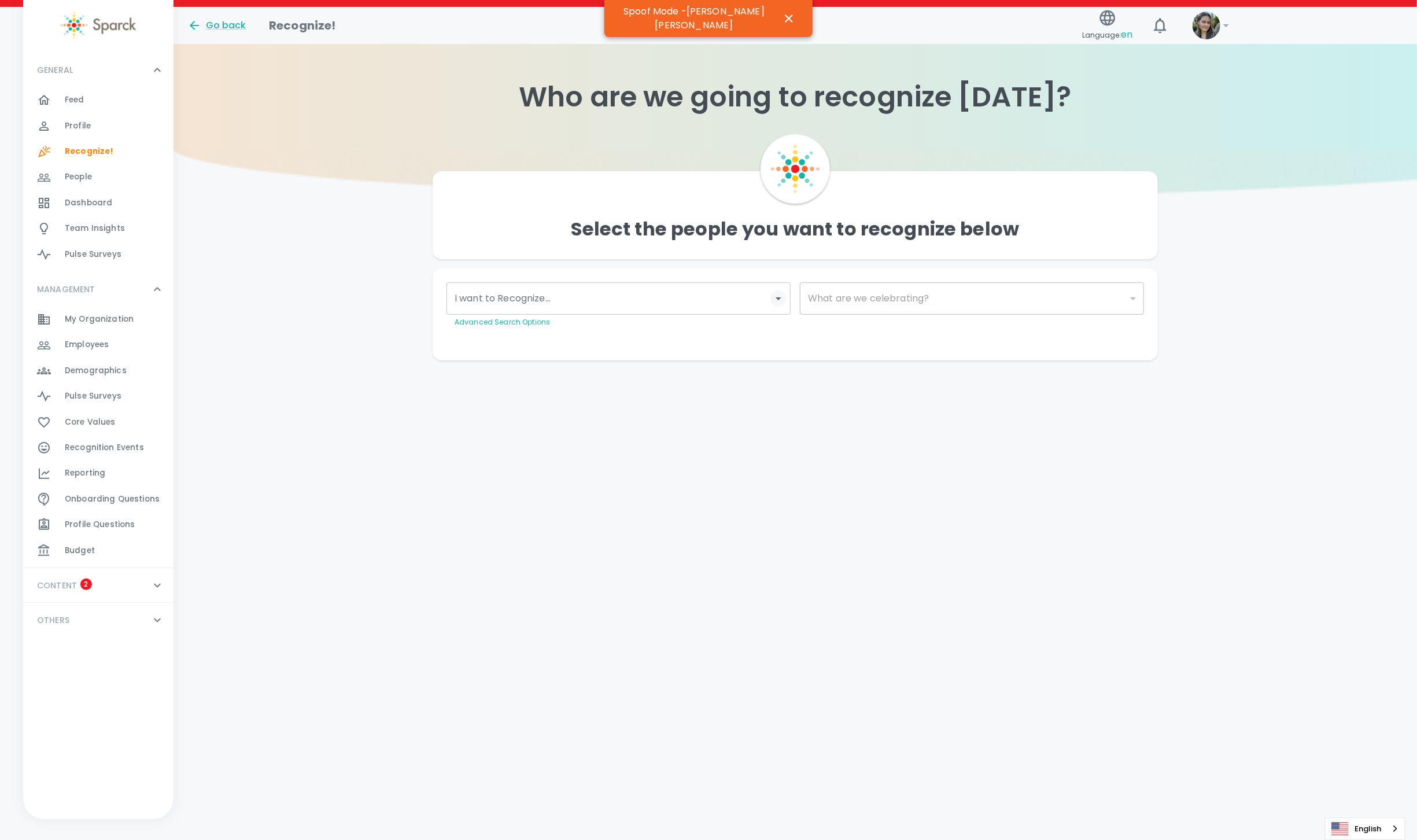
click at [774, 300] on icon "Open" at bounding box center [778, 299] width 14 height 14
click at [957, 294] on div "​" at bounding box center [972, 299] width 344 height 32
drag, startPoint x: 949, startPoint y: 303, endPoint x: 941, endPoint y: 307, distance: 8.9
click at [949, 303] on div "​" at bounding box center [972, 299] width 344 height 32
click at [894, 310] on div "​" at bounding box center [972, 299] width 344 height 32
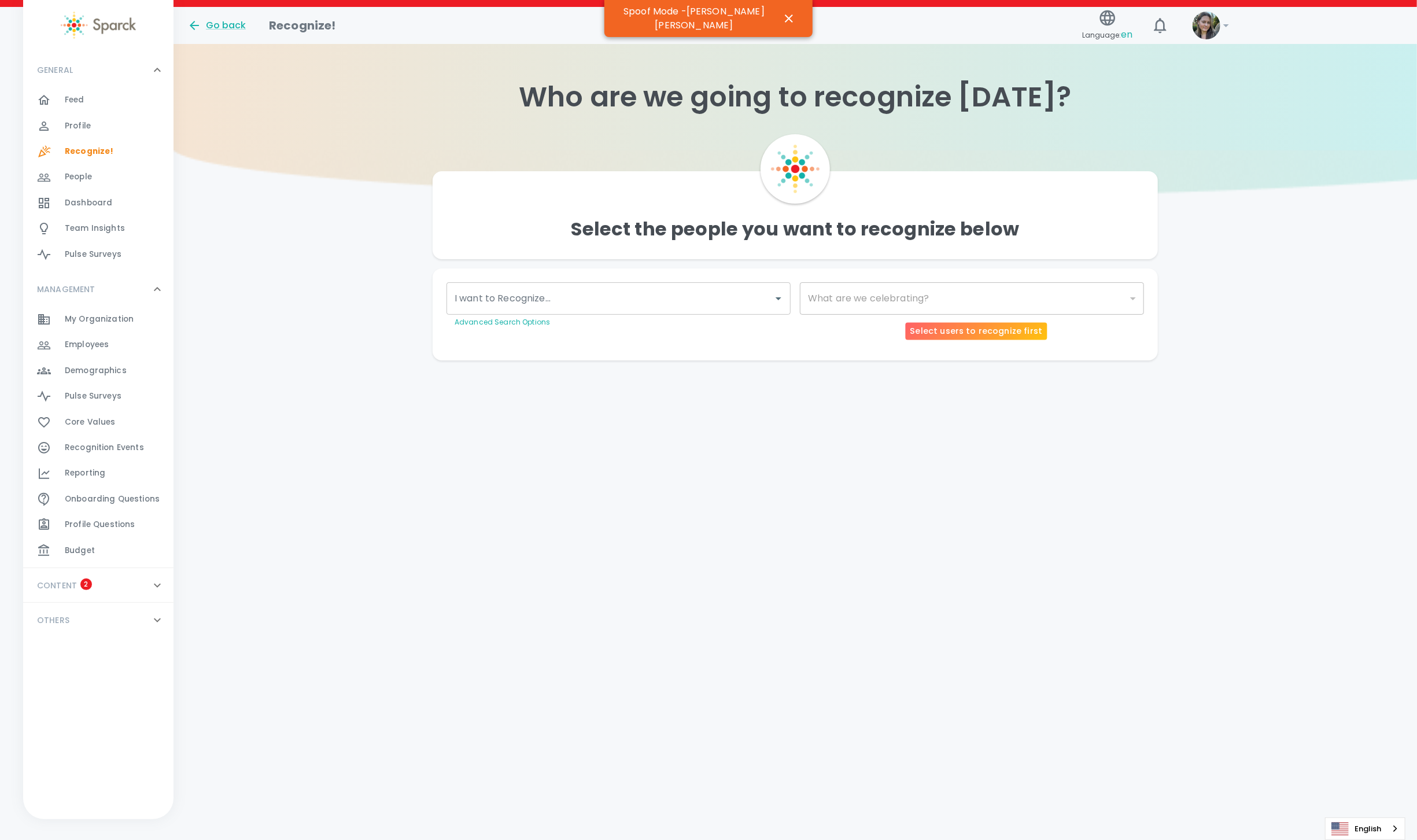
click at [901, 288] on div "​" at bounding box center [972, 299] width 344 height 32
click at [886, 317] on div "What are we celebrating? ​ What are we celebrating?" at bounding box center [967, 300] width 353 height 55
drag, startPoint x: 891, startPoint y: 297, endPoint x: 883, endPoint y: 302, distance: 9.4
click at [883, 302] on div "​" at bounding box center [972, 299] width 344 height 32
click at [94, 102] on div "Feed 0" at bounding box center [119, 100] width 109 height 16
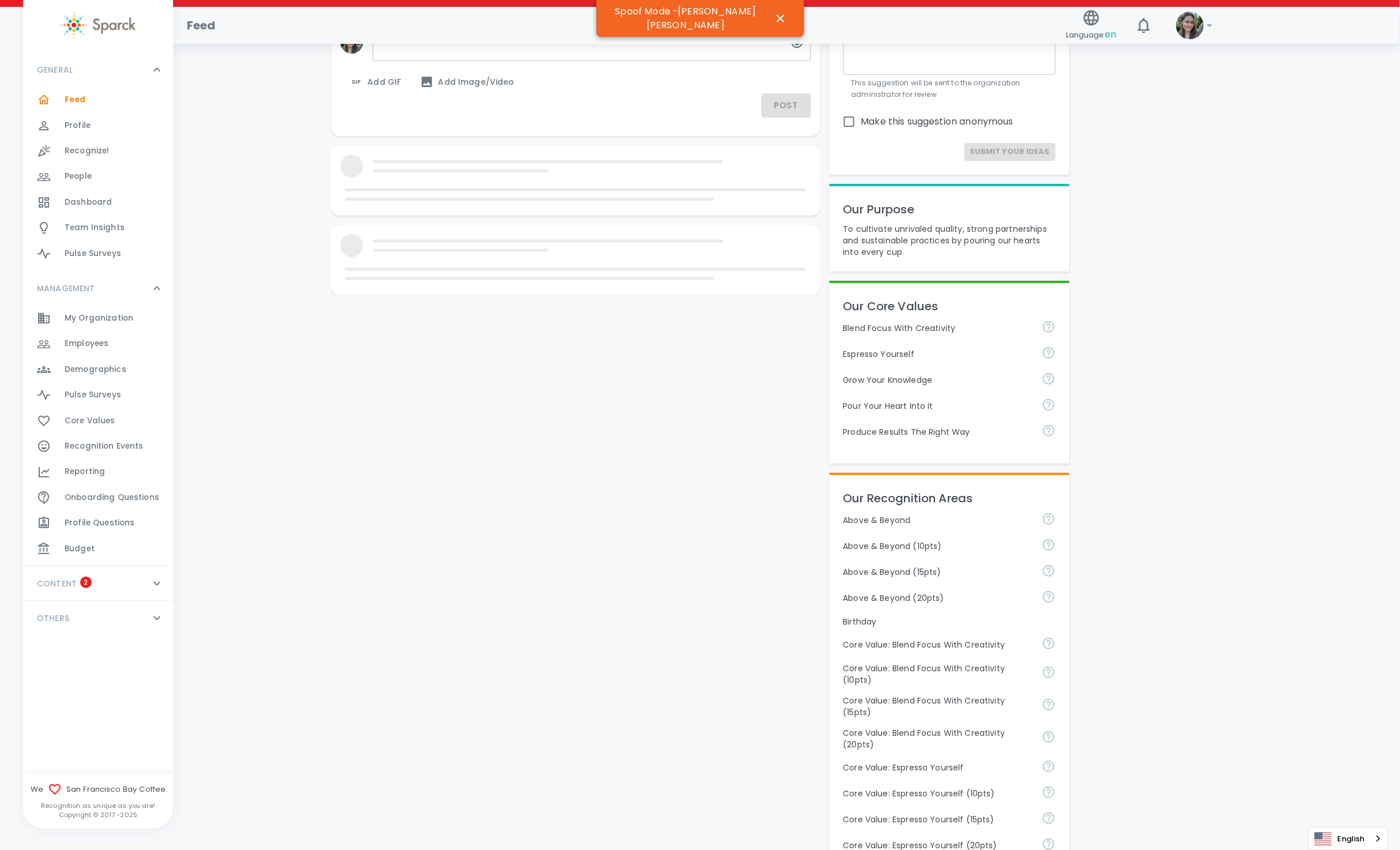
scroll to position [259, 0]
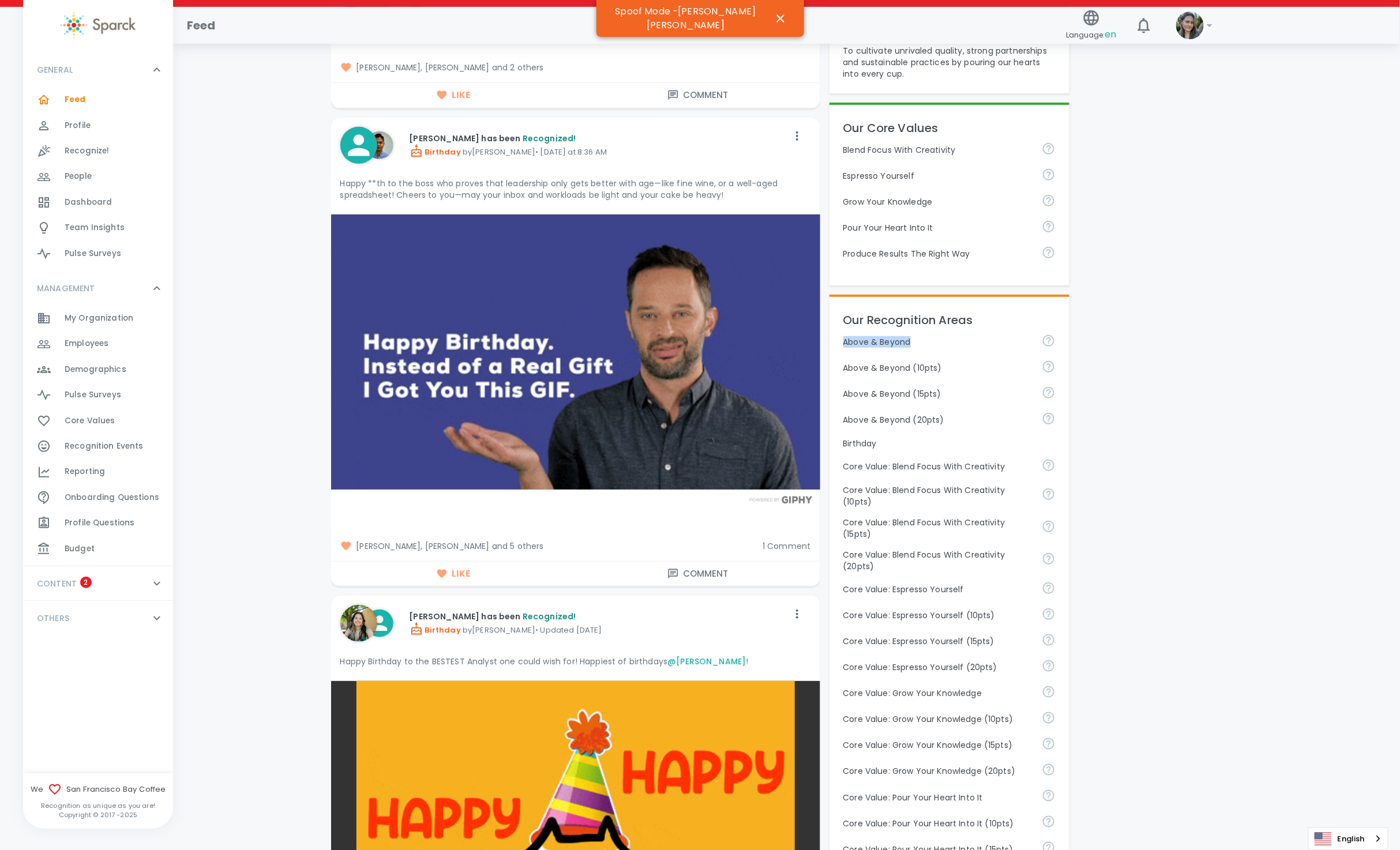
drag, startPoint x: 843, startPoint y: 344, endPoint x: 909, endPoint y: 338, distance: 66.3
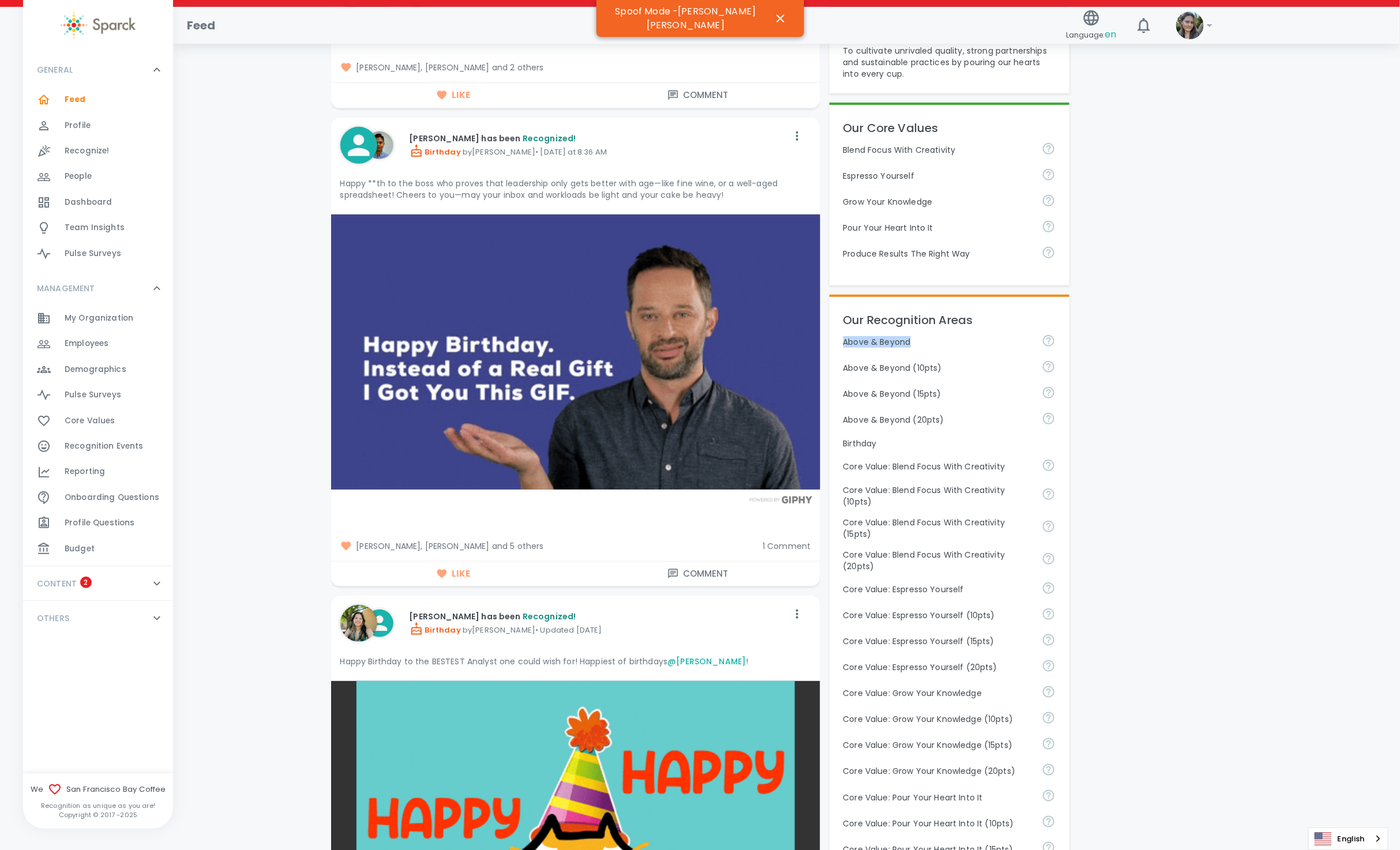
click at [916, 338] on p "Above & Beyond" at bounding box center [938, 342] width 189 height 12
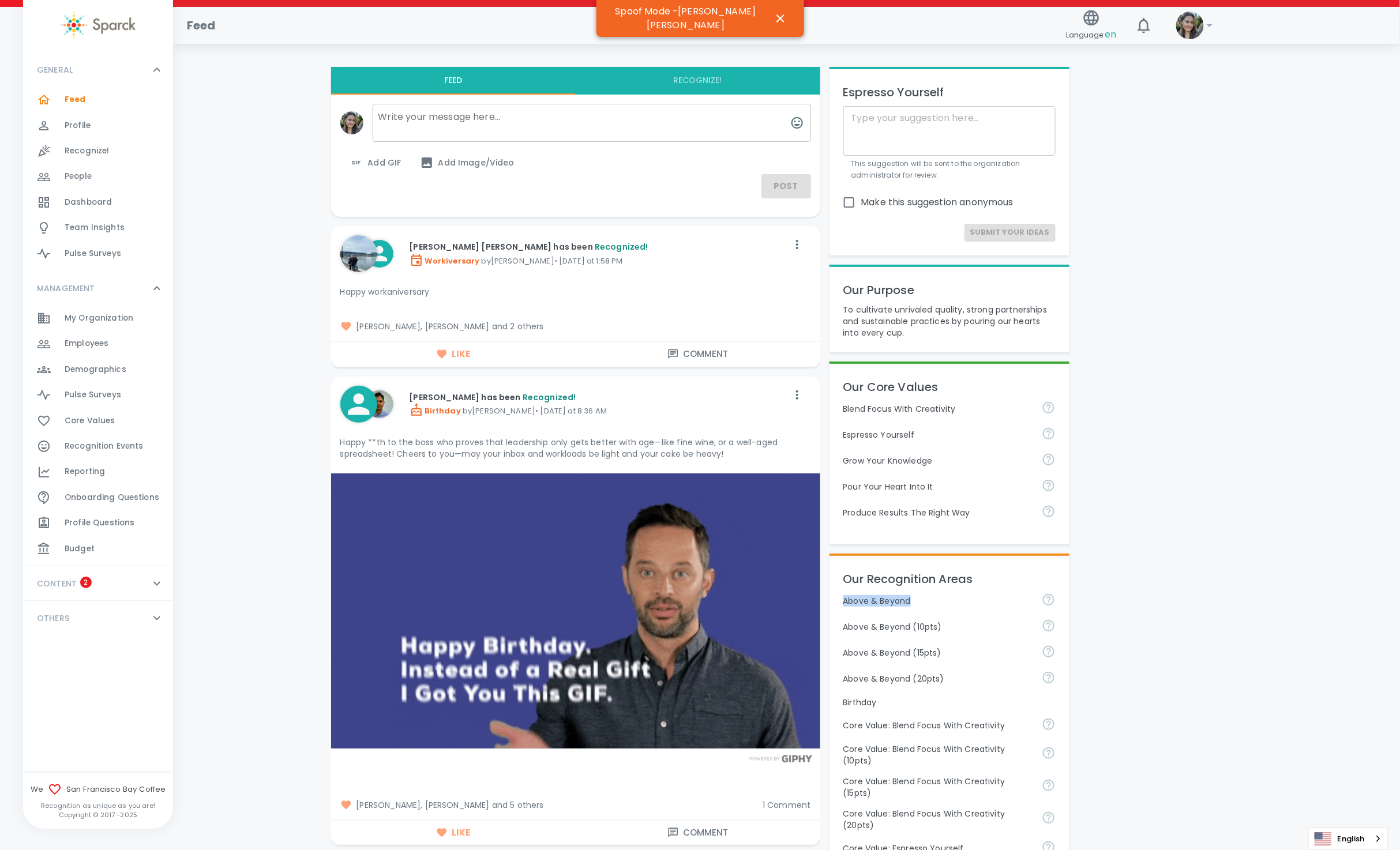
scroll to position [87, 0]
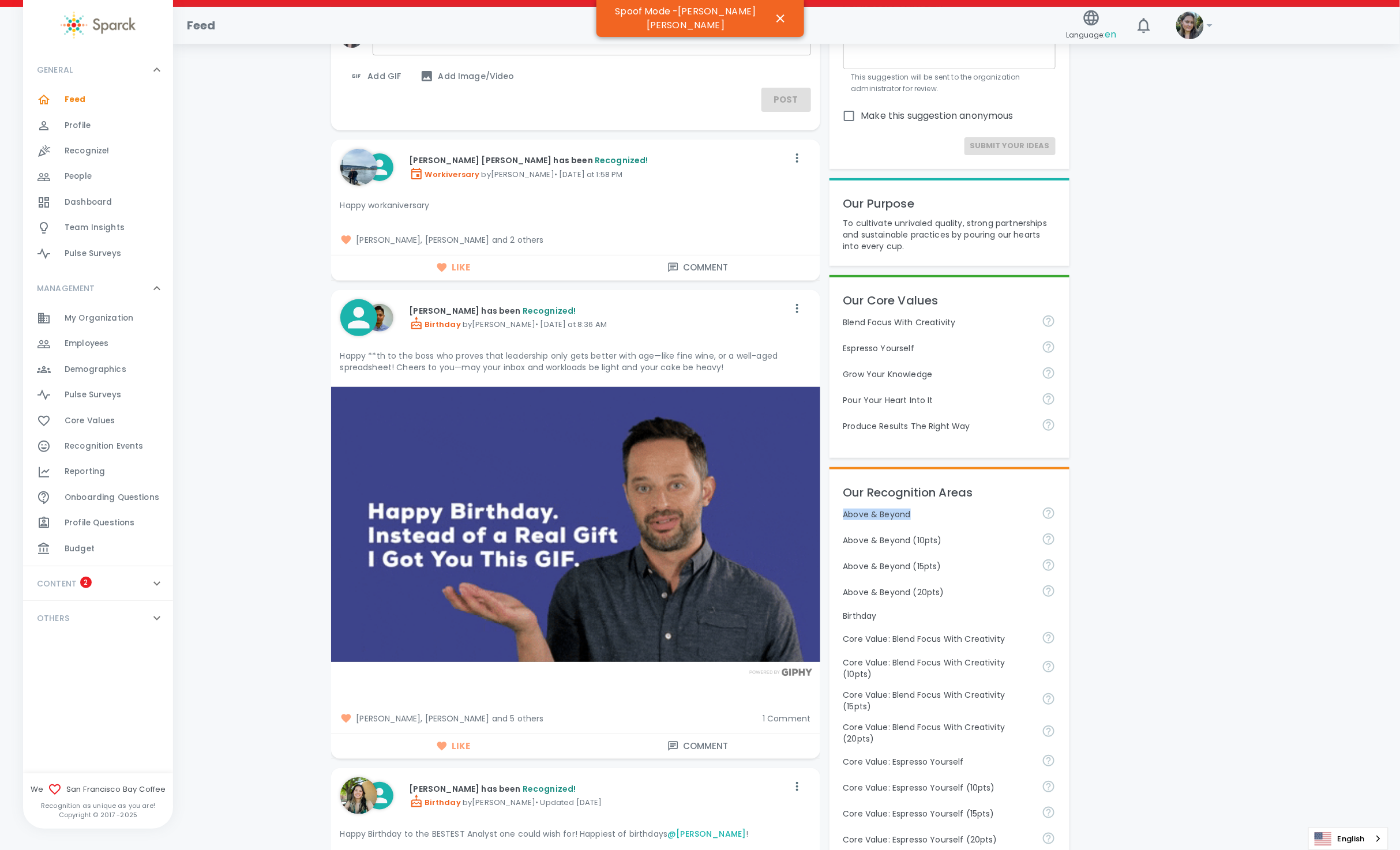
click at [97, 445] on span "Recognition Events" at bounding box center [104, 446] width 79 height 12
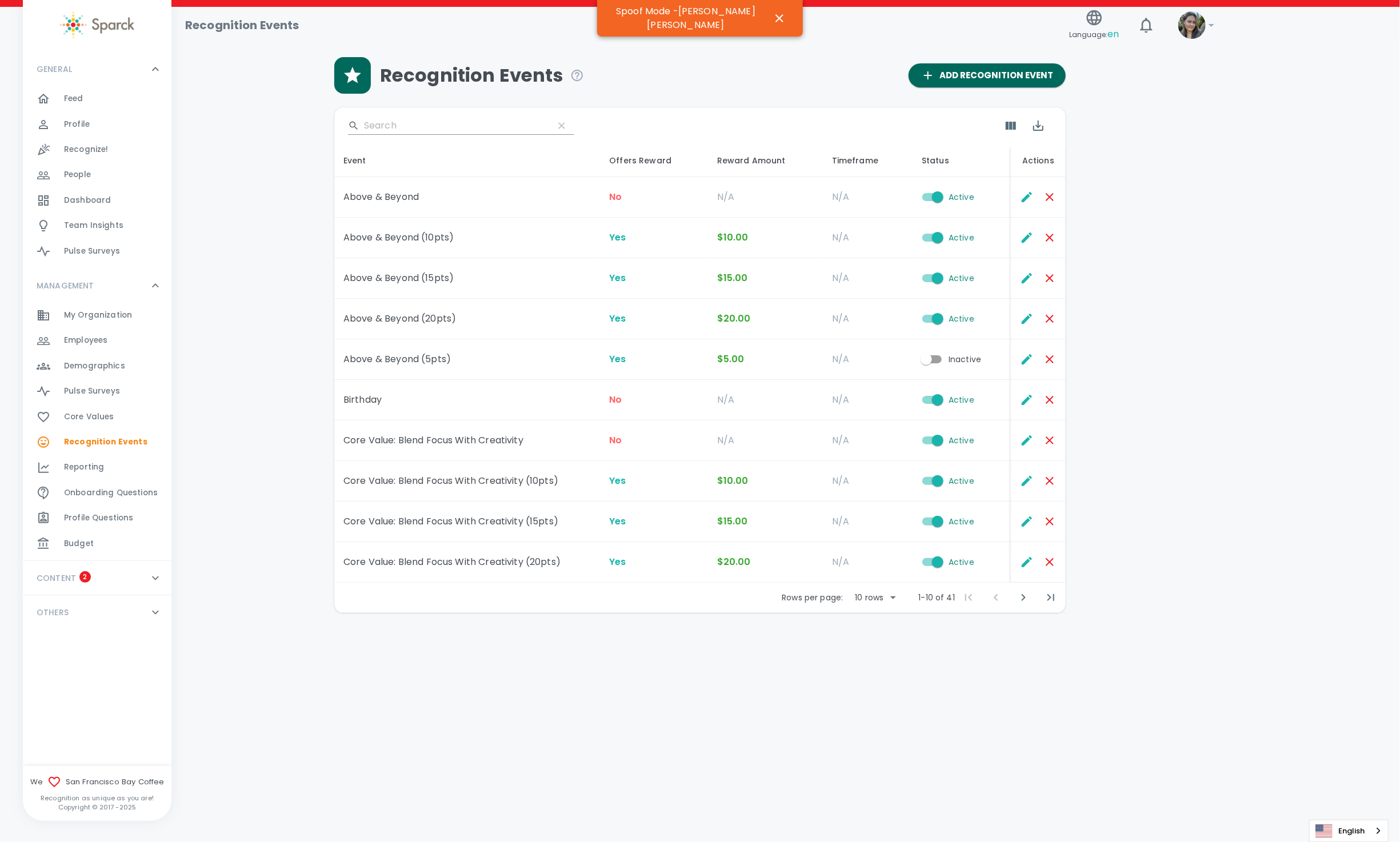
click at [930, 672] on html "Skip Navigation Recognition Events Language: en ! GENERAL 0 Feed 0 Profile 0 Re…" at bounding box center [700, 336] width 1400 height 672
click at [772, 16] on icon "button" at bounding box center [779, 19] width 14 height 14
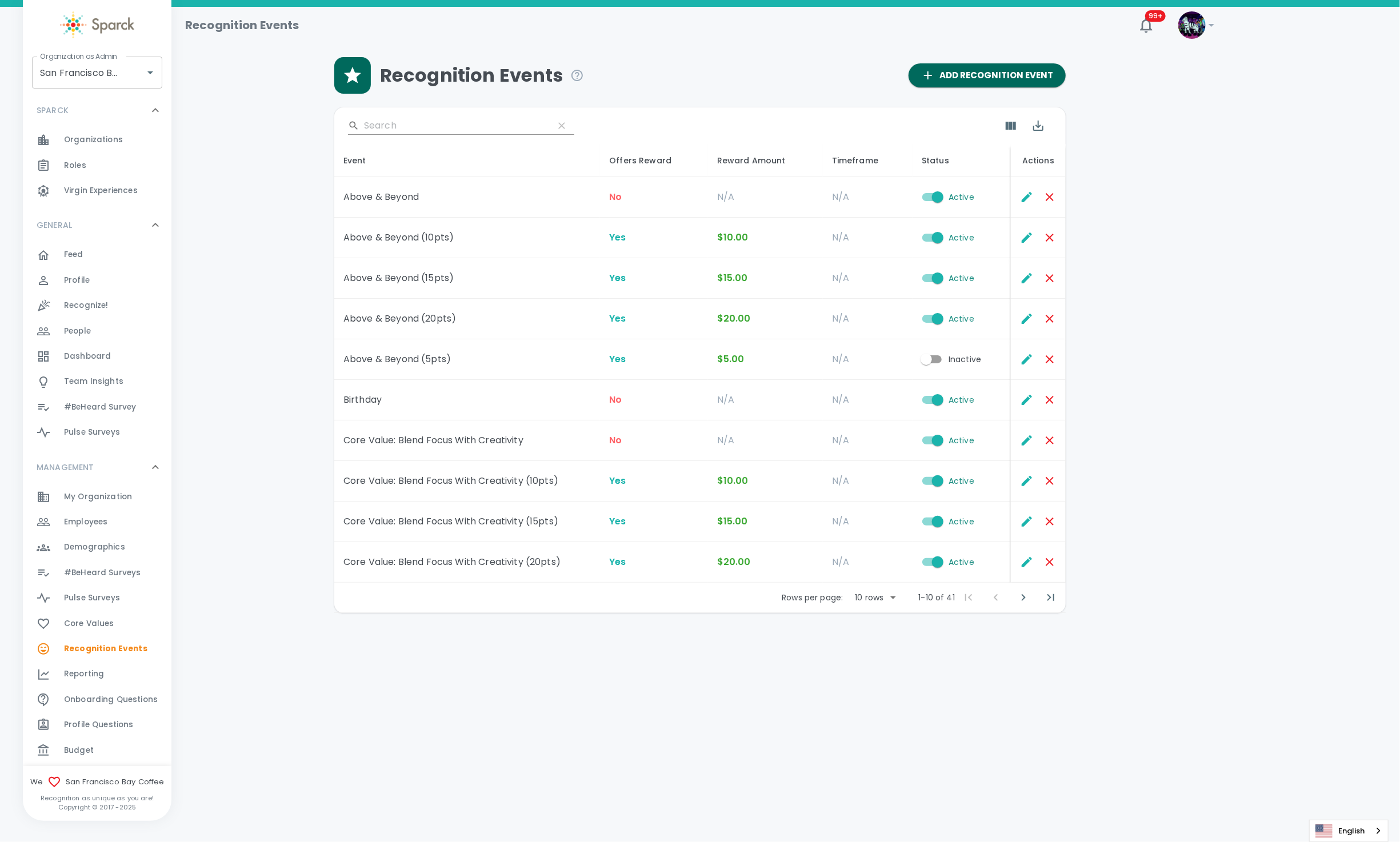
click at [110, 677] on div "Reporting 0" at bounding box center [118, 674] width 107 height 16
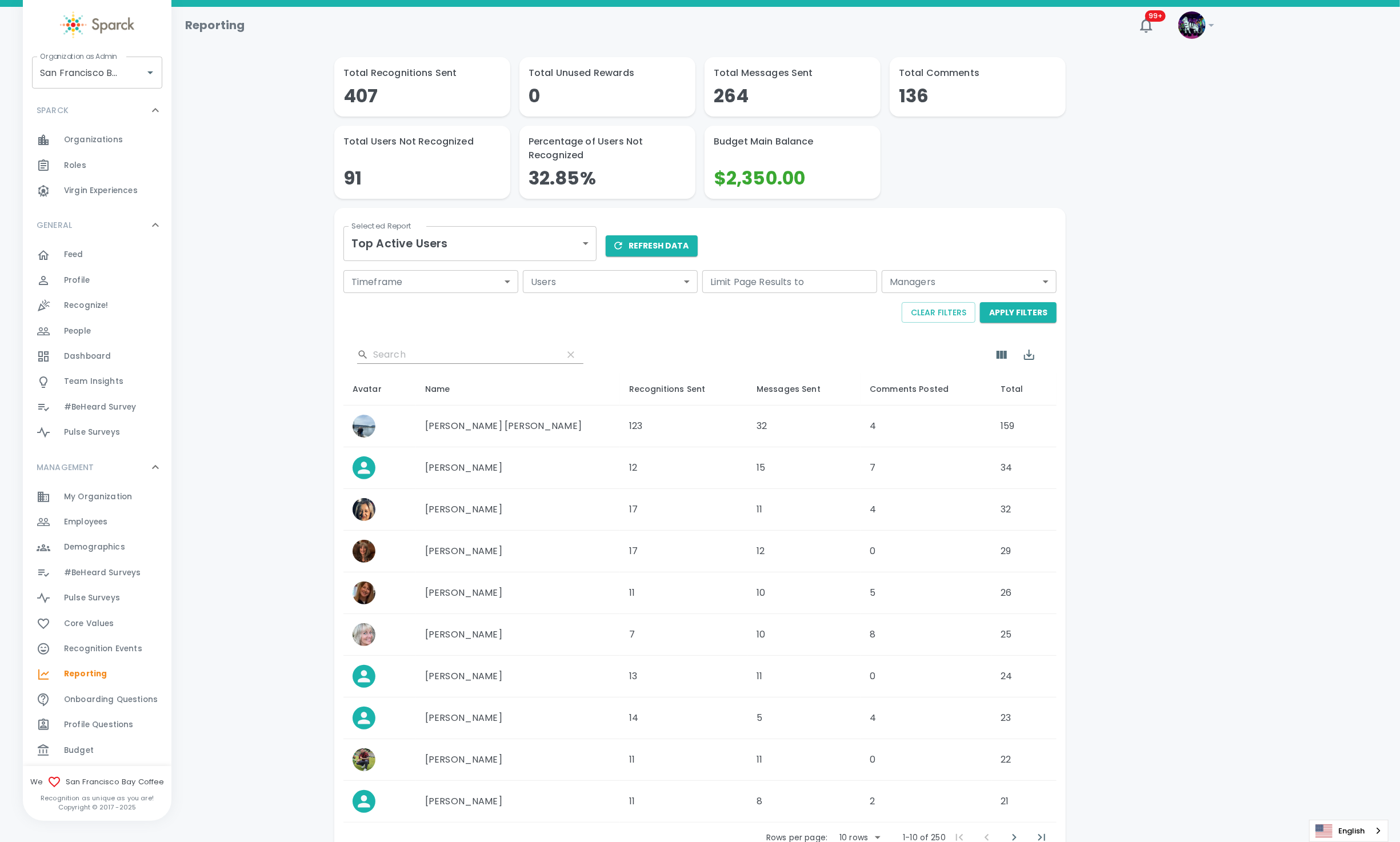
click at [507, 242] on body "Skip Navigation Reporting 99+ ! Organization as Admin San Francisco Bay Coffee …" at bounding box center [700, 461] width 1400 height 922
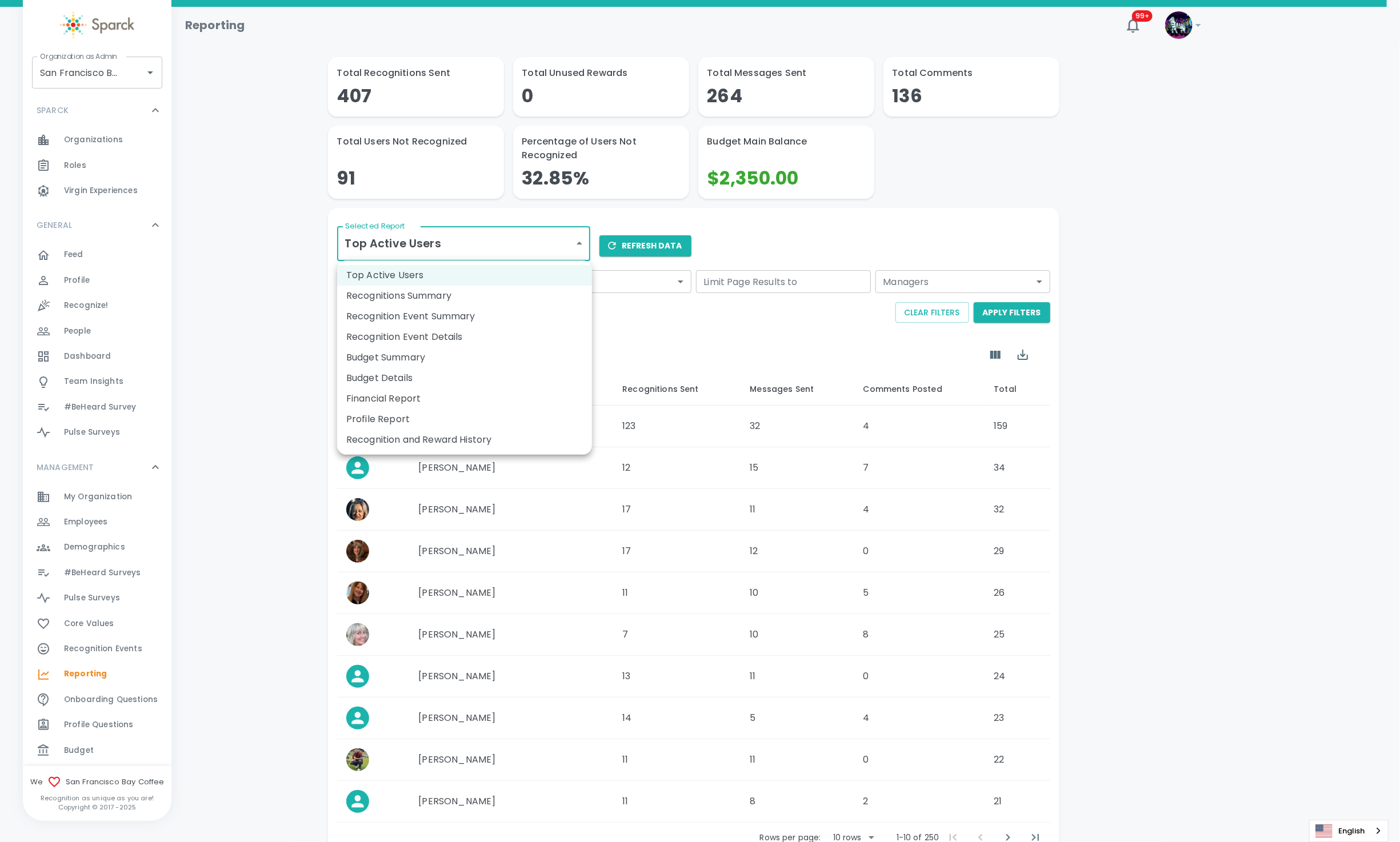
click at [465, 445] on li "Recognition and Reward History" at bounding box center [464, 439] width 255 height 20
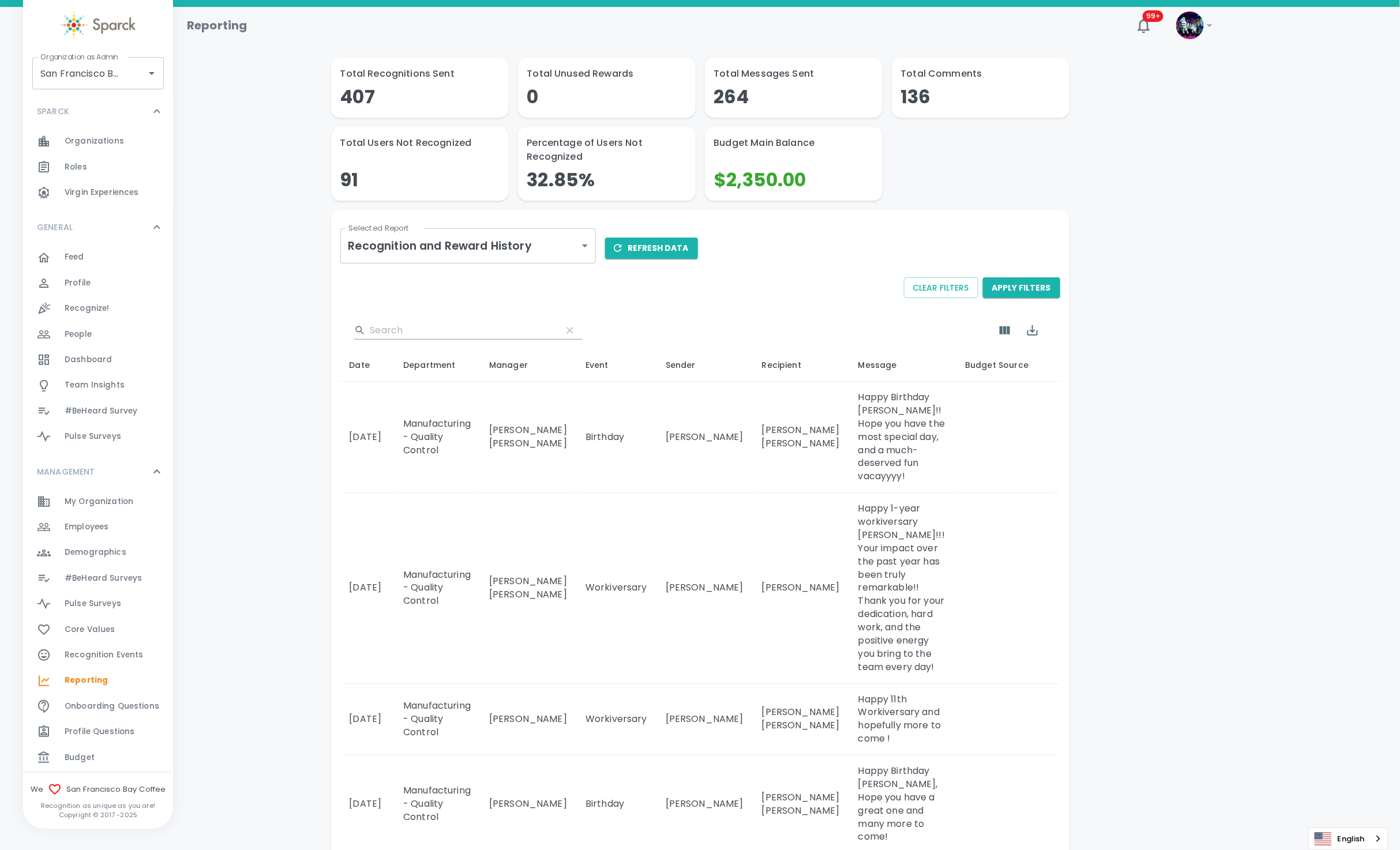
click at [660, 250] on button "Refresh Data" at bounding box center [651, 248] width 93 height 21
click at [1368, 27] on icon "button" at bounding box center [1369, 29] width 8 height 8
click at [1027, 337] on icon "Export" at bounding box center [1033, 331] width 14 height 14
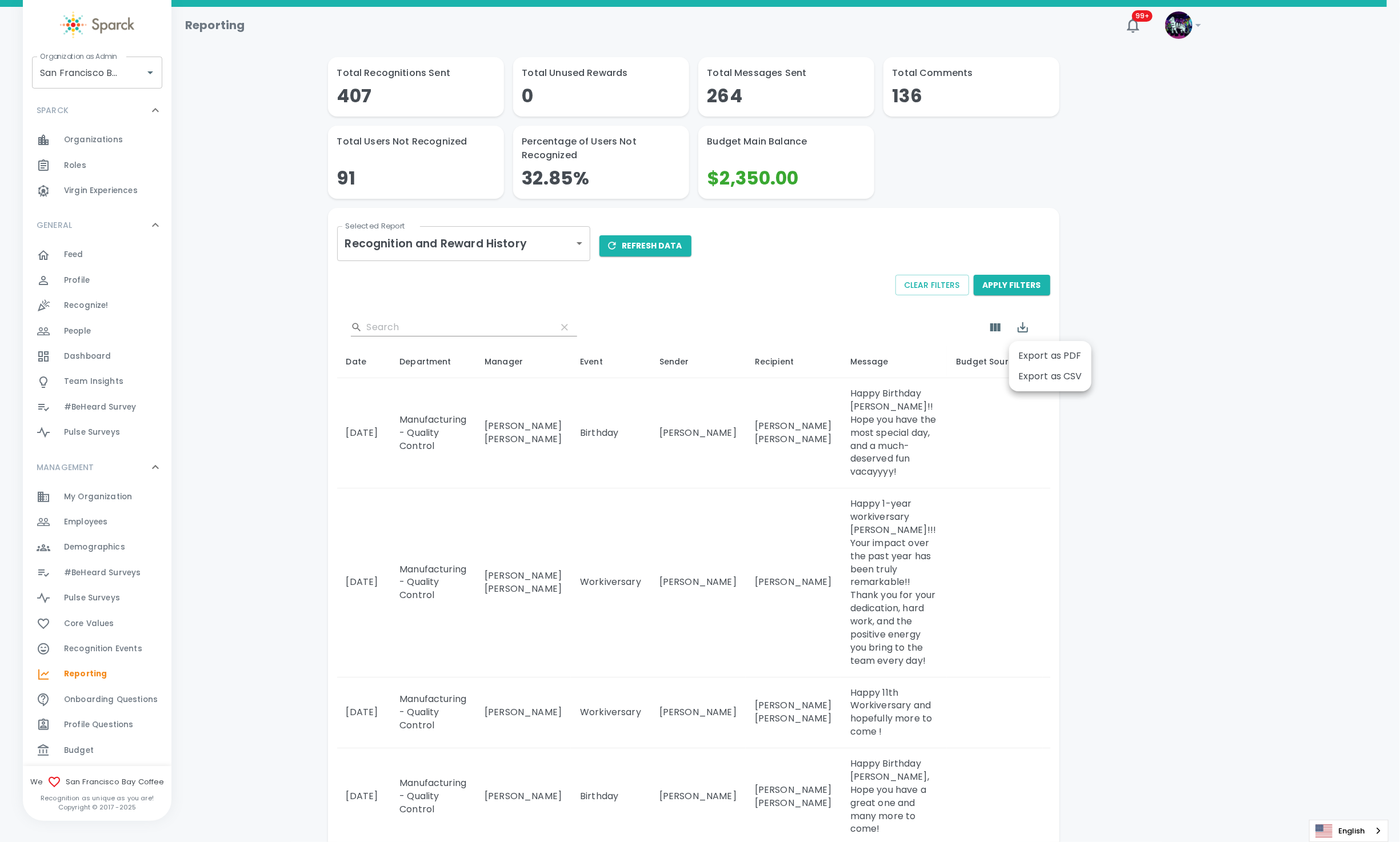
click at [1046, 380] on li "Export as CSV" at bounding box center [1050, 376] width 82 height 20
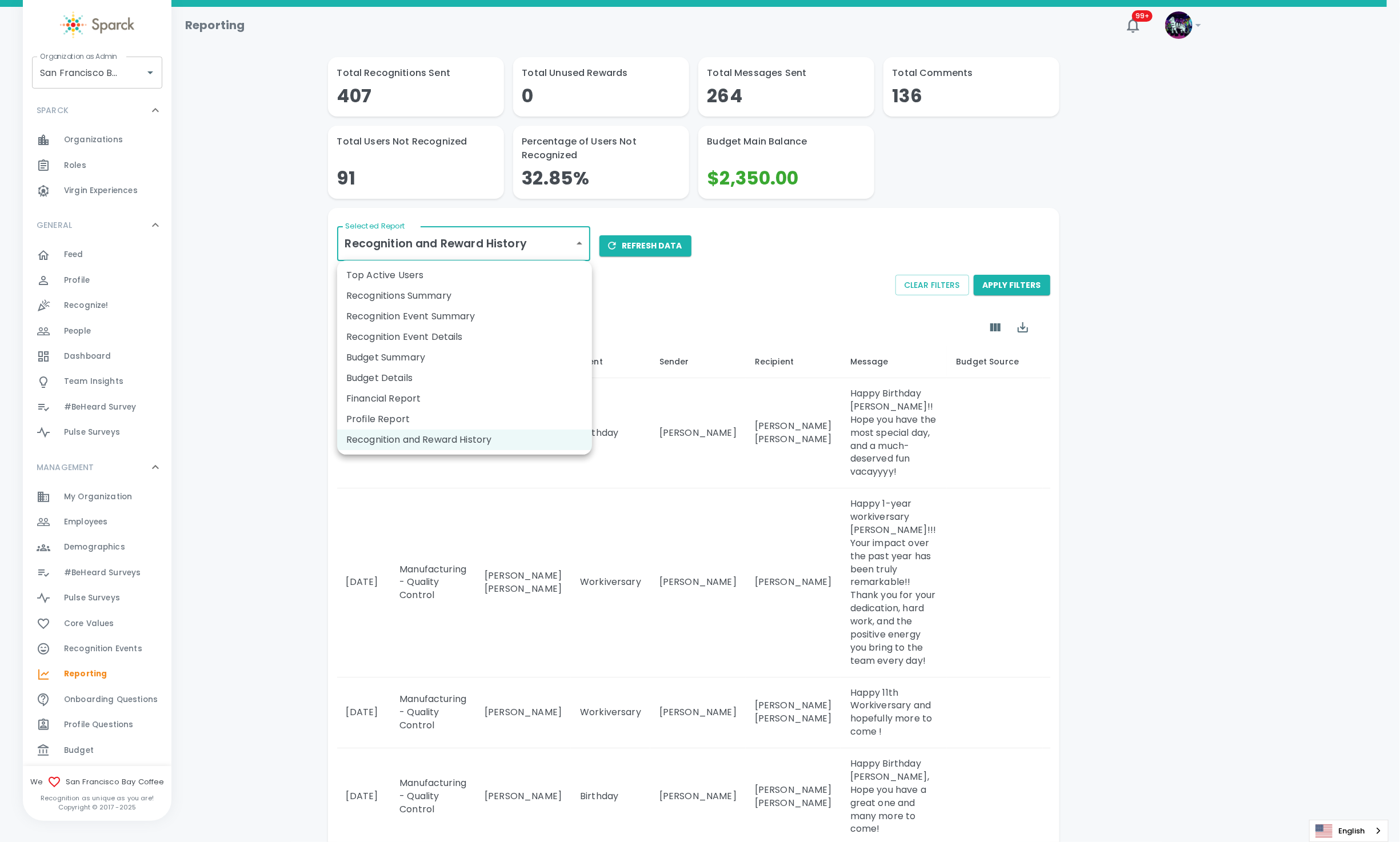
click at [413, 419] on li "Profile Report" at bounding box center [464, 419] width 255 height 20
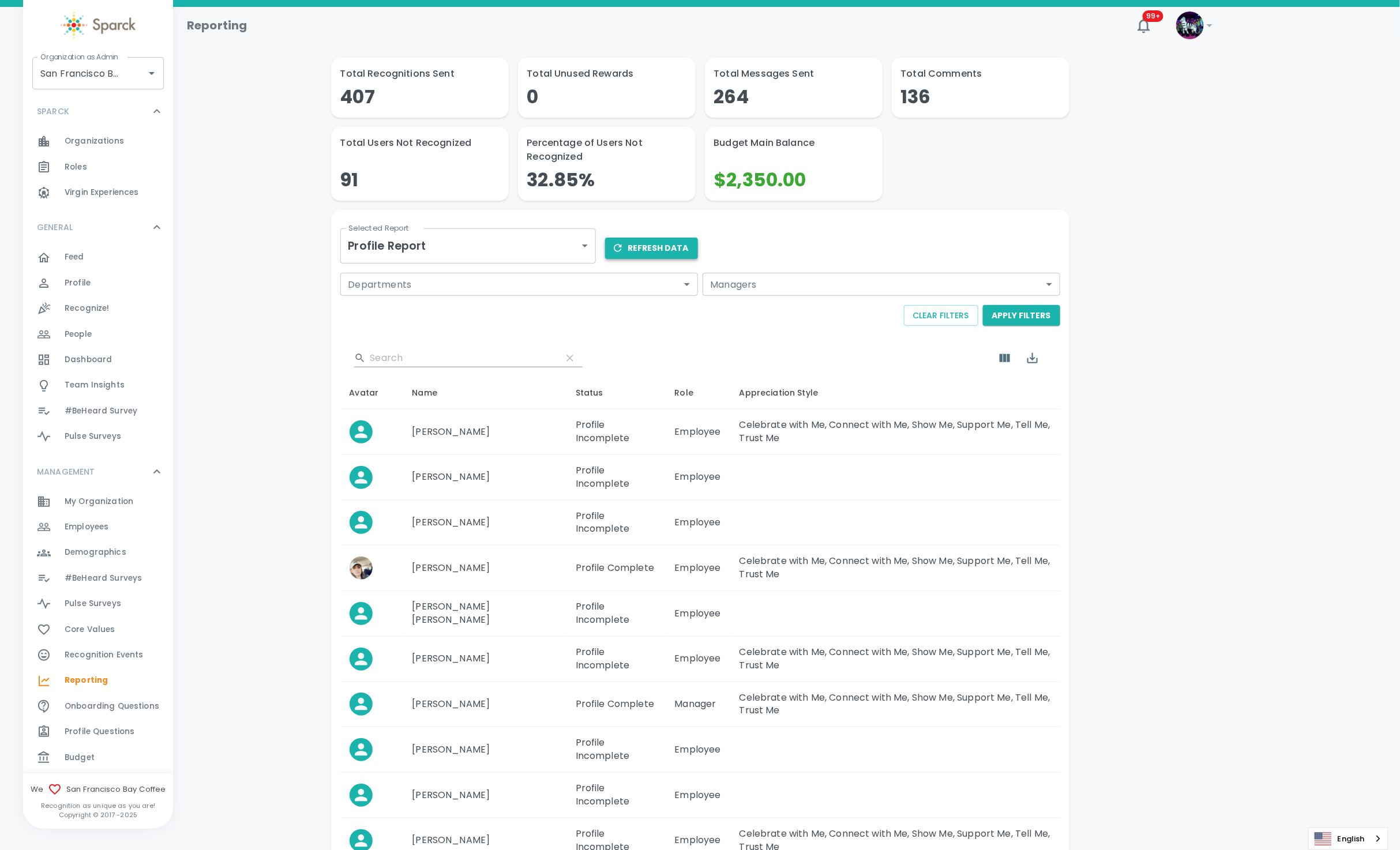
click at [658, 246] on button "Refresh Data" at bounding box center [651, 248] width 93 height 21
click at [1033, 363] on icon "Export" at bounding box center [1033, 358] width 14 height 14
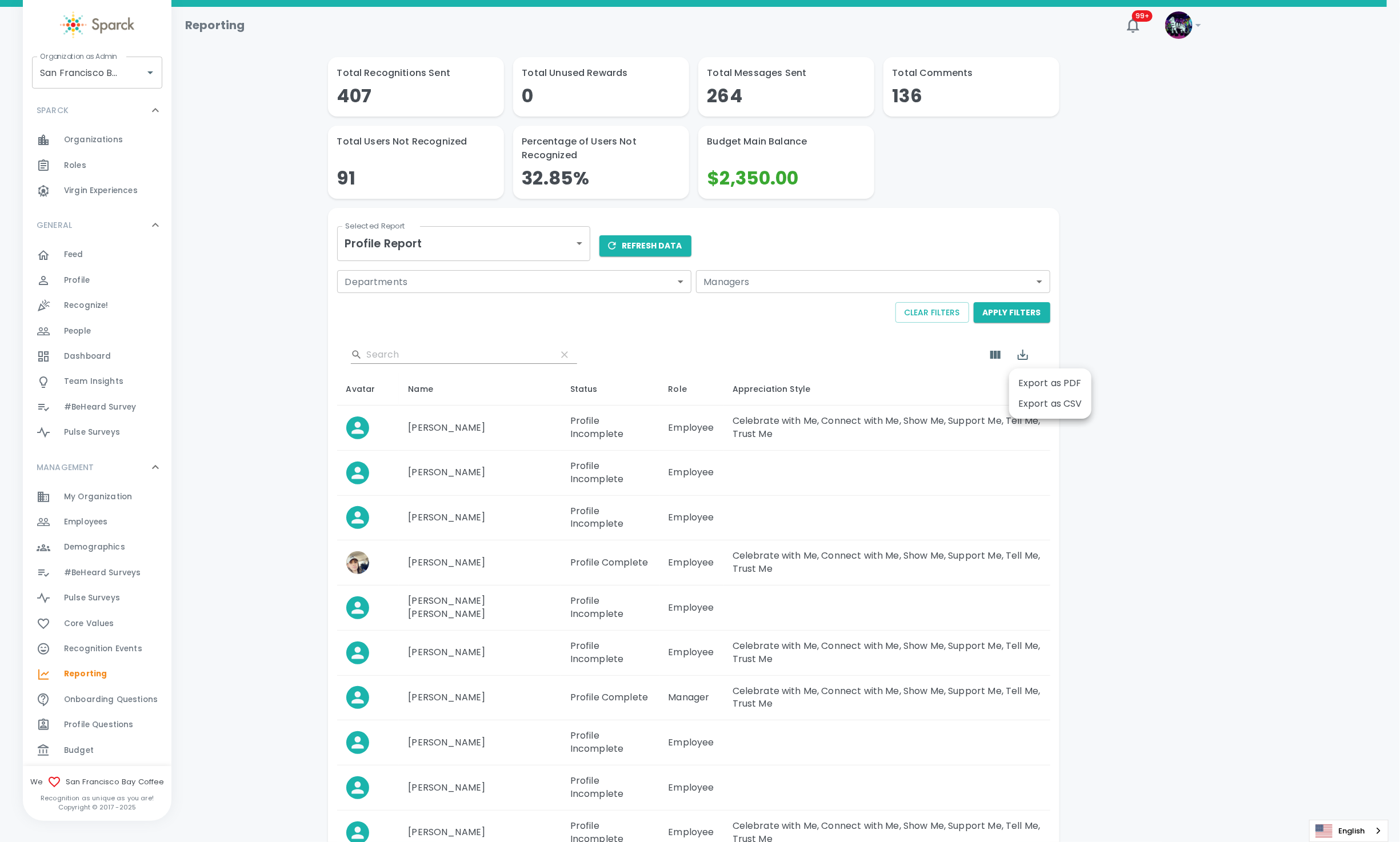
click at [1033, 399] on li "Export as CSV" at bounding box center [1050, 403] width 82 height 20
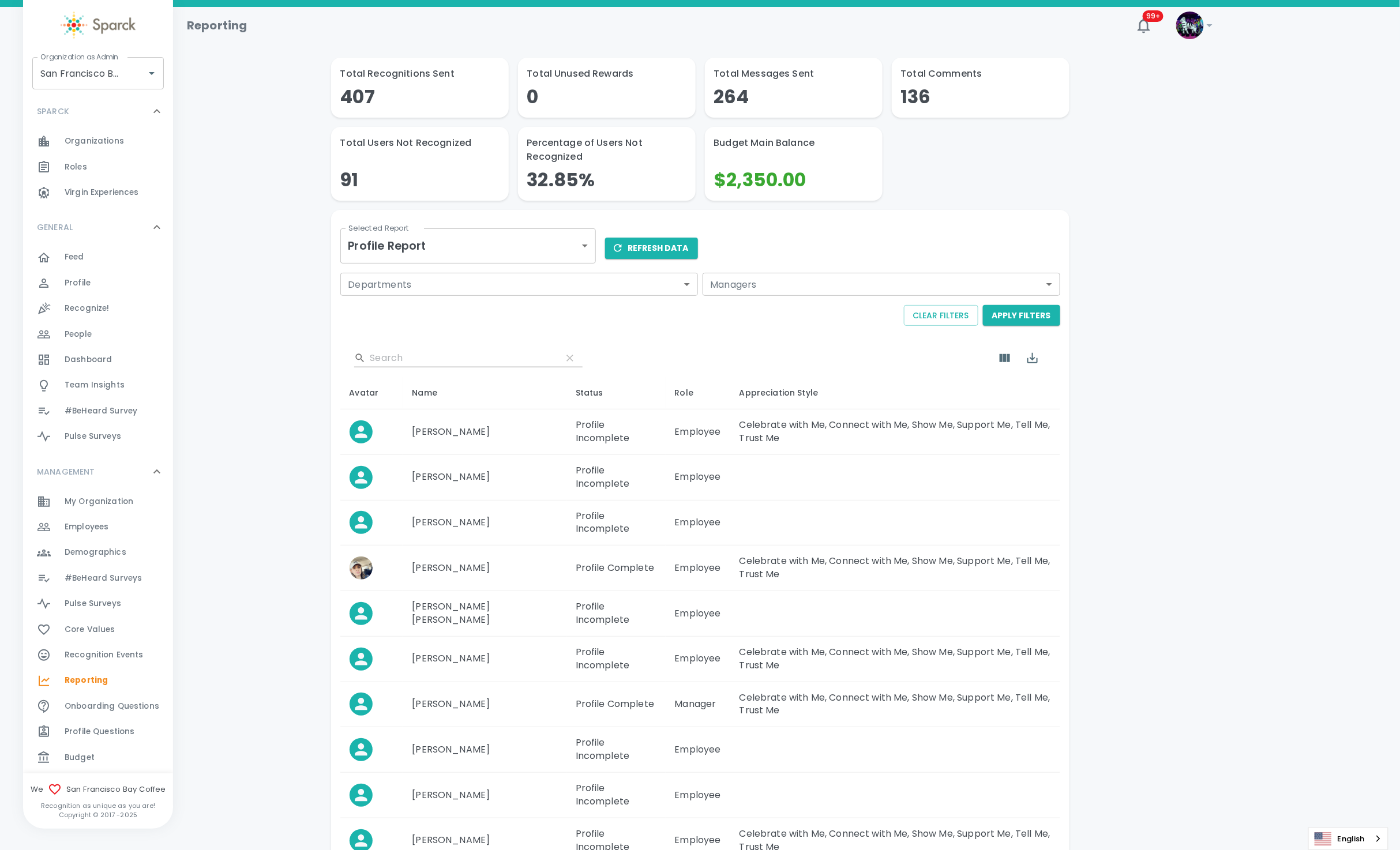
click at [103, 529] on span "Employees" at bounding box center [87, 527] width 44 height 12
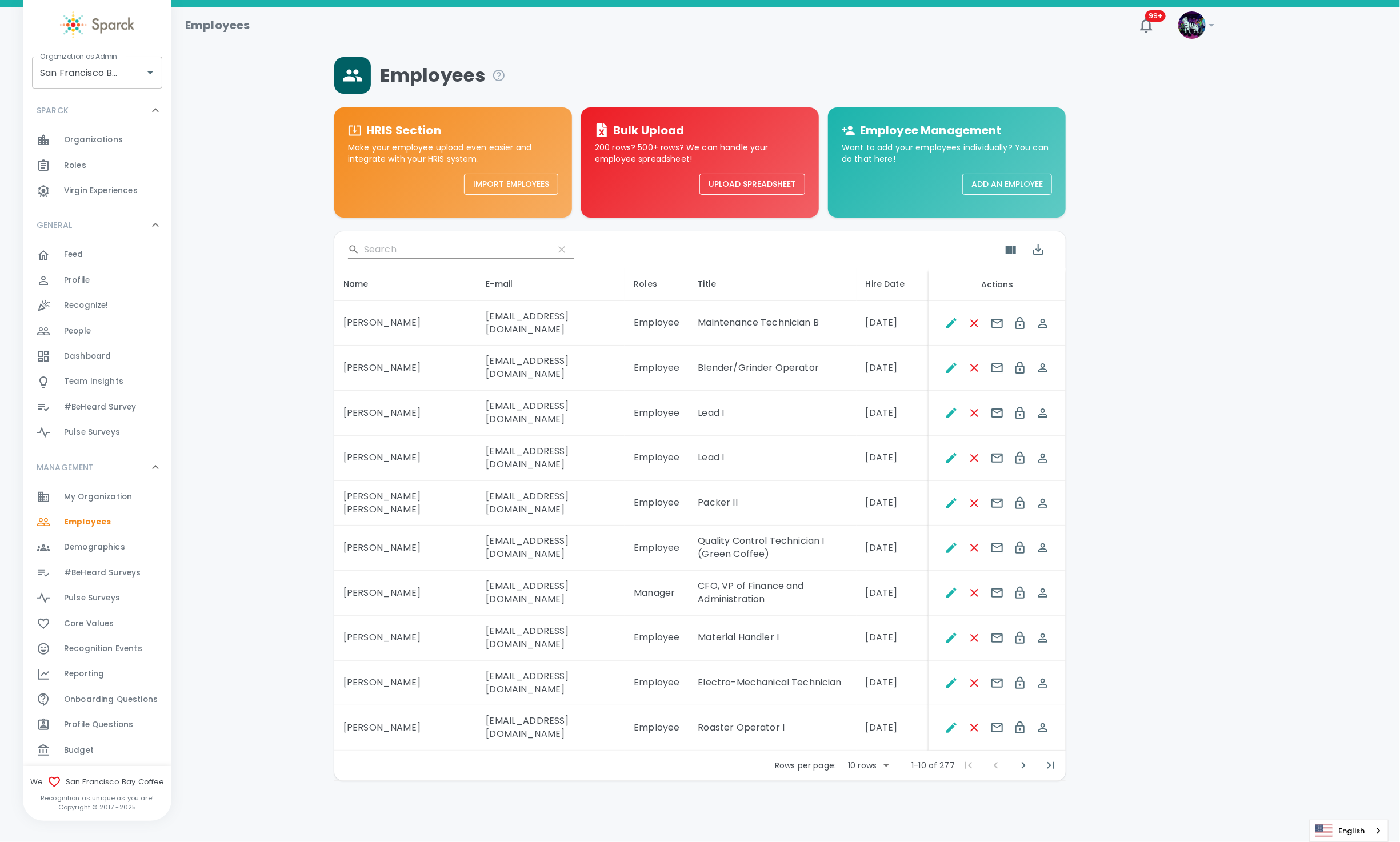
click at [397, 252] on input "Search" at bounding box center [454, 250] width 181 height 19
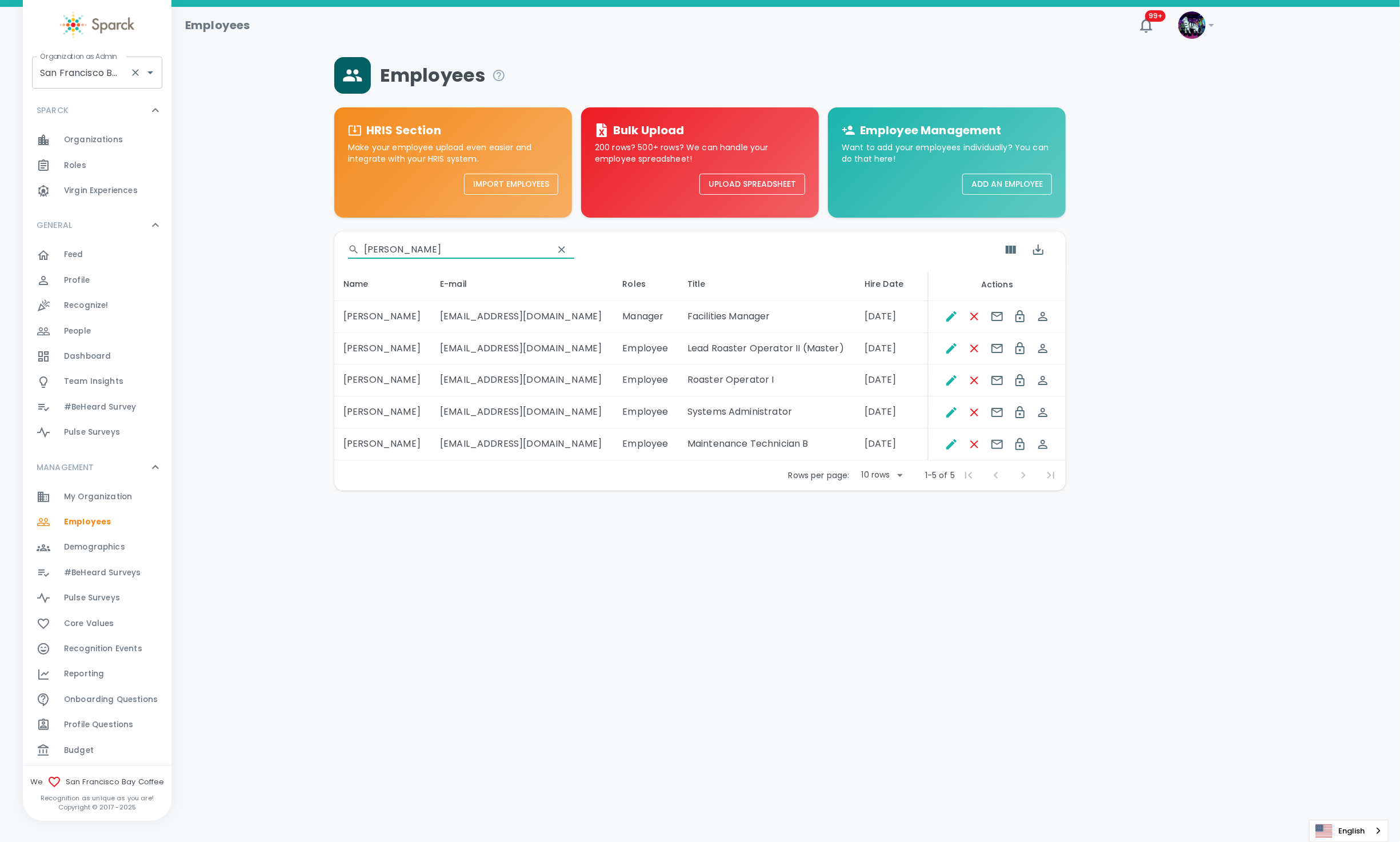
type input "alex"
click at [96, 81] on input "San Francisco Bay Coffee • 1357" at bounding box center [81, 72] width 88 height 22
click at [89, 112] on li "Luxer One • 727" at bounding box center [97, 103] width 130 height 20
type input "Luxer One • 727"
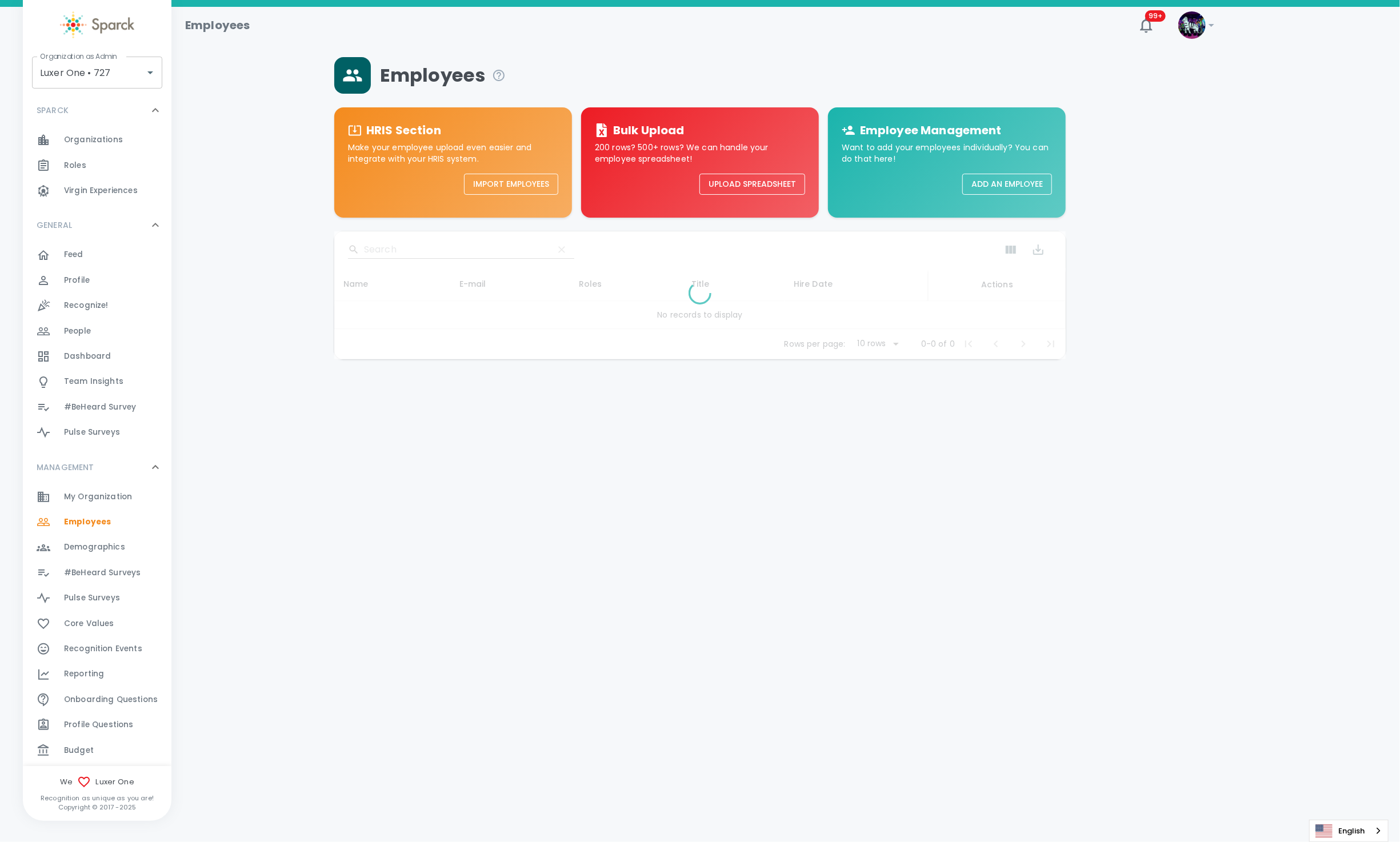
click at [384, 253] on div at bounding box center [700, 295] width 731 height 128
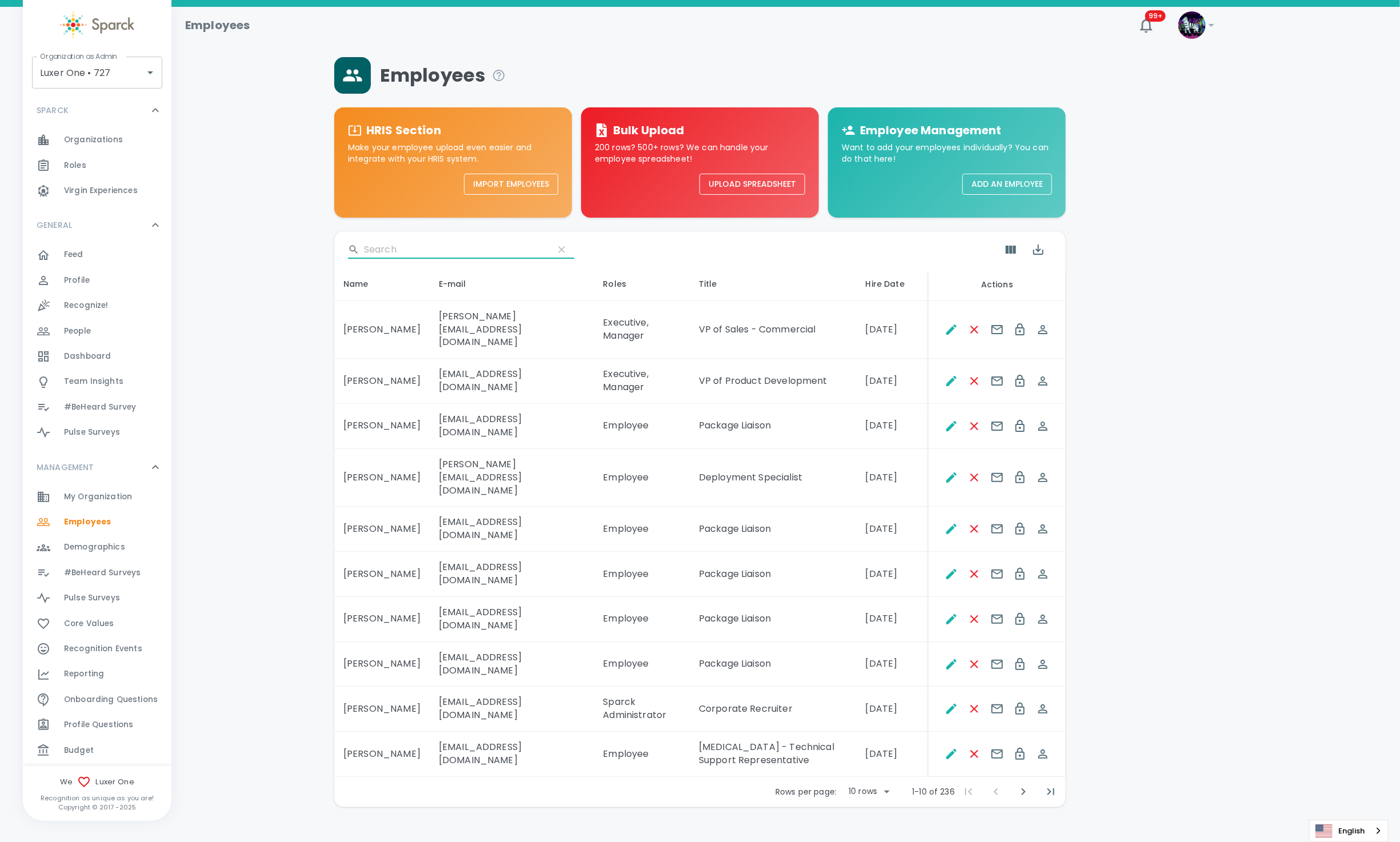
click at [388, 247] on input "Search" at bounding box center [454, 250] width 181 height 19
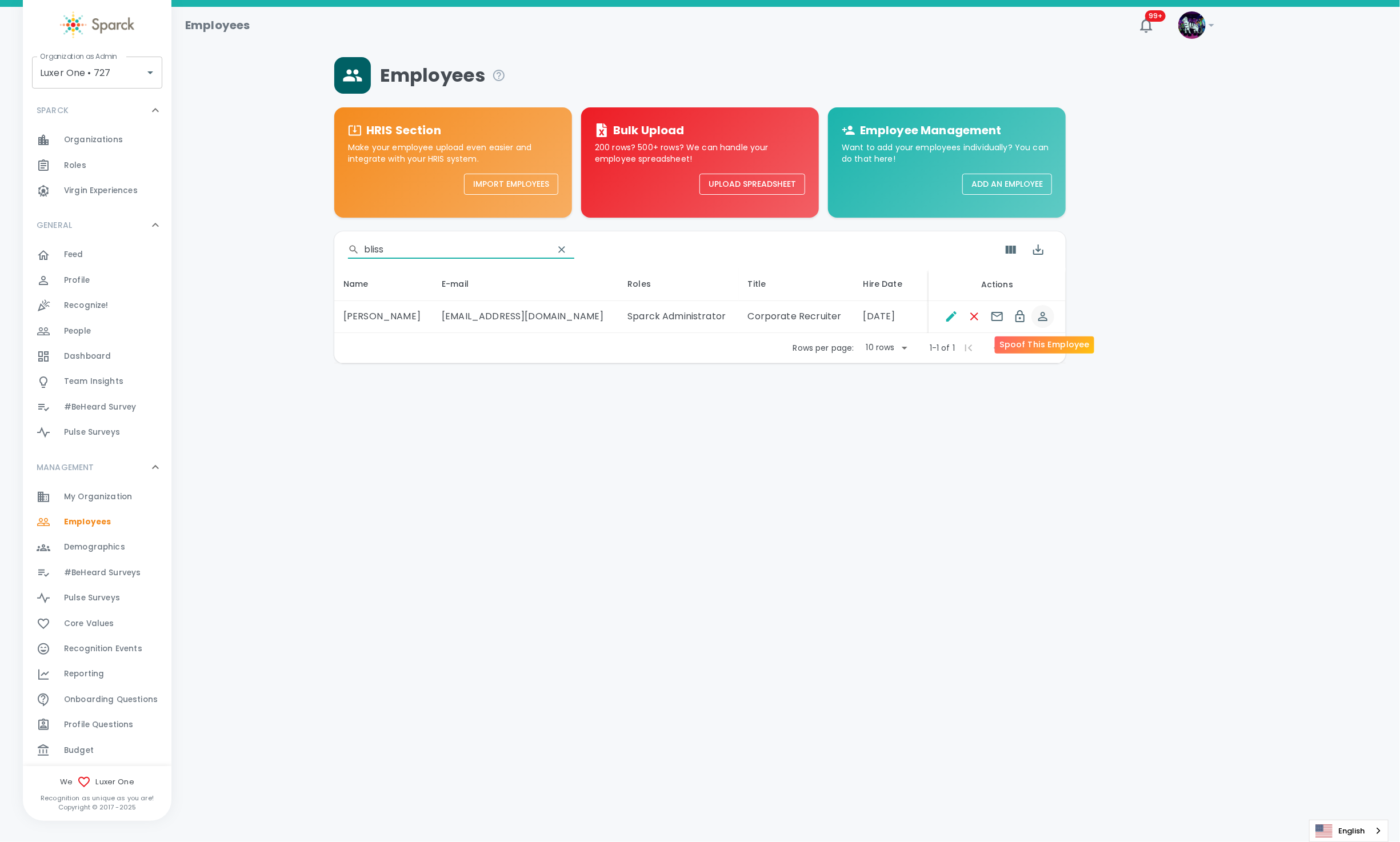
type input "bliss"
click at [1047, 318] on icon "Spoof This Employee" at bounding box center [1043, 316] width 14 height 14
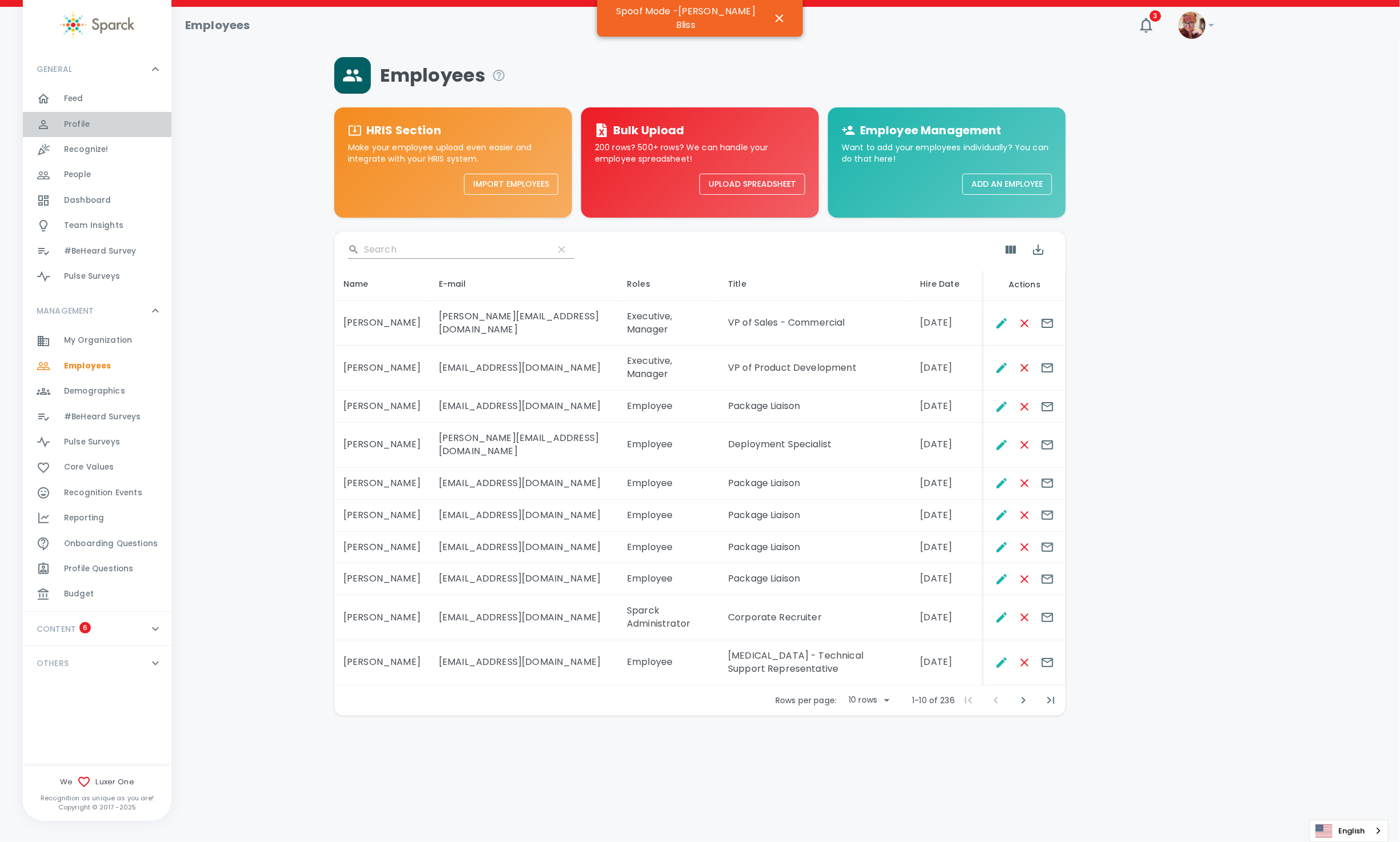
click at [112, 128] on div "Profile 0" at bounding box center [118, 125] width 107 height 16
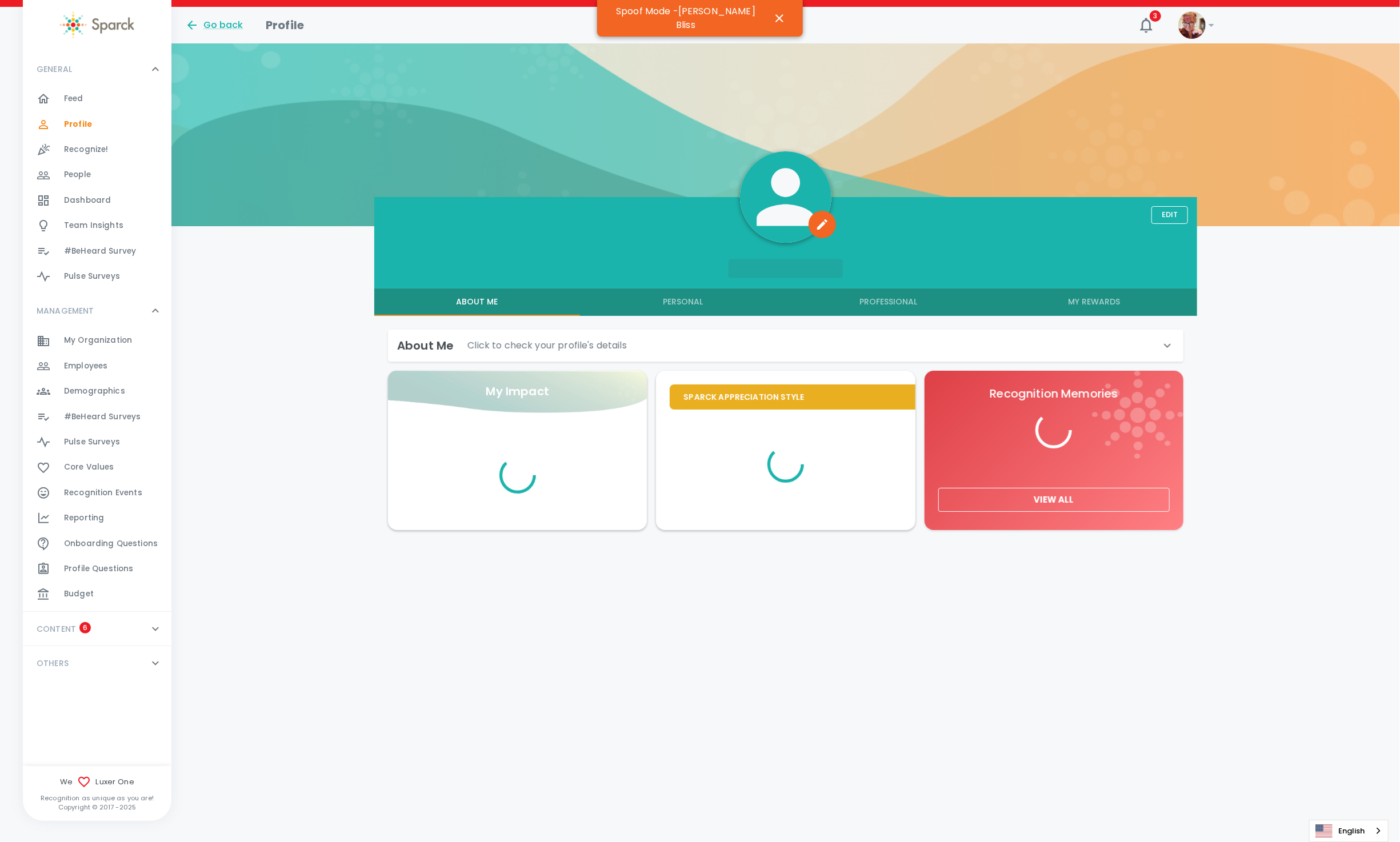
click at [1089, 300] on button "My Rewards" at bounding box center [1094, 302] width 205 height 27
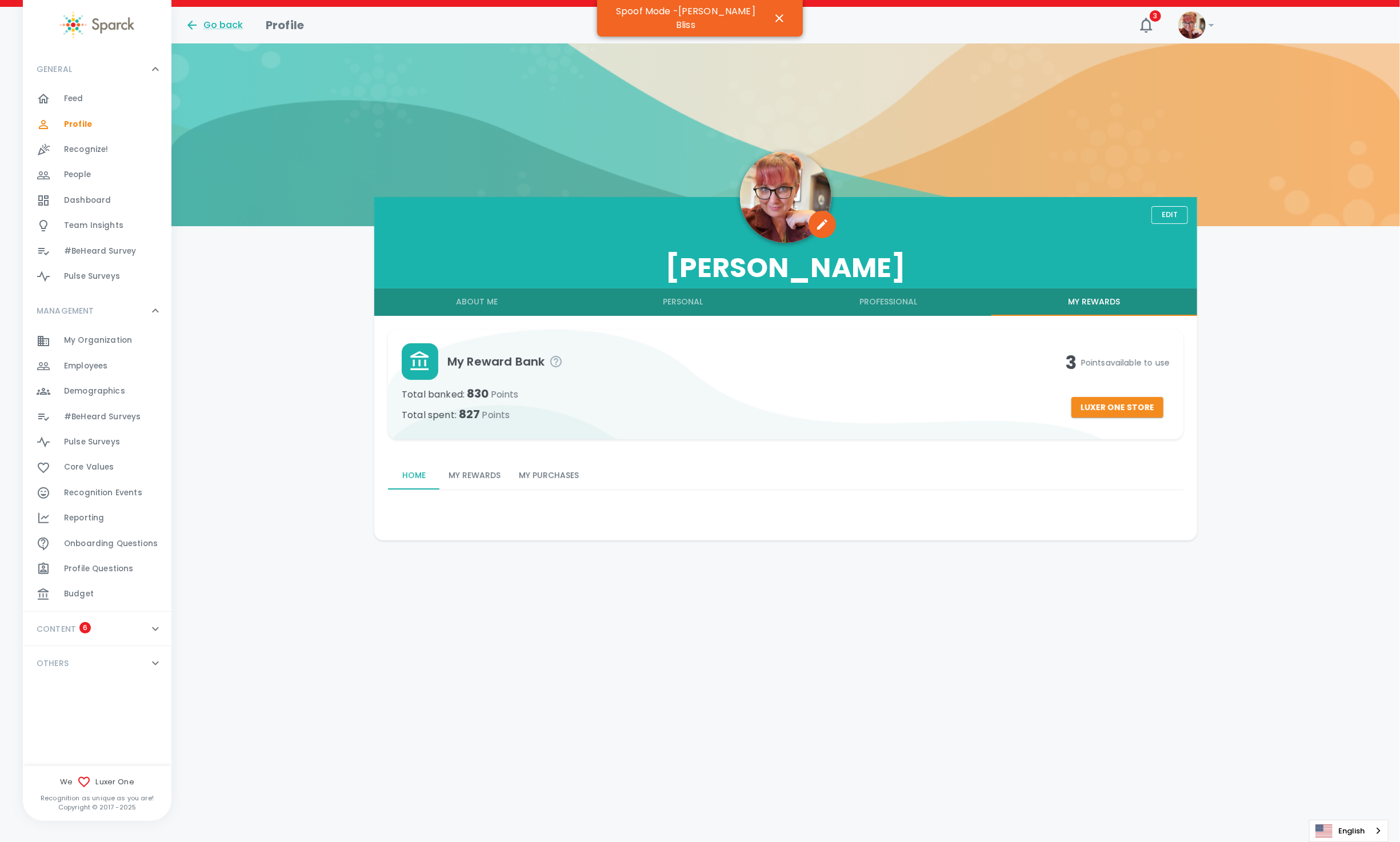
click at [563, 475] on button "My Purchases" at bounding box center [549, 476] width 78 height 27
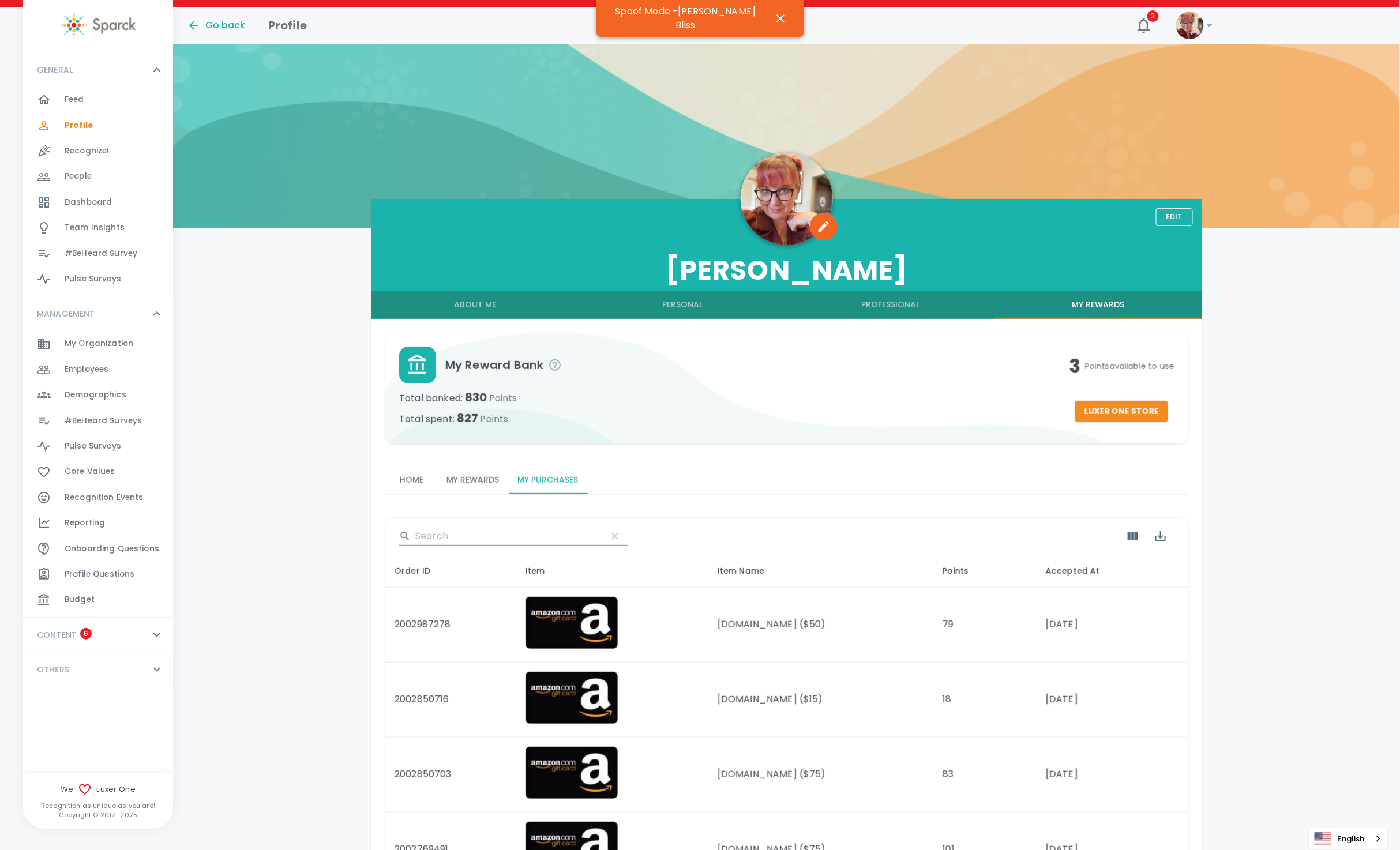
click at [473, 473] on button "My Rewards" at bounding box center [473, 480] width 71 height 27
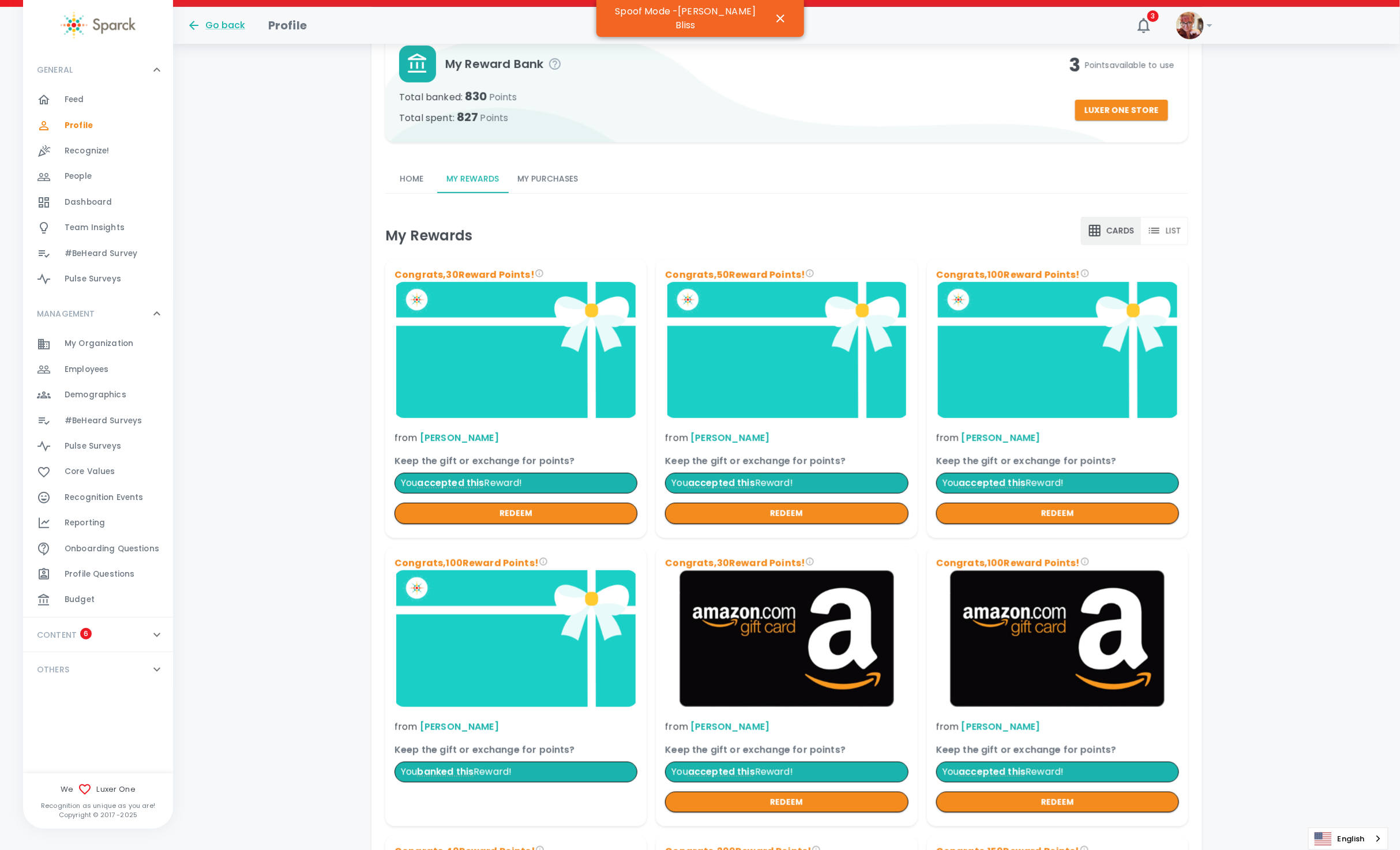
scroll to position [87, 0]
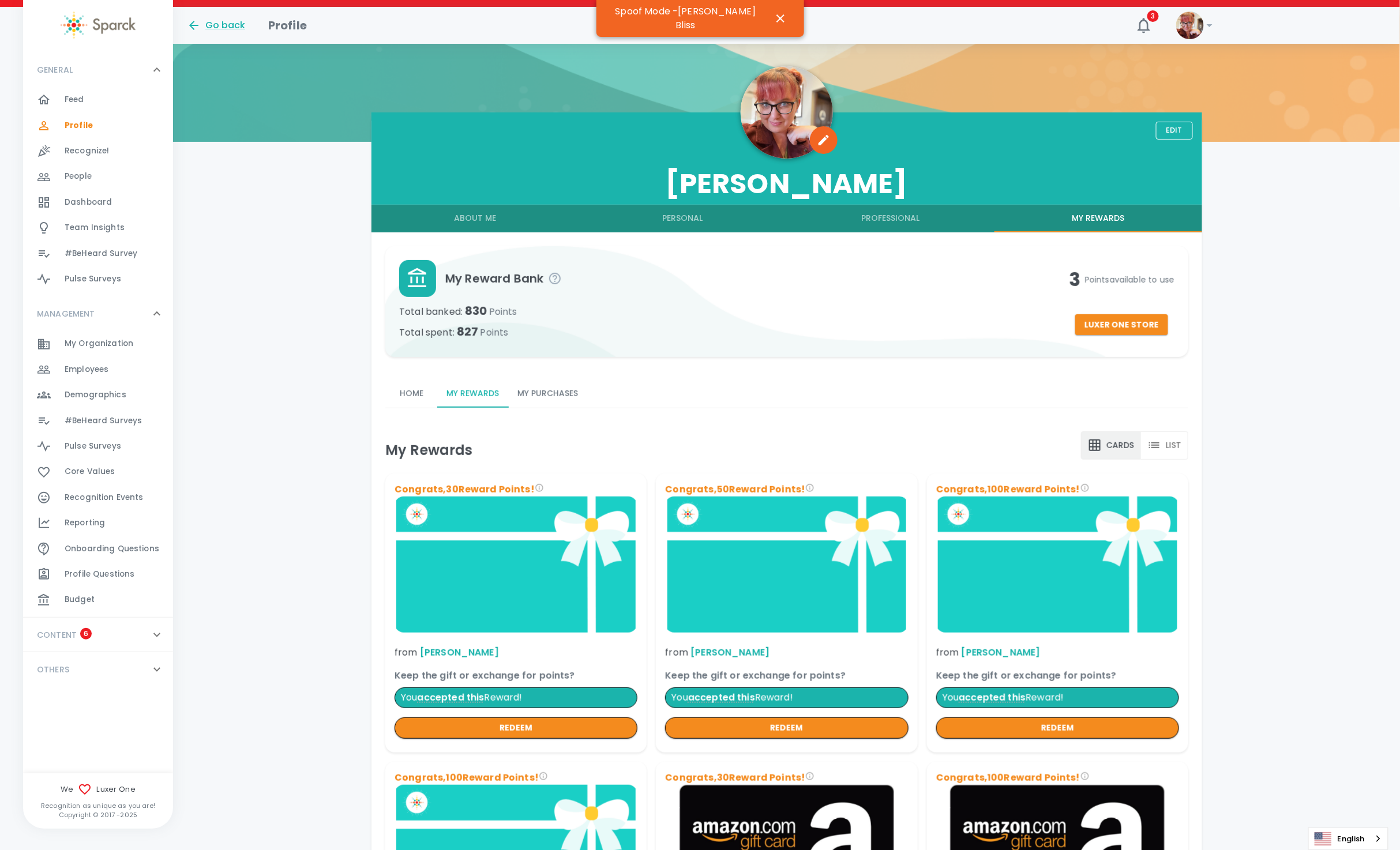
click at [88, 97] on div "Feed 0" at bounding box center [119, 100] width 108 height 16
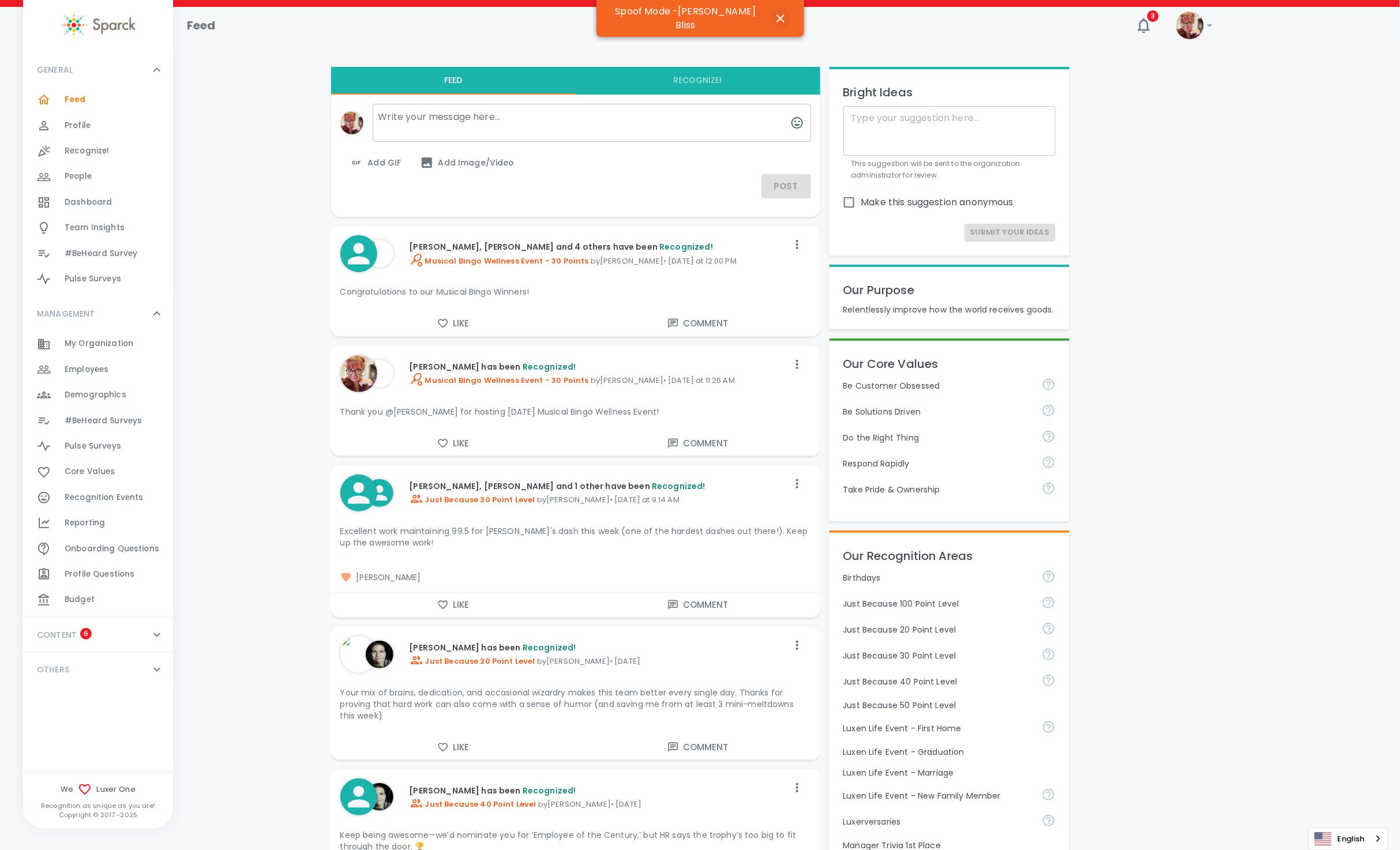
click at [777, 14] on icon "button" at bounding box center [780, 18] width 8 height 8
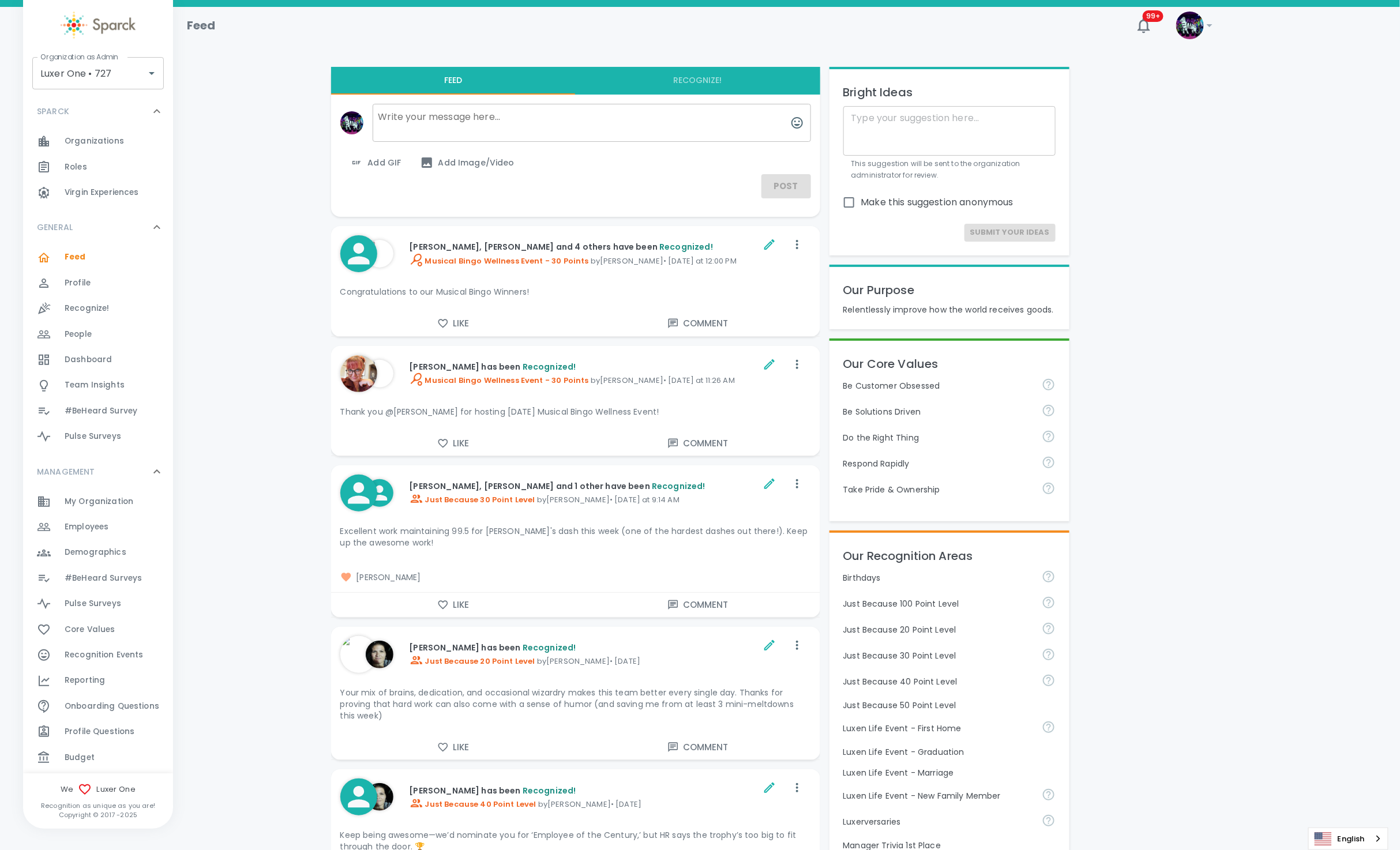
click at [81, 762] on span "Budget" at bounding box center [80, 758] width 30 height 12
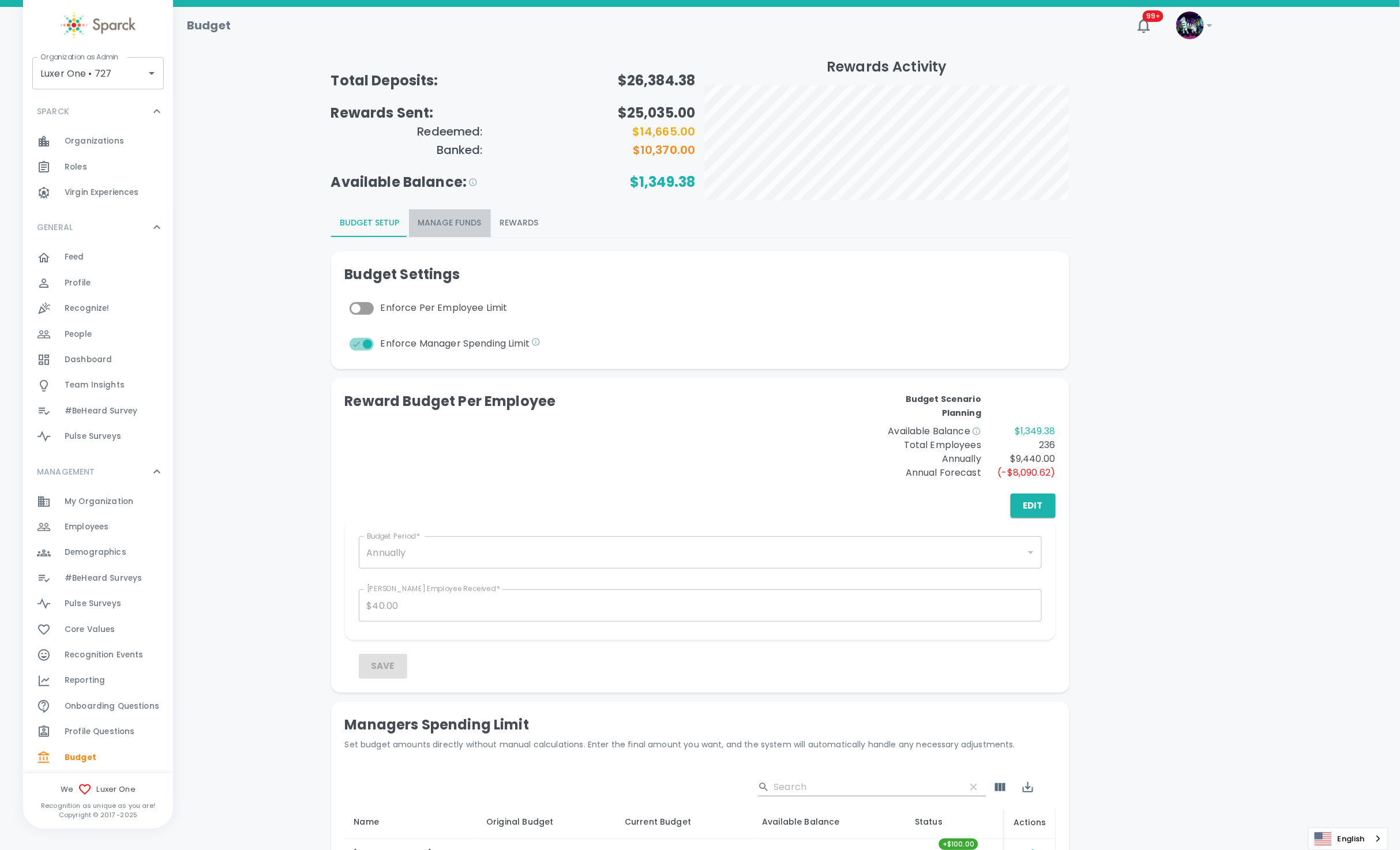
click at [461, 220] on button "Manage Funds" at bounding box center [450, 223] width 82 height 27
